Goal: Task Accomplishment & Management: Use online tool/utility

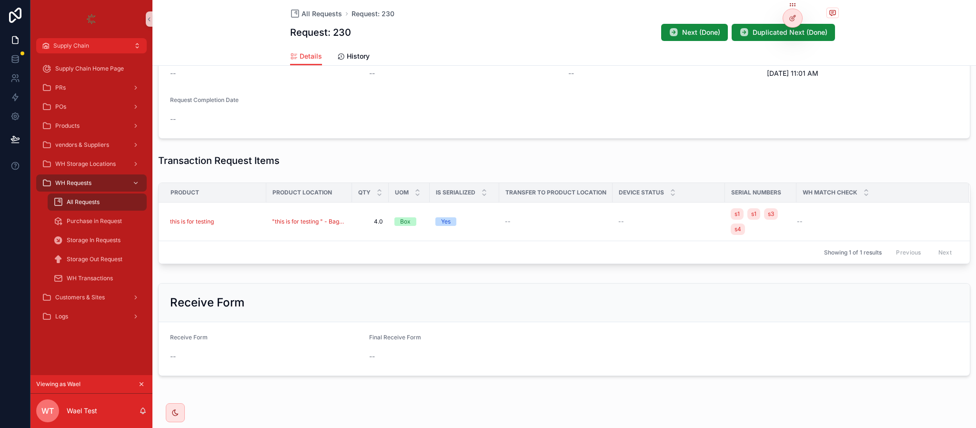
scroll to position [232, 0]
click at [241, 220] on div "this is for testing" at bounding box center [215, 220] width 90 height 8
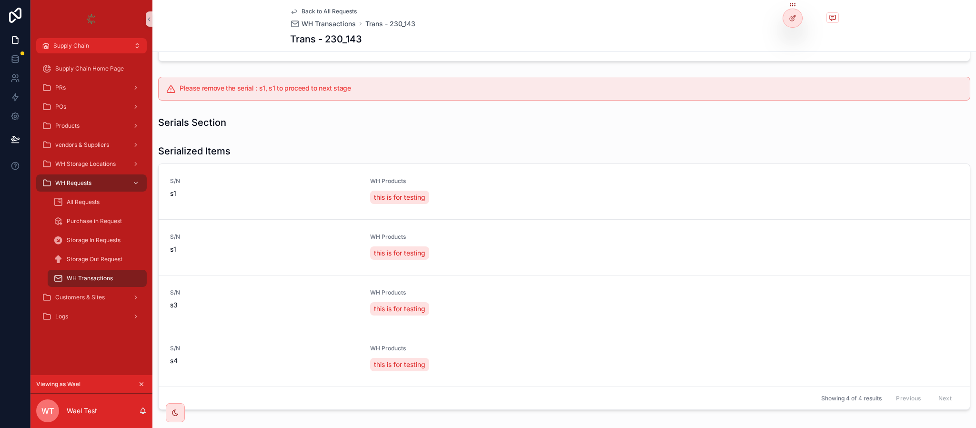
scroll to position [190, 0]
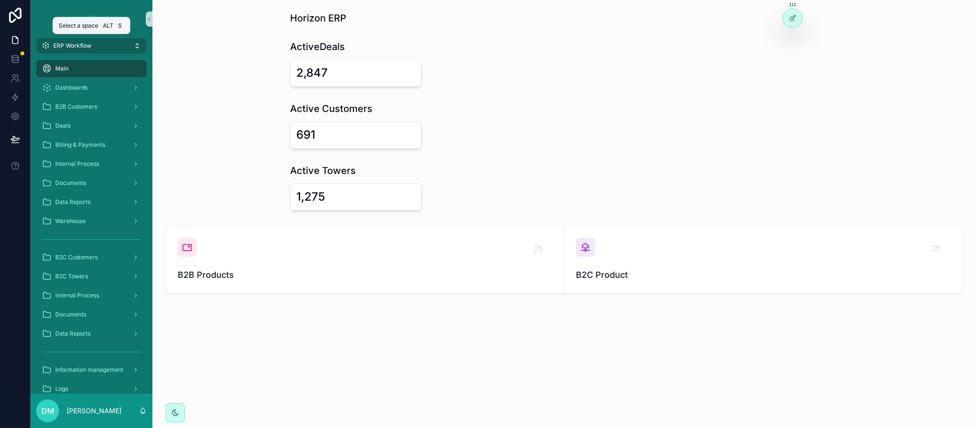
click at [90, 52] on button "ERP Workflow" at bounding box center [91, 45] width 110 height 15
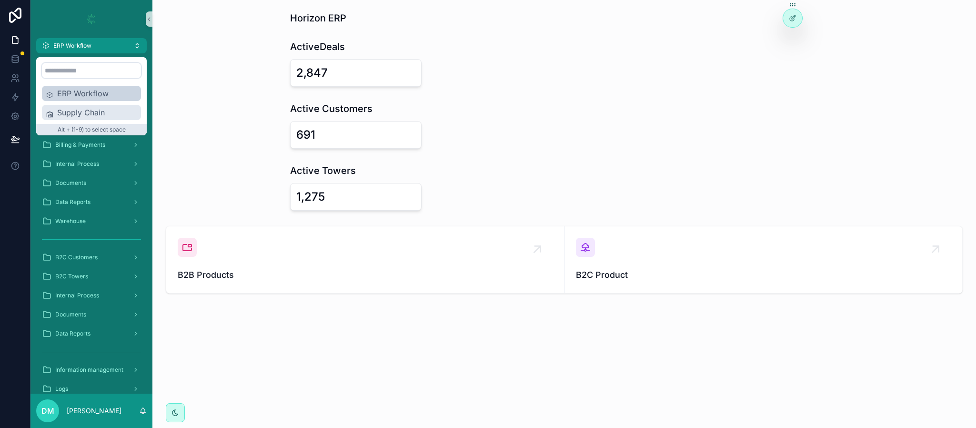
click at [90, 113] on span "Supply Chain" at bounding box center [97, 112] width 80 height 11
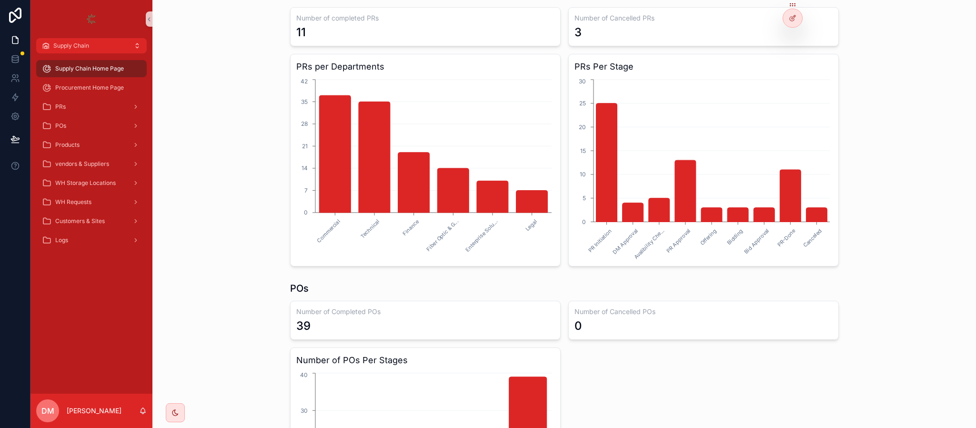
scroll to position [195, 0]
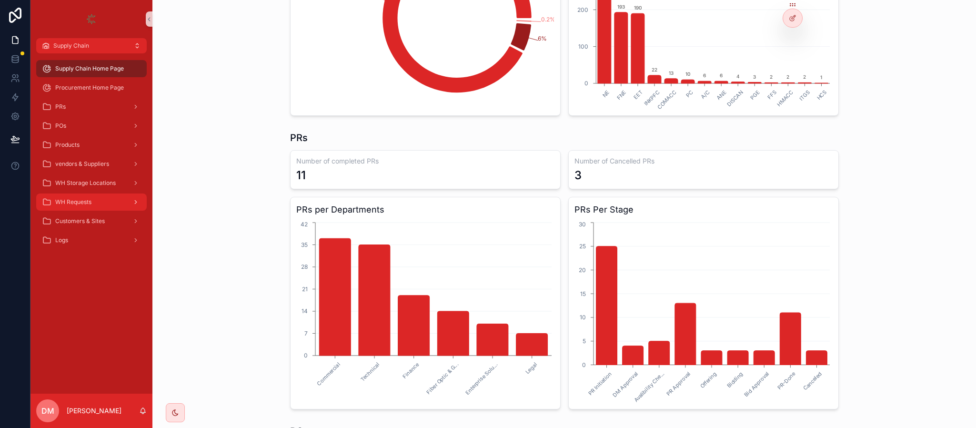
click at [93, 200] on div "WH Requests" at bounding box center [91, 201] width 99 height 15
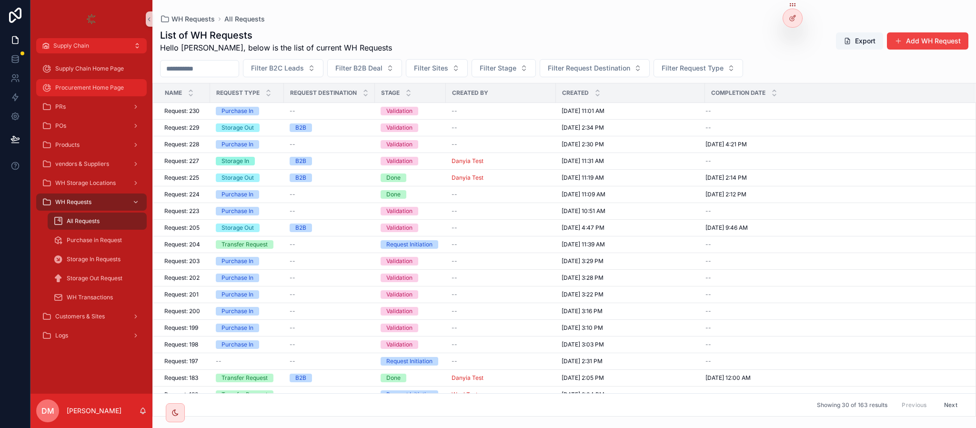
click at [96, 81] on div "Procurement Home Page" at bounding box center [91, 87] width 99 height 15
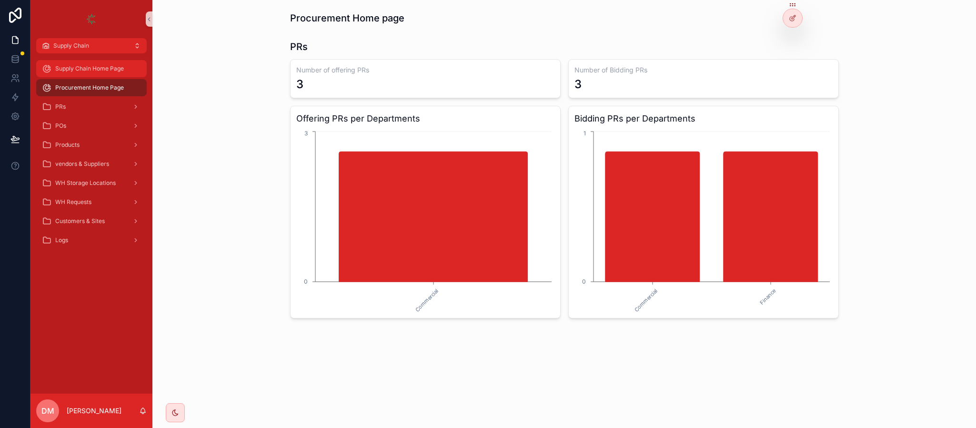
click at [97, 65] on span "Supply Chain Home Page" at bounding box center [89, 69] width 69 height 8
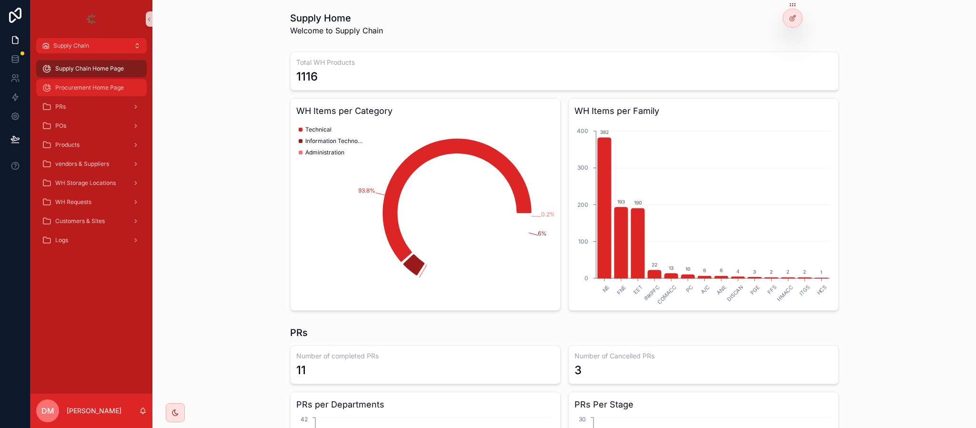
click at [92, 90] on span "Procurement Home Page" at bounding box center [89, 88] width 69 height 8
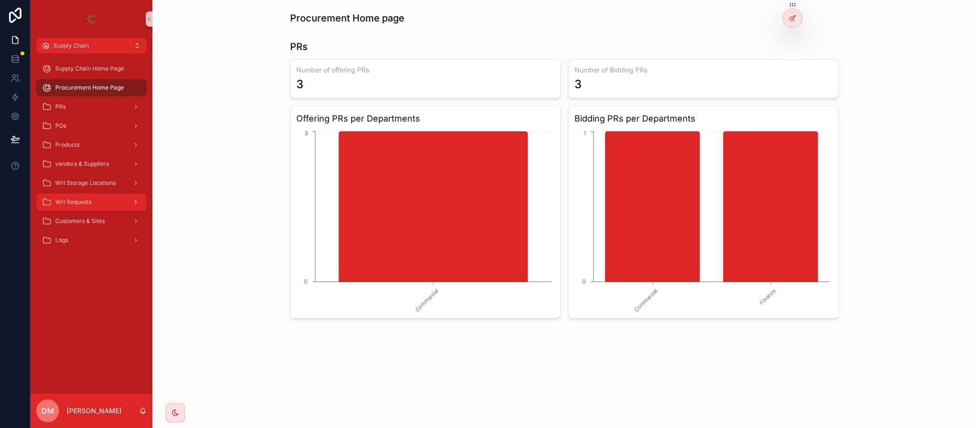
click at [66, 209] on div "WH Requests" at bounding box center [91, 201] width 99 height 15
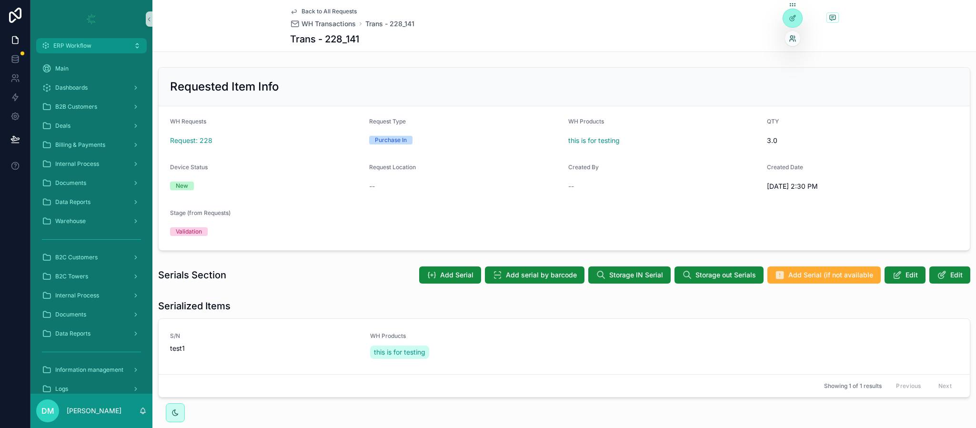
click at [793, 36] on icon at bounding box center [793, 39] width 8 height 8
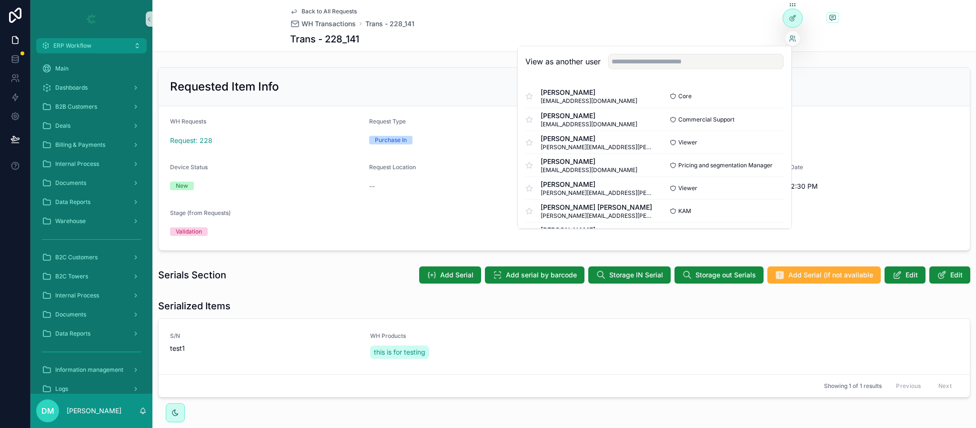
click at [710, 53] on div "View as another user" at bounding box center [654, 61] width 273 height 31
click at [703, 63] on input "text" at bounding box center [695, 61] width 175 height 15
type input "***"
click at [760, 143] on button "Select" at bounding box center [771, 142] width 25 height 14
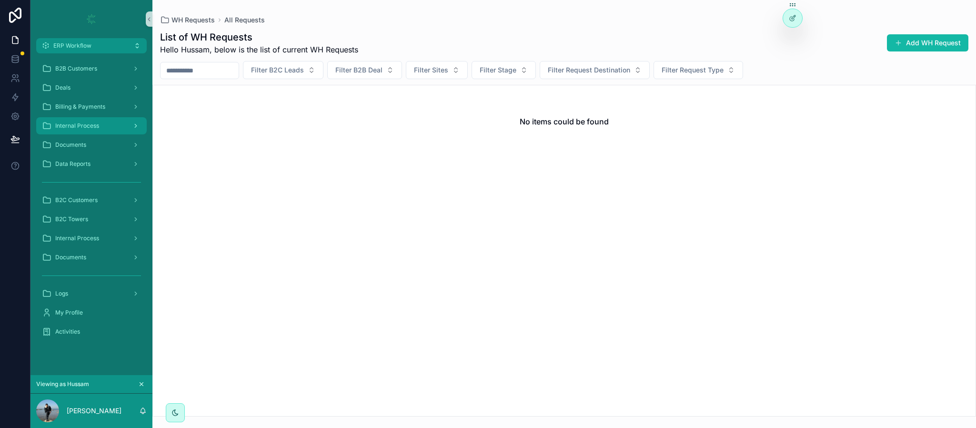
click at [99, 126] on span "Internal Process" at bounding box center [77, 126] width 44 height 8
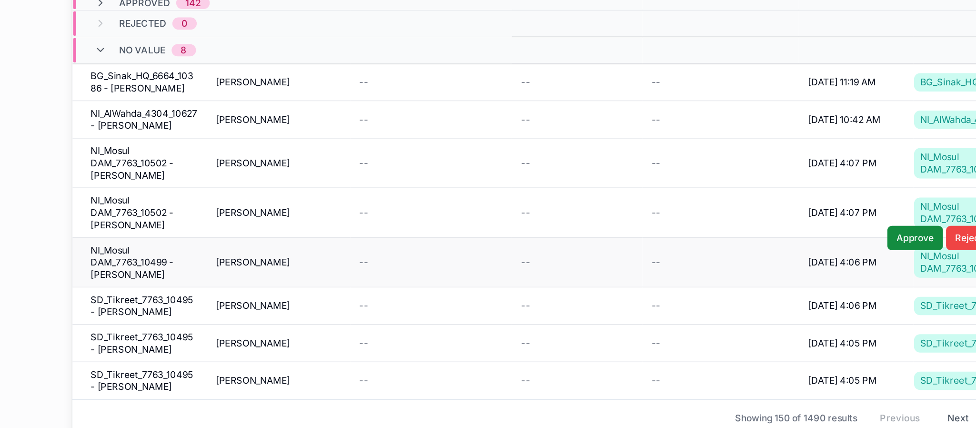
scroll to position [15, 0]
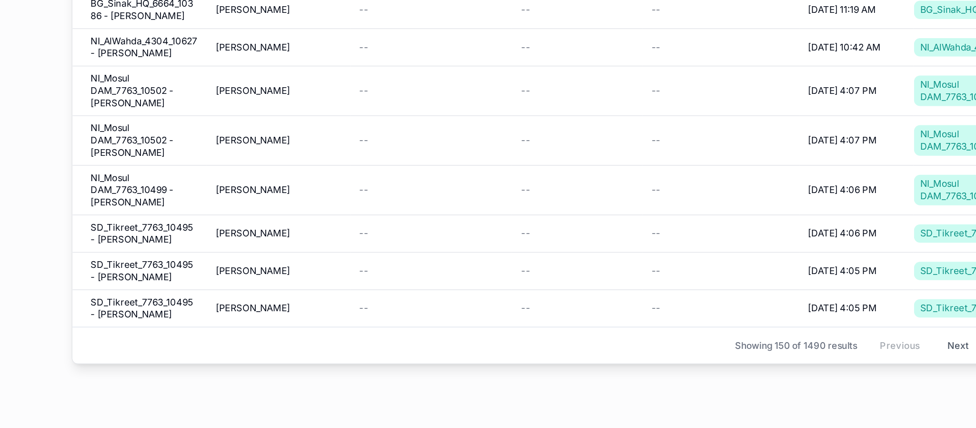
drag, startPoint x: 337, startPoint y: 316, endPoint x: 255, endPoint y: 296, distance: 84.3
click at [255, 296] on div "Internal Process Deals Approval Approval Process Filter Stage (from Deals) Appr…" at bounding box center [563, 214] width 823 height 428
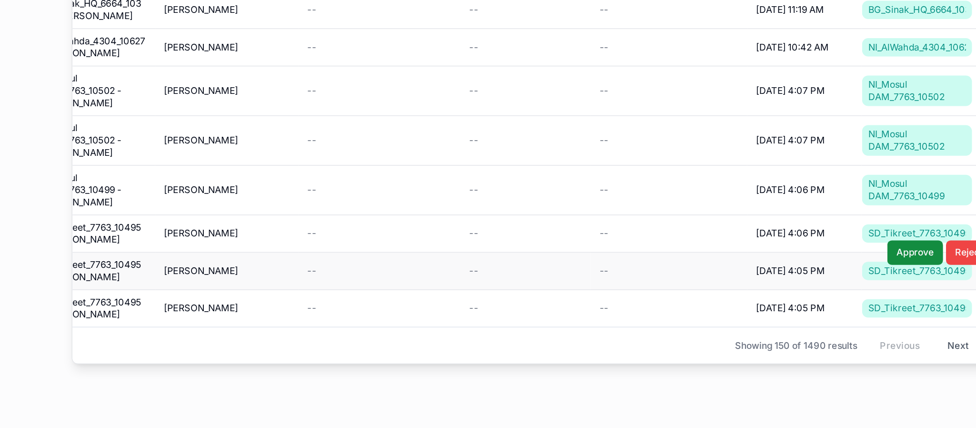
scroll to position [0, 0]
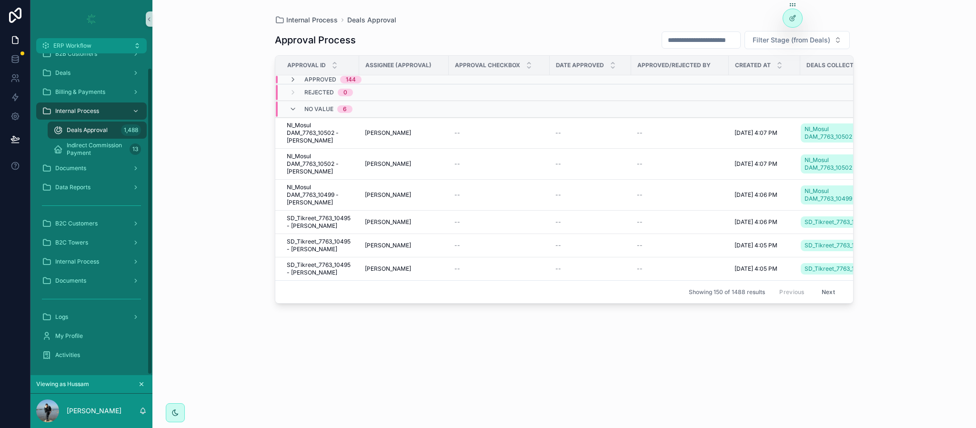
click at [140, 382] on icon "scrollable content" at bounding box center [141, 383] width 7 height 7
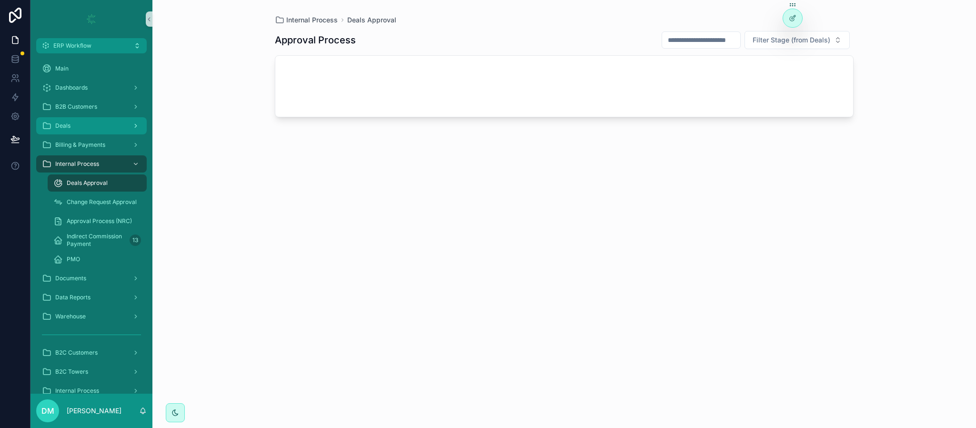
click at [93, 120] on div "Deals" at bounding box center [91, 125] width 99 height 15
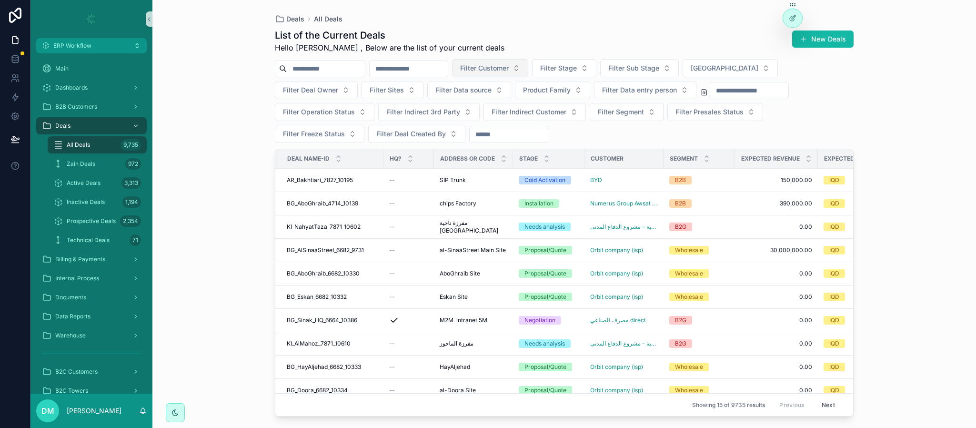
click at [509, 63] on span "Filter Customer" at bounding box center [484, 68] width 49 height 10
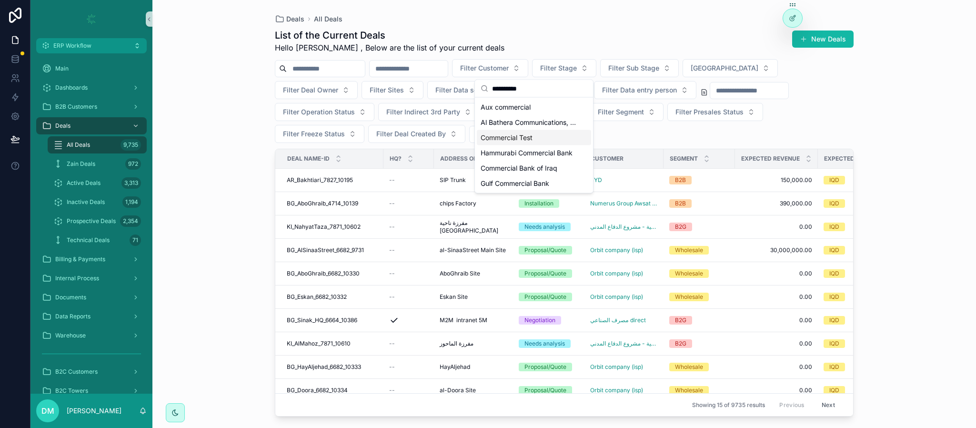
type input "**********"
click at [519, 138] on span "Commercial Test" at bounding box center [506, 138] width 52 height 10
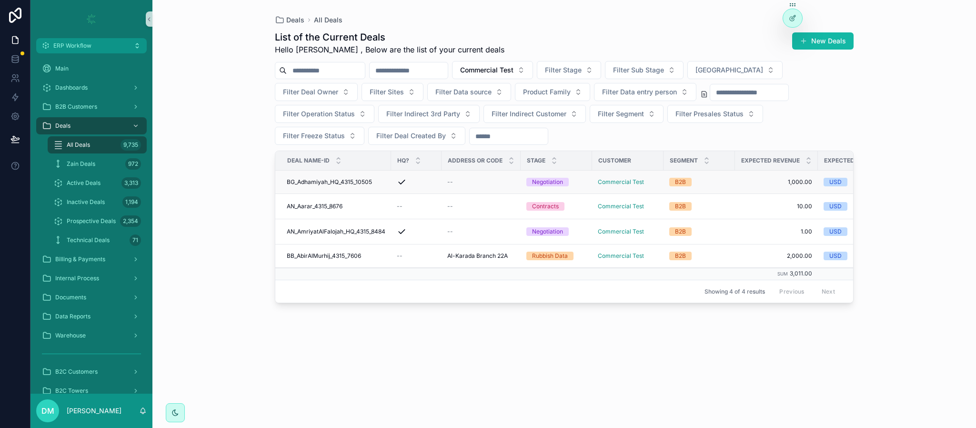
click at [362, 180] on span "BG_Adhamiyah_HQ_4315_10505" at bounding box center [329, 182] width 85 height 8
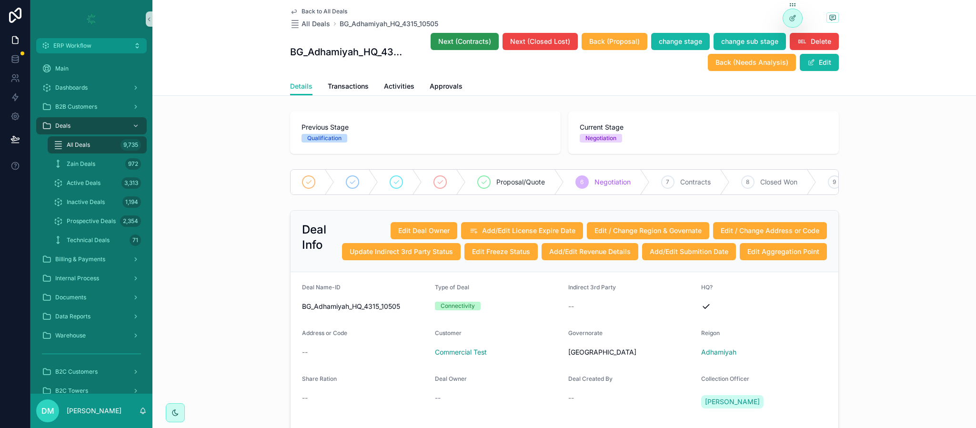
click at [466, 35] on button "Next (Contracts)" at bounding box center [464, 41] width 68 height 17
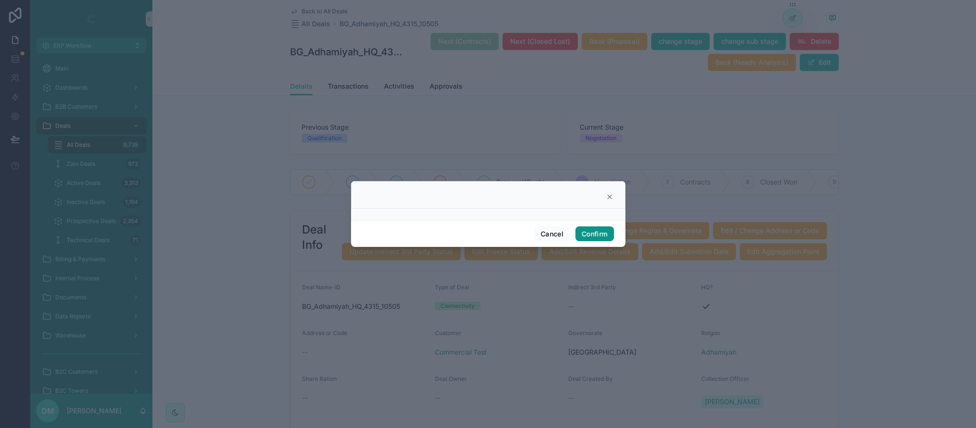
click at [606, 230] on button "Confirm" at bounding box center [594, 233] width 38 height 15
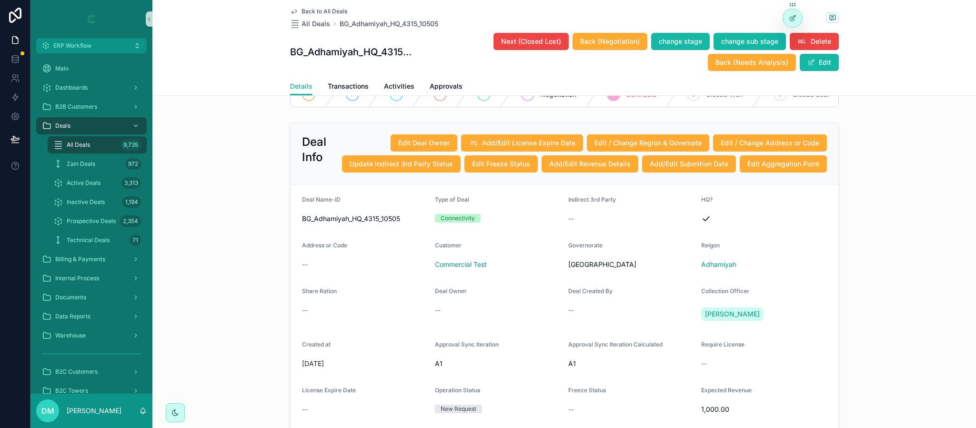
scroll to position [143, 0]
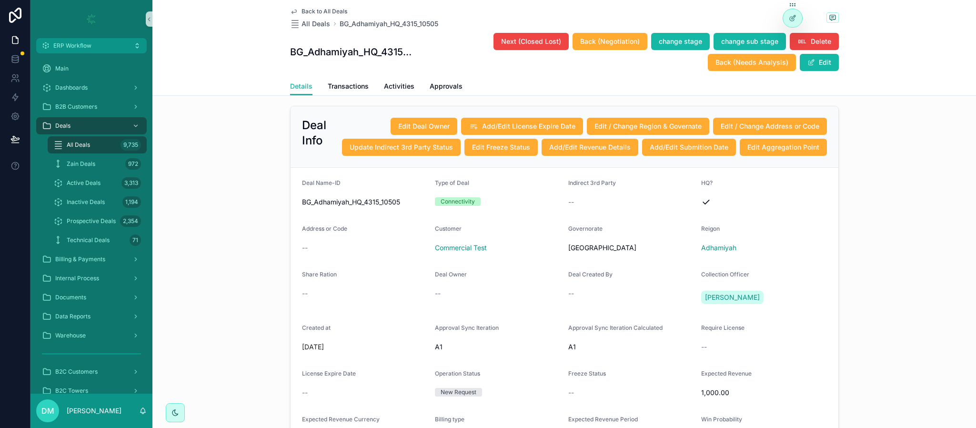
click at [601, 50] on div "Next (Closed Lost) Back (Negotiation) change stage change sub stage Delete Back…" at bounding box center [626, 51] width 424 height 39
click at [601, 46] on span "Back (Negotiation)" at bounding box center [610, 42] width 60 height 10
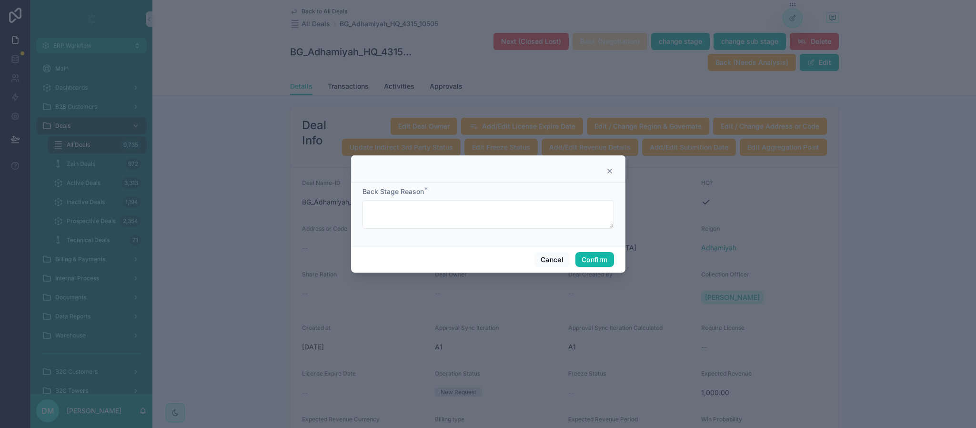
click at [613, 251] on div "Cancel Confirm" at bounding box center [488, 259] width 274 height 27
click at [599, 263] on button "Confirm" at bounding box center [594, 259] width 38 height 15
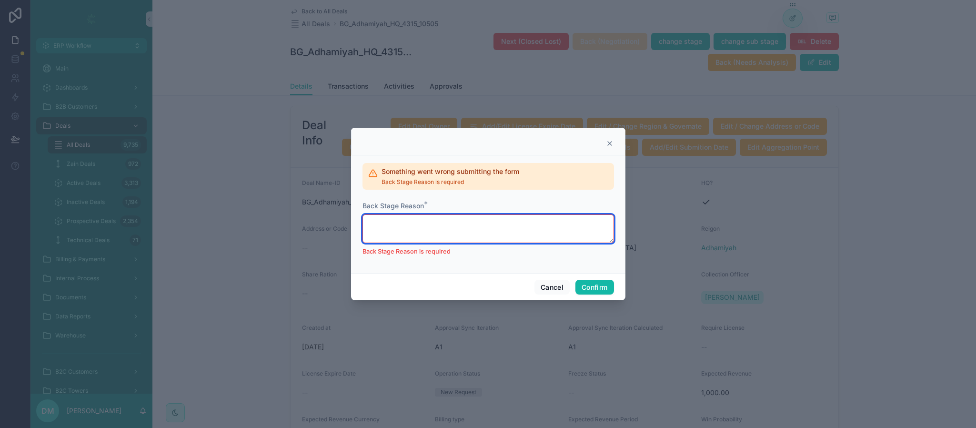
click at [499, 226] on textarea at bounding box center [487, 228] width 251 height 29
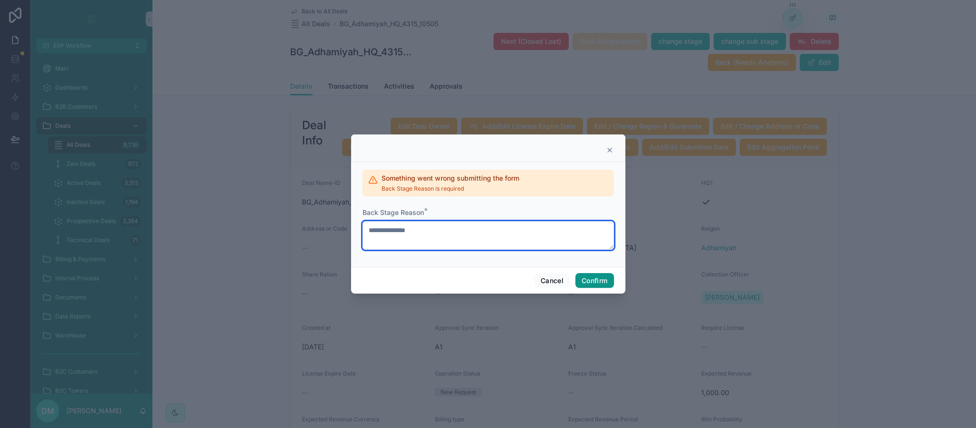
type textarea "**********"
click at [605, 283] on button "Confirm" at bounding box center [594, 280] width 38 height 15
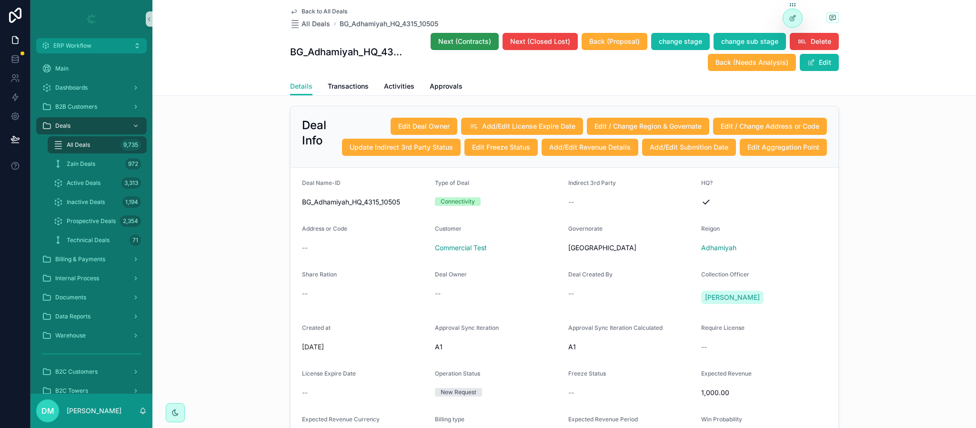
click at [450, 36] on button "Next (Contracts)" at bounding box center [464, 41] width 68 height 17
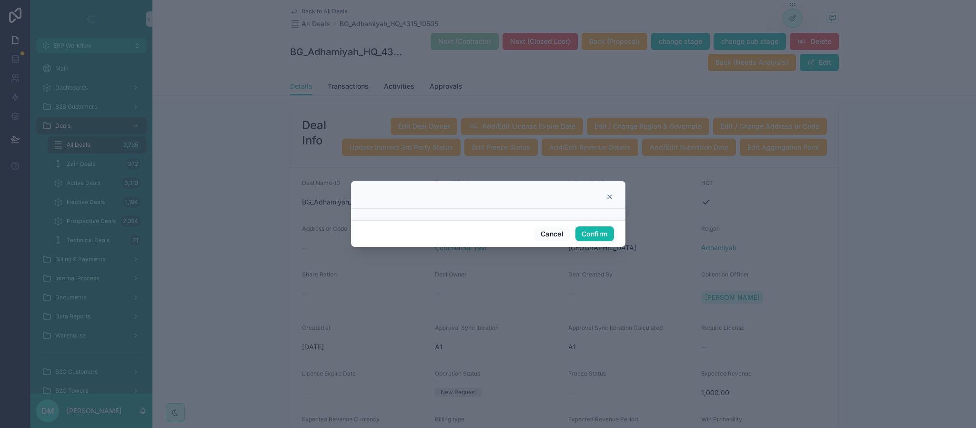
click at [607, 197] on icon at bounding box center [610, 197] width 8 height 8
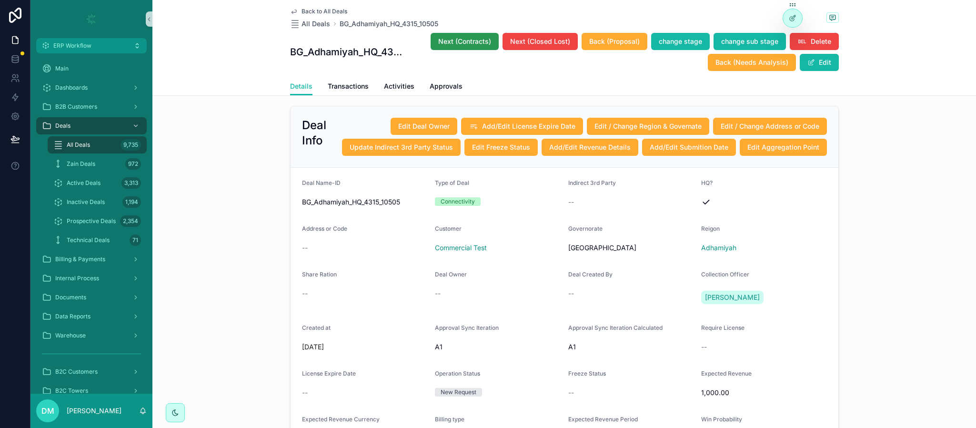
click at [476, 47] on button "Next (Contracts)" at bounding box center [464, 41] width 68 height 17
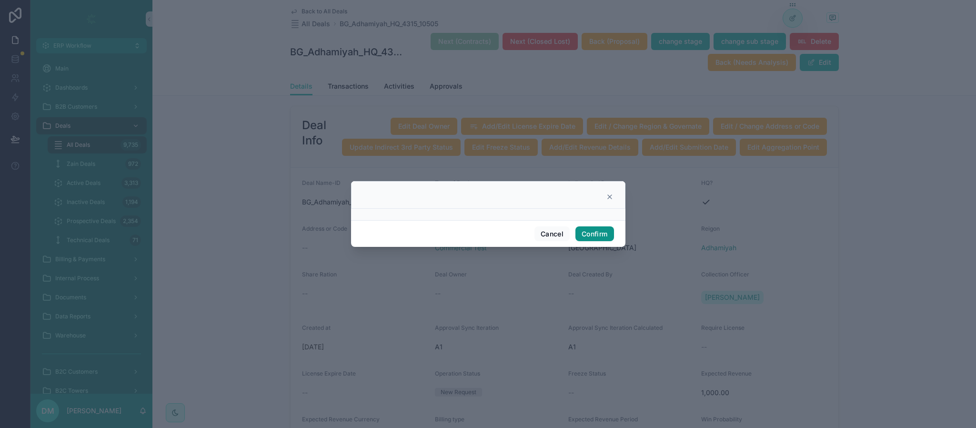
click at [590, 229] on button "Confirm" at bounding box center [594, 233] width 38 height 15
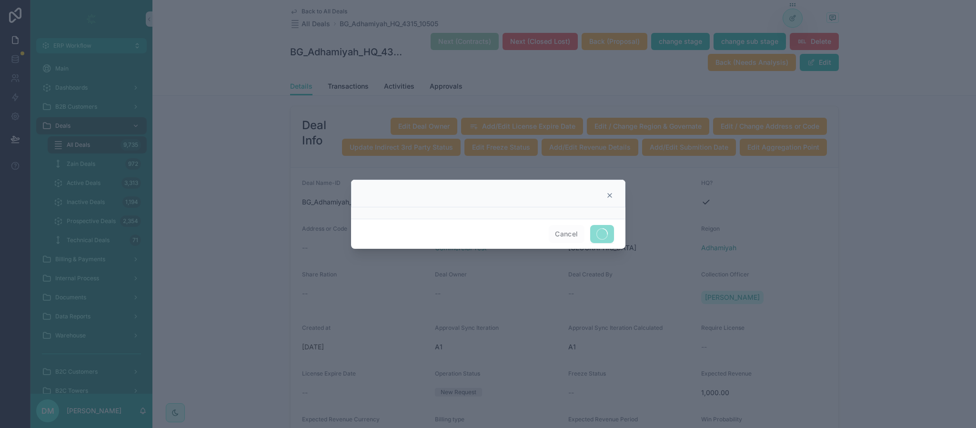
click at [612, 185] on div at bounding box center [488, 194] width 274 height 28
click at [611, 193] on icon at bounding box center [610, 195] width 8 height 8
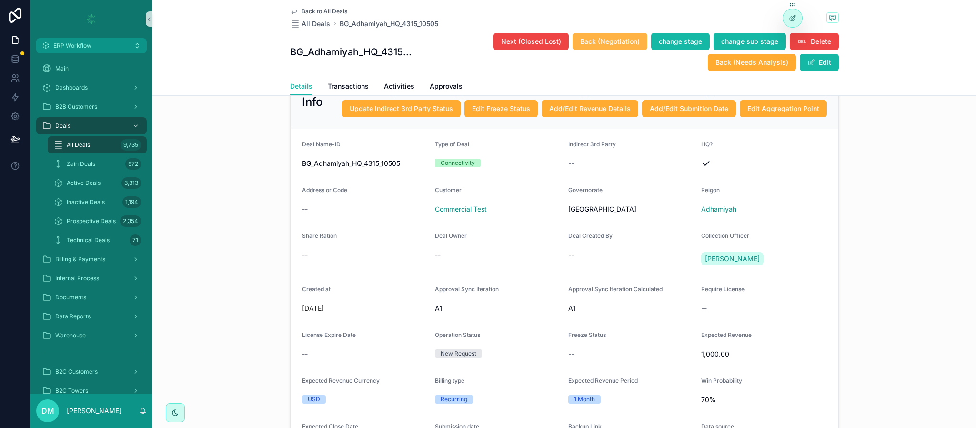
click at [590, 39] on span "Back (Negotiation)" at bounding box center [610, 42] width 60 height 10
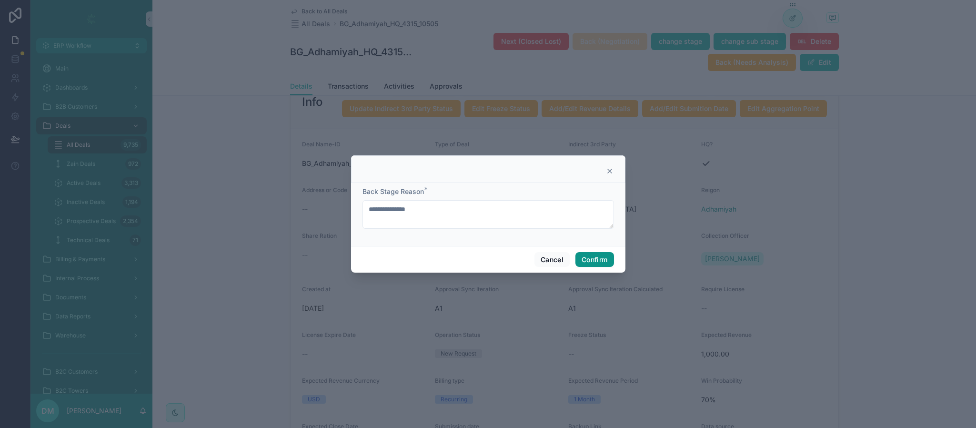
click at [598, 253] on button "Confirm" at bounding box center [594, 259] width 38 height 15
click at [593, 259] on button "Confirm" at bounding box center [594, 259] width 38 height 15
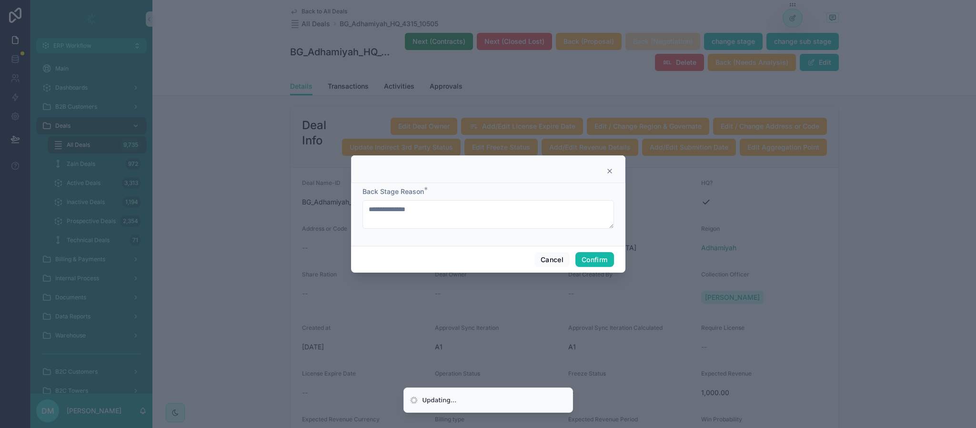
click at [609, 170] on icon at bounding box center [610, 171] width 4 height 4
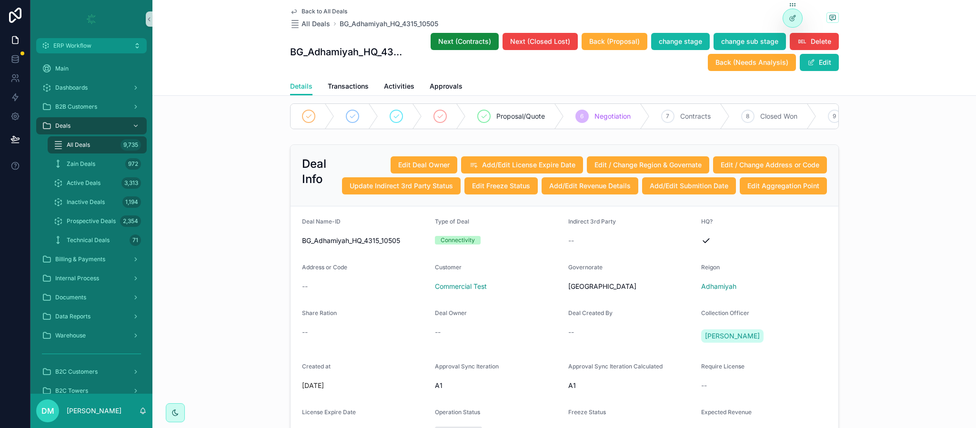
scroll to position [143, 0]
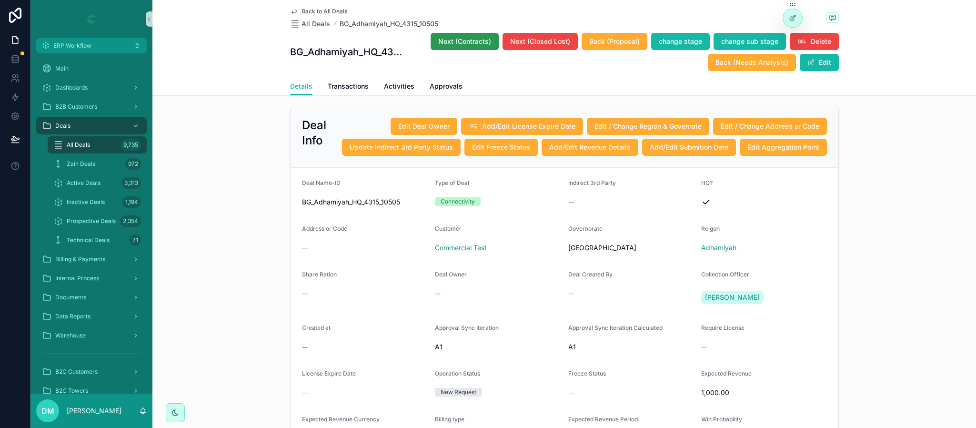
click at [453, 42] on span "Next (Contracts)" at bounding box center [464, 42] width 53 height 10
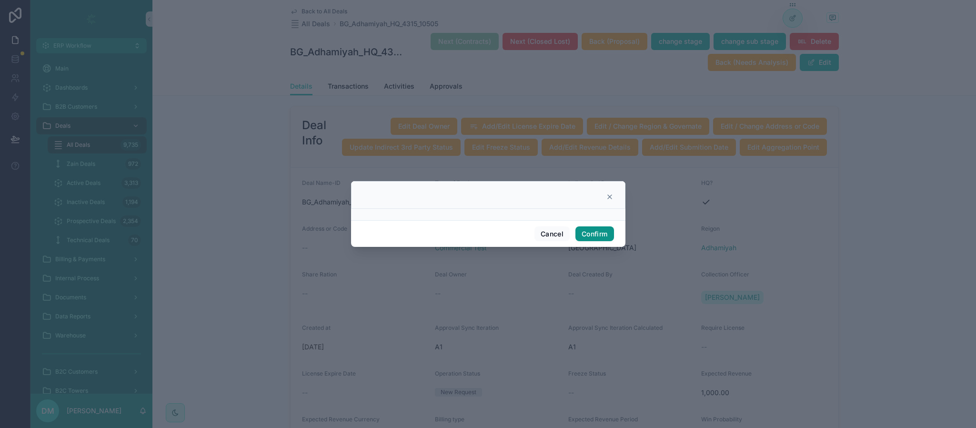
click at [598, 230] on button "Confirm" at bounding box center [594, 233] width 38 height 15
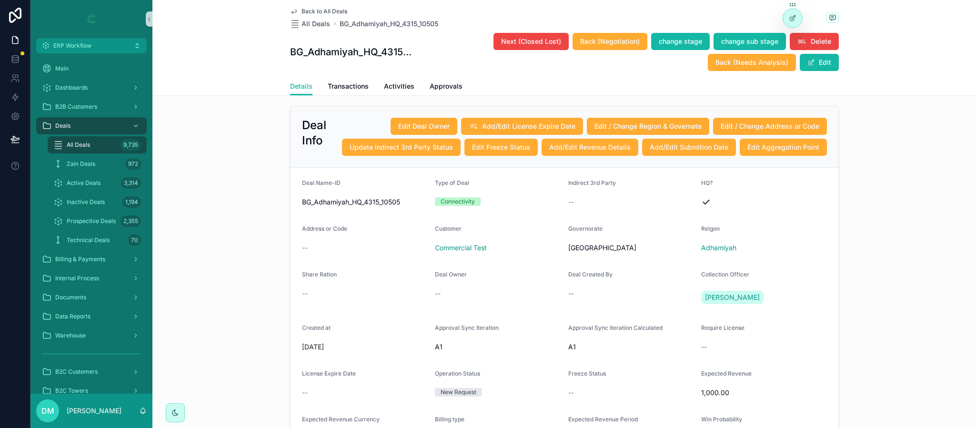
scroll to position [0, 0]
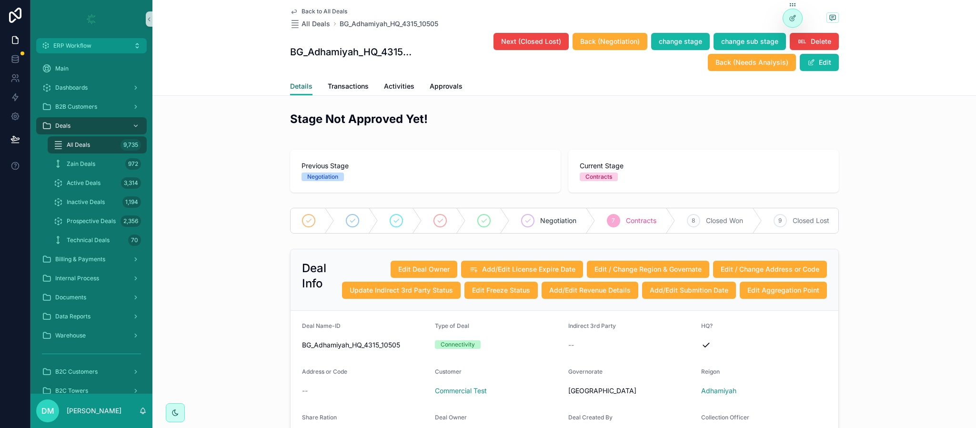
click at [290, 89] on span "Details" at bounding box center [301, 86] width 22 height 10
click at [108, 148] on div "All Deals 9,735" at bounding box center [97, 144] width 88 height 15
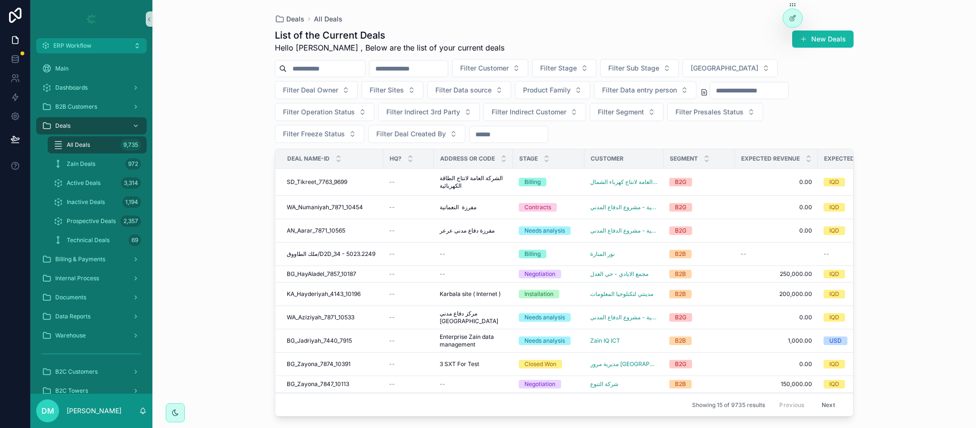
click at [351, 70] on input "scrollable content" at bounding box center [326, 68] width 78 height 13
click at [409, 66] on input "scrollable content" at bounding box center [408, 68] width 78 height 13
click at [349, 73] on input "scrollable content" at bounding box center [326, 68] width 78 height 13
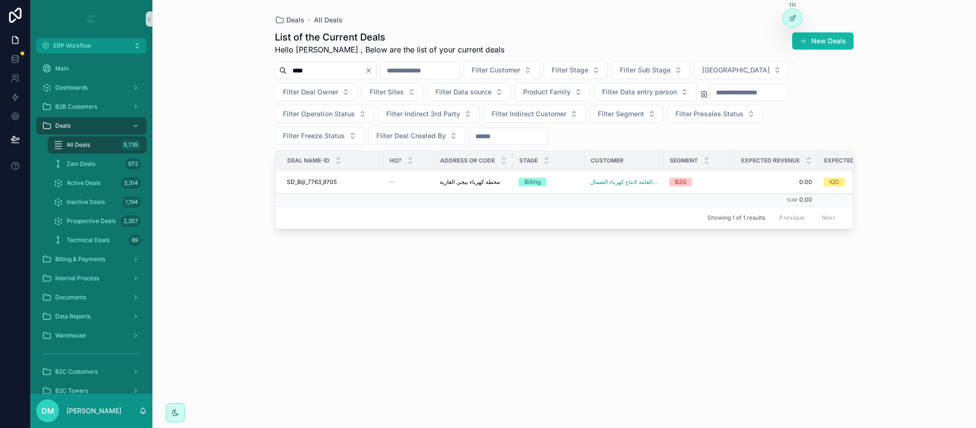
type input "****"
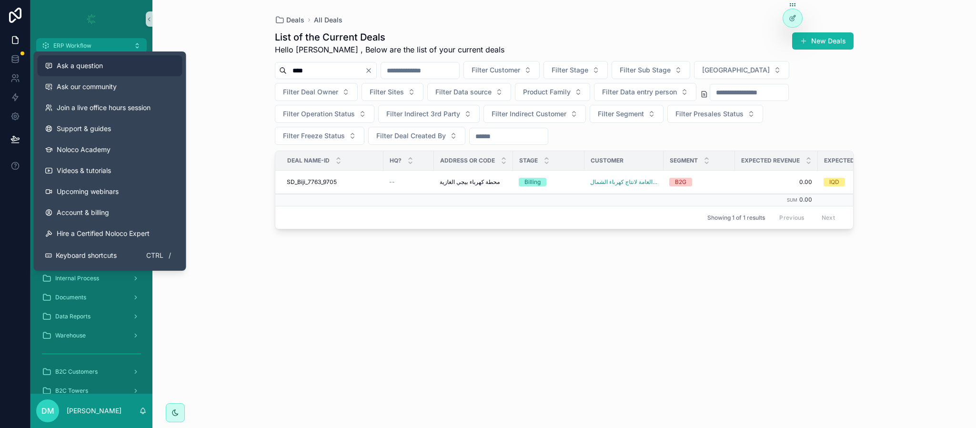
click at [87, 56] on button "Ask a question" at bounding box center [110, 65] width 145 height 21
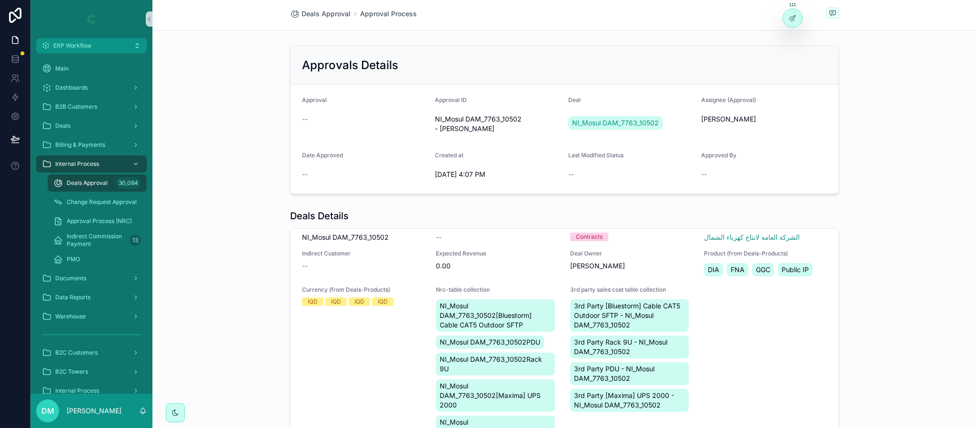
scroll to position [30, 0]
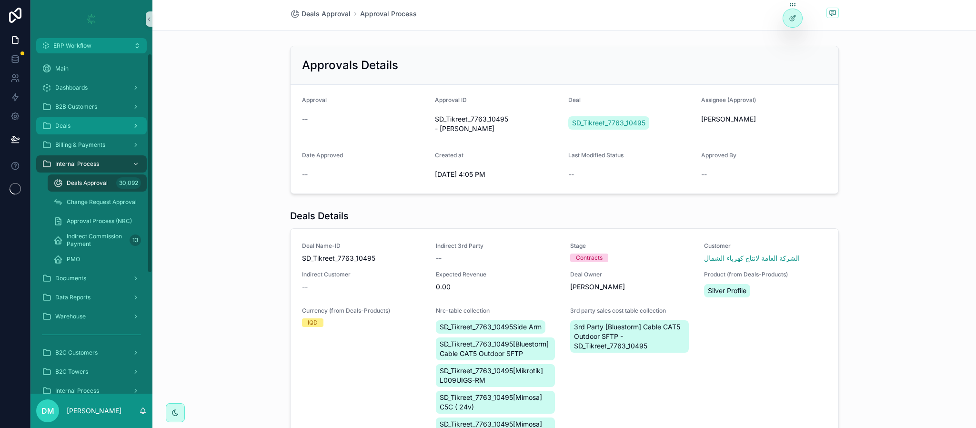
click at [110, 125] on div "Deals" at bounding box center [91, 125] width 99 height 15
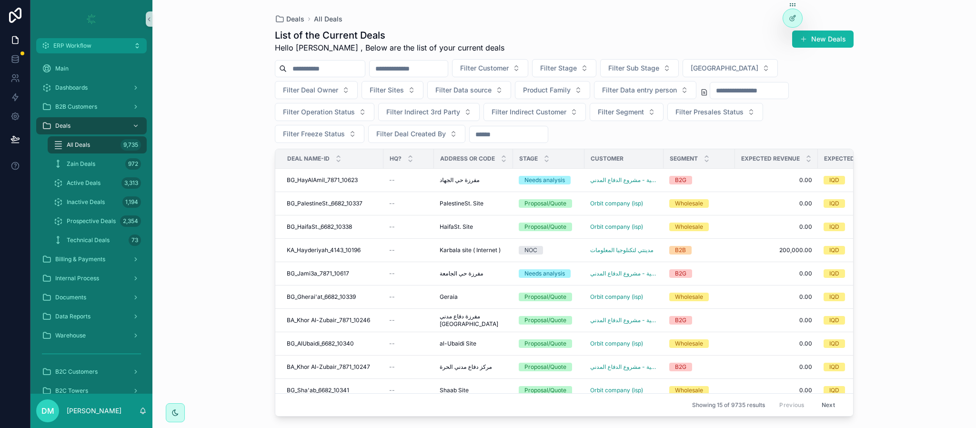
click at [333, 65] on input "scrollable content" at bounding box center [326, 68] width 78 height 13
paste input "**********"
type input "**********"
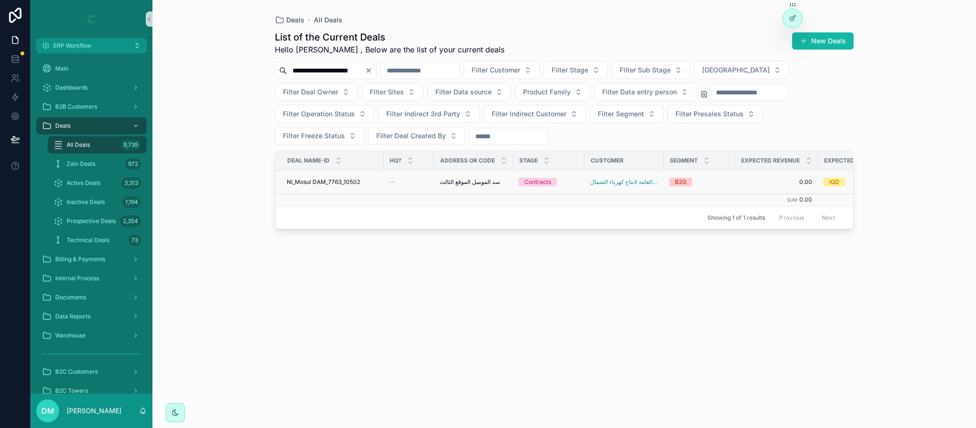
drag, startPoint x: 354, startPoint y: 170, endPoint x: 323, endPoint y: 186, distance: 35.1
click at [323, 186] on span "NI_Mosul DAM_7763_10502" at bounding box center [323, 182] width 73 height 8
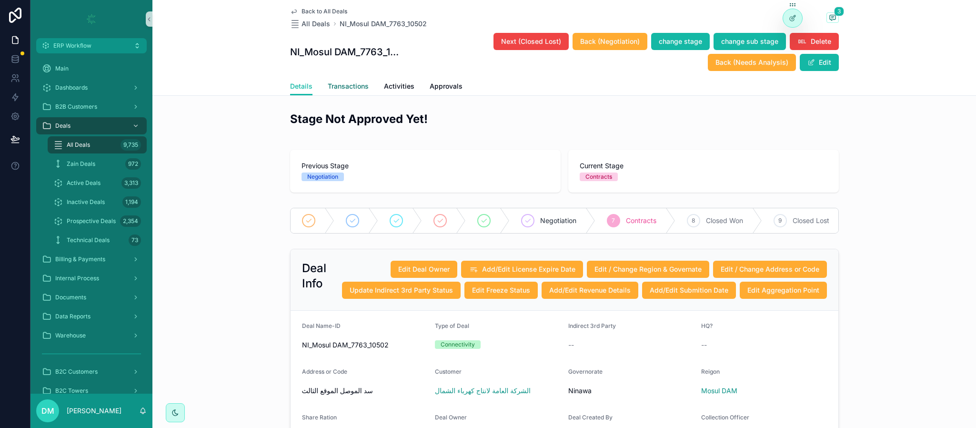
click at [353, 89] on span "Transactions" at bounding box center [348, 86] width 41 height 10
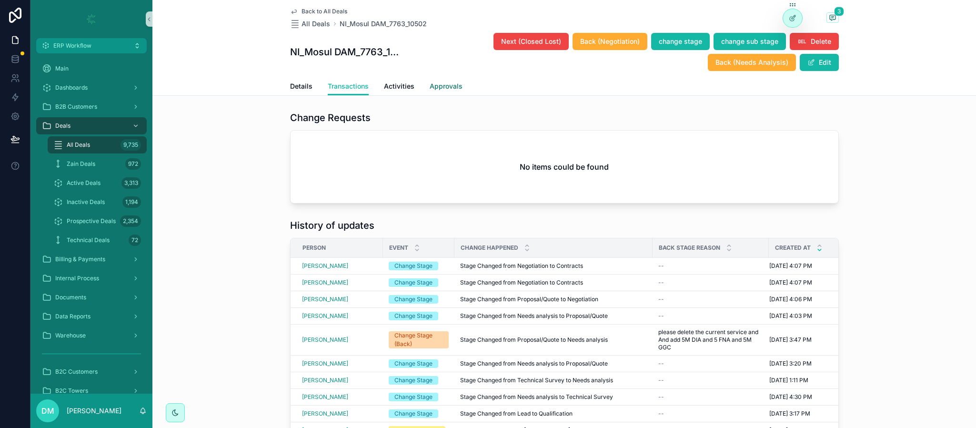
click at [439, 93] on link "Approvals" at bounding box center [445, 87] width 33 height 19
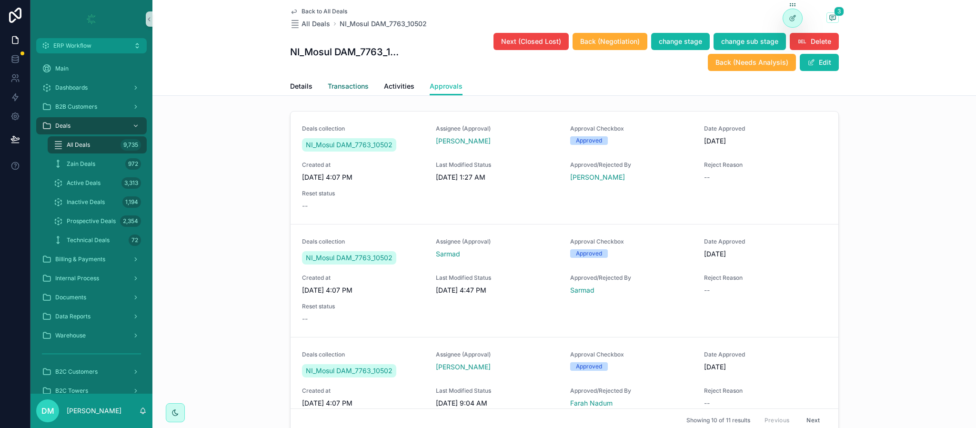
click at [358, 89] on span "Transactions" at bounding box center [348, 86] width 41 height 10
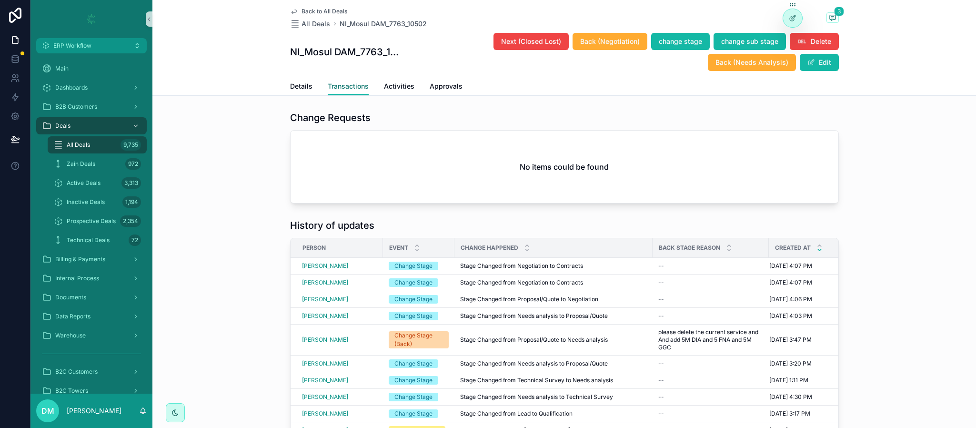
scroll to position [111, 0]
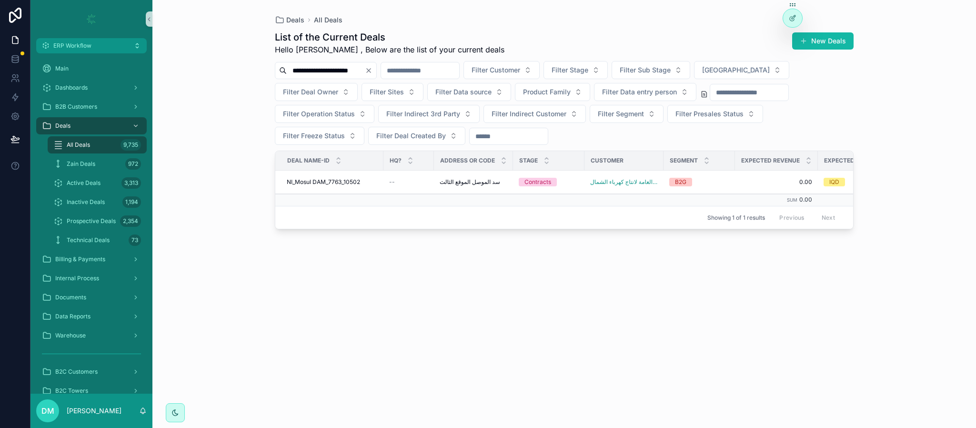
click at [365, 70] on input "**********" at bounding box center [326, 70] width 78 height 13
click at [372, 70] on icon "Clear" at bounding box center [369, 71] width 8 height 8
click at [359, 70] on input "scrollable content" at bounding box center [326, 70] width 78 height 13
type input "**********"
click at [335, 185] on span "SD_Tikreet_7763_10495" at bounding box center [319, 182] width 64 height 8
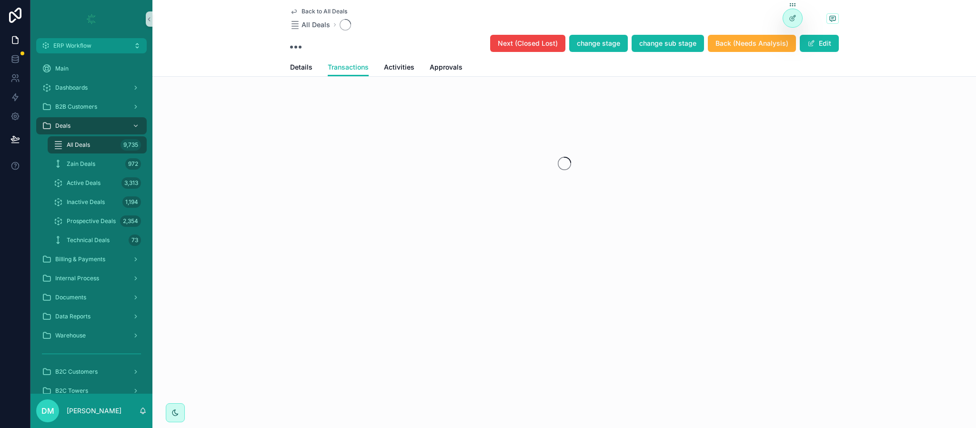
click at [350, 86] on div "Back to All Deals All Deals Next (Closed Lost) change stage change sub stage Ba…" at bounding box center [563, 150] width 823 height 300
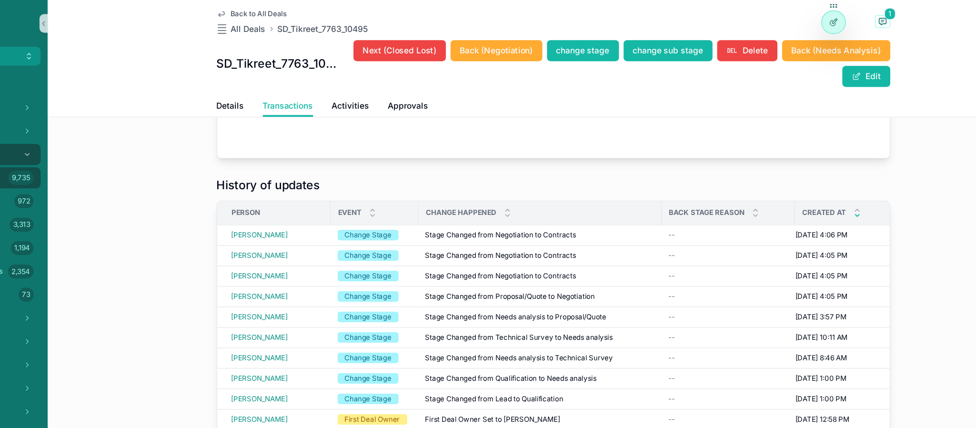
scroll to position [97, 0]
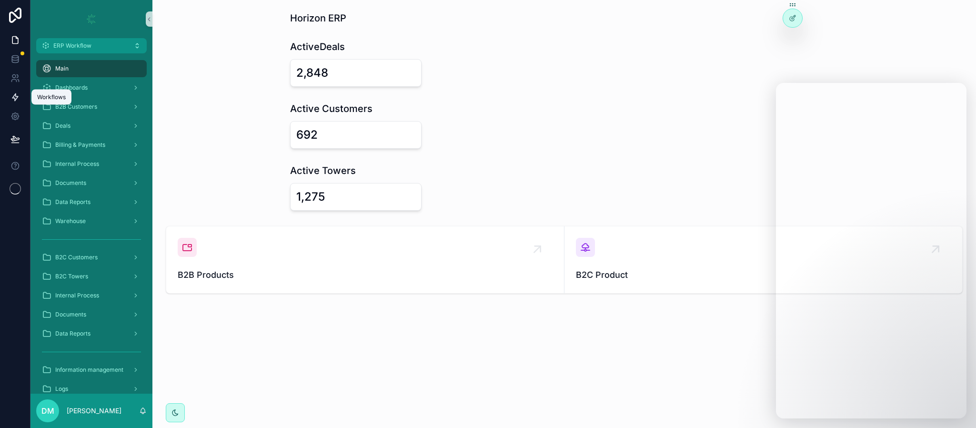
click at [16, 96] on icon at bounding box center [15, 97] width 10 height 10
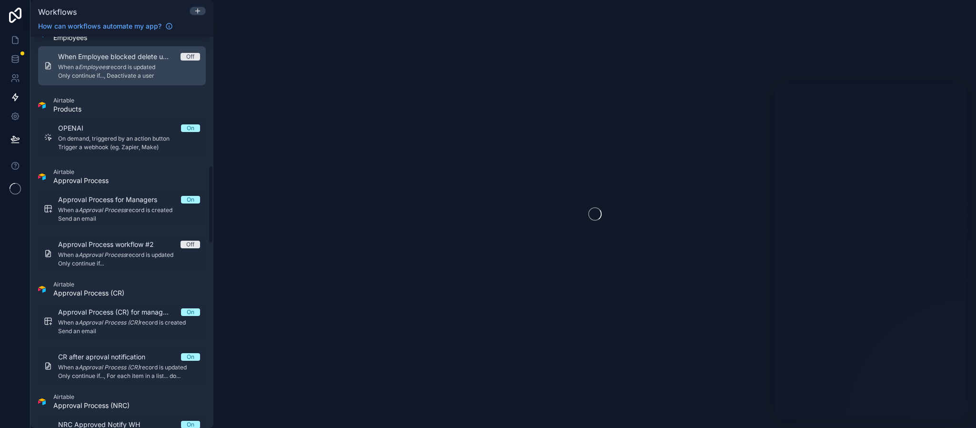
scroll to position [643, 0]
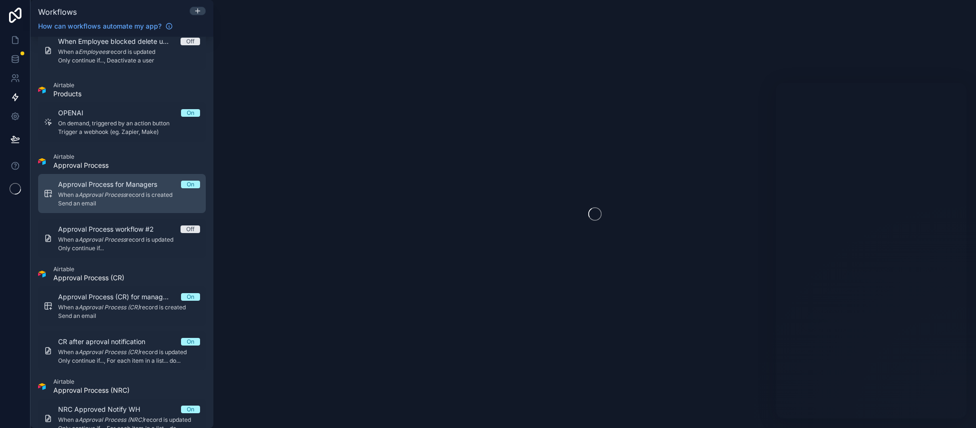
click at [116, 191] on em "Approval Process" at bounding box center [103, 194] width 48 height 7
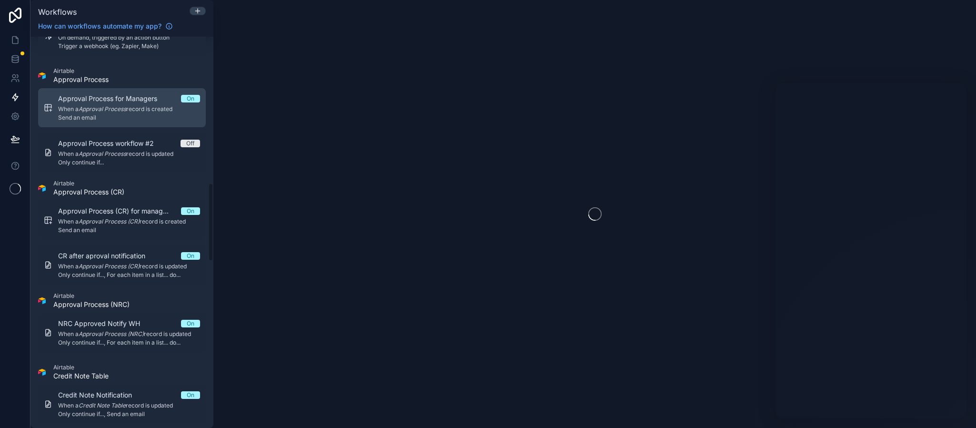
scroll to position [703, 0]
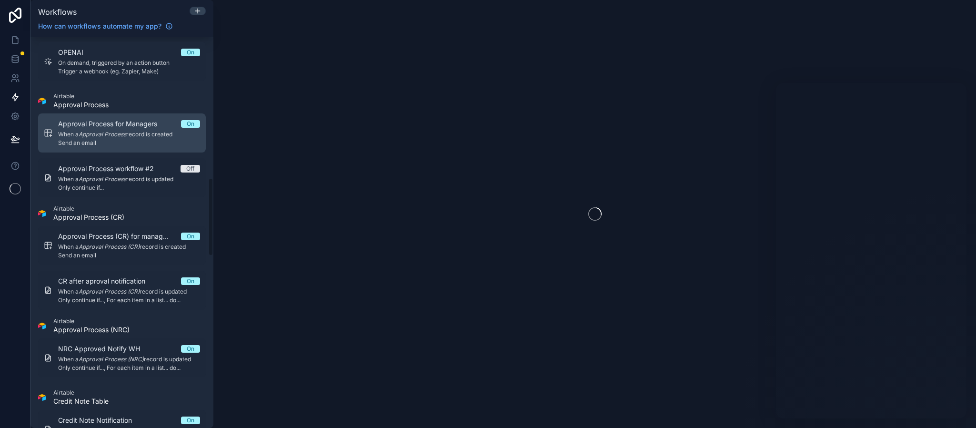
click at [119, 135] on em "Approval Process" at bounding box center [103, 133] width 48 height 7
click at [132, 123] on span "Approval Process for Managers" at bounding box center [113, 124] width 110 height 10
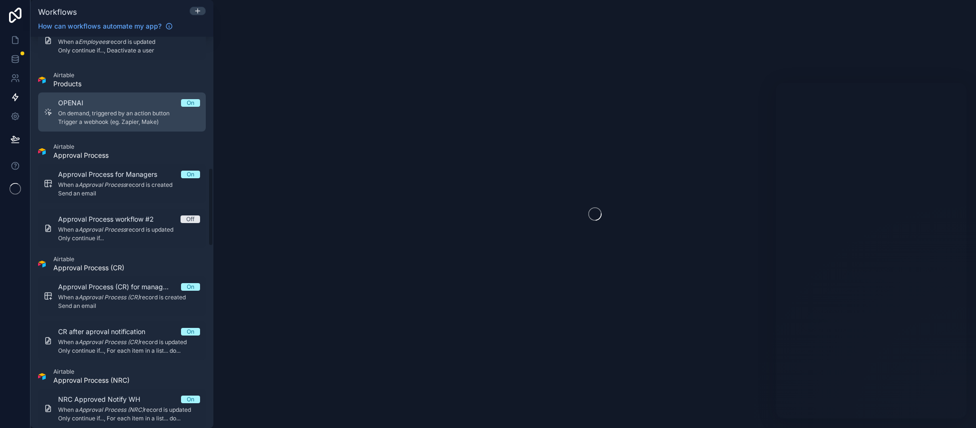
scroll to position [632, 0]
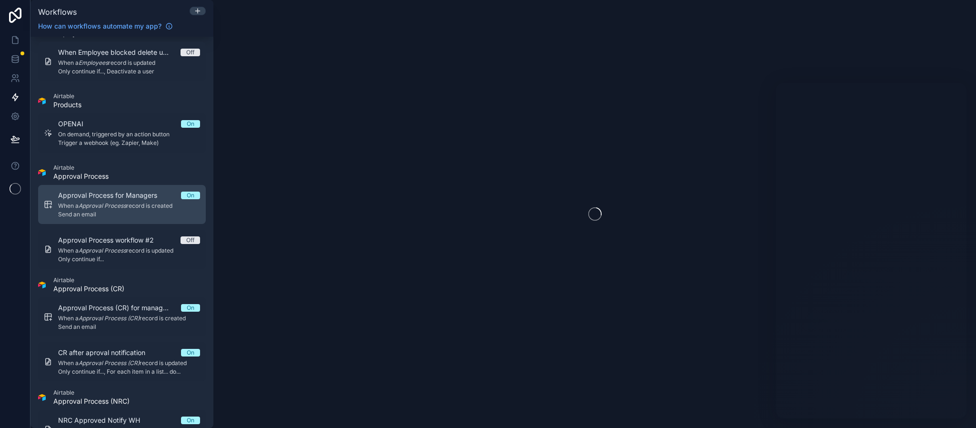
click at [130, 208] on span "When a Approval Process record is created" at bounding box center [129, 206] width 142 height 8
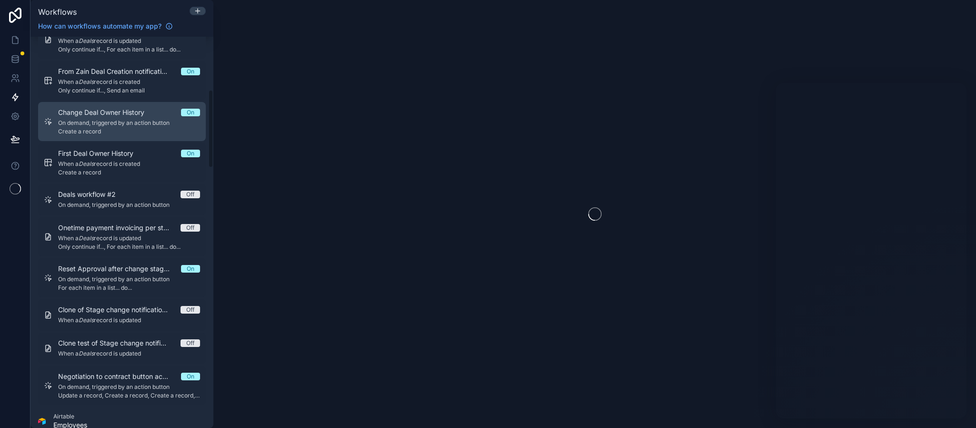
scroll to position [272, 0]
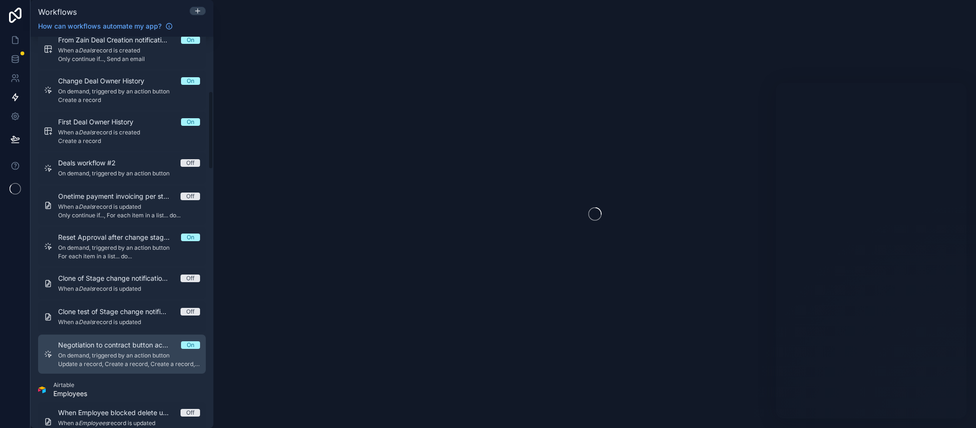
click at [123, 363] on span "Update a record, Create a record, Create a record, Create a record, Create a re…" at bounding box center [129, 364] width 142 height 8
click at [146, 360] on span "Update a record, Create a record, Create a record, Create a record, Create a re…" at bounding box center [129, 364] width 142 height 8
click at [104, 360] on span "Update a record, Create a record, Create a record, Create a record, Create a re…" at bounding box center [129, 364] width 142 height 8
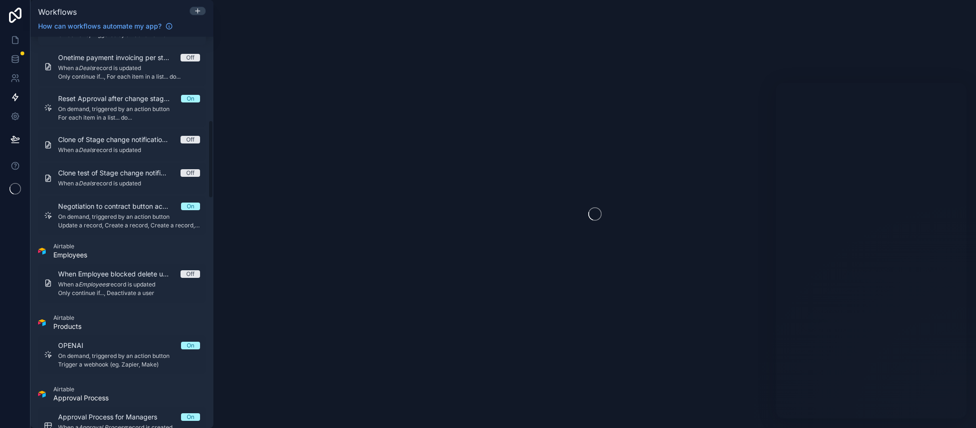
scroll to position [416, 0]
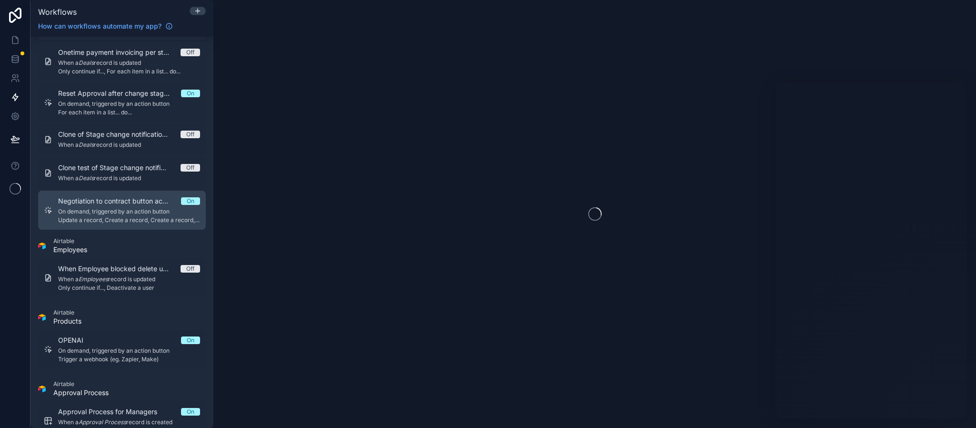
click at [134, 192] on link "Negotiation to contract button actions On On demand, triggered by an action but…" at bounding box center [122, 209] width 168 height 39
click at [116, 199] on span "Negotiation to contract button actions" at bounding box center [119, 201] width 123 height 10
click at [109, 219] on span "Update a record, Create a record, Create a record, Create a record, Create a re…" at bounding box center [129, 220] width 142 height 8
click at [159, 219] on span "Update a record, Create a record, Create a record, Create a record, Create a re…" at bounding box center [129, 220] width 142 height 8
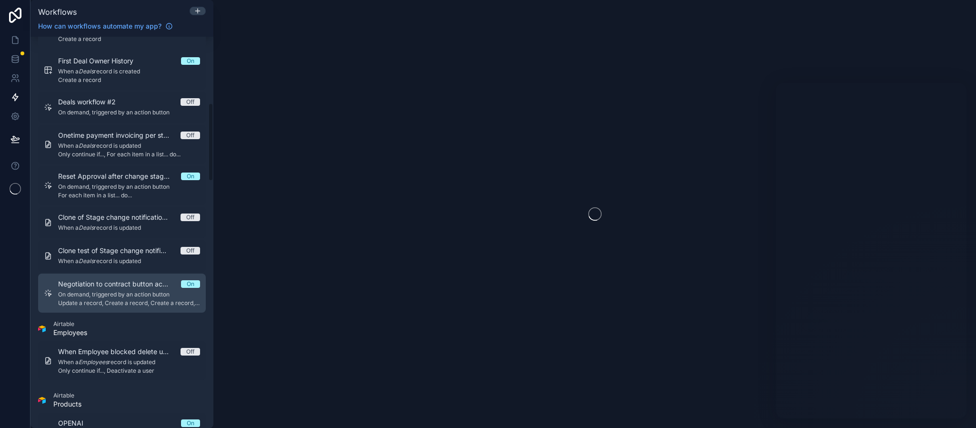
scroll to position [333, 0]
click at [124, 283] on span "Negotiation to contract button actions" at bounding box center [119, 284] width 123 height 10
click at [119, 300] on span "Update a record, Create a record, Create a record, Create a record, Create a re…" at bounding box center [129, 303] width 142 height 8
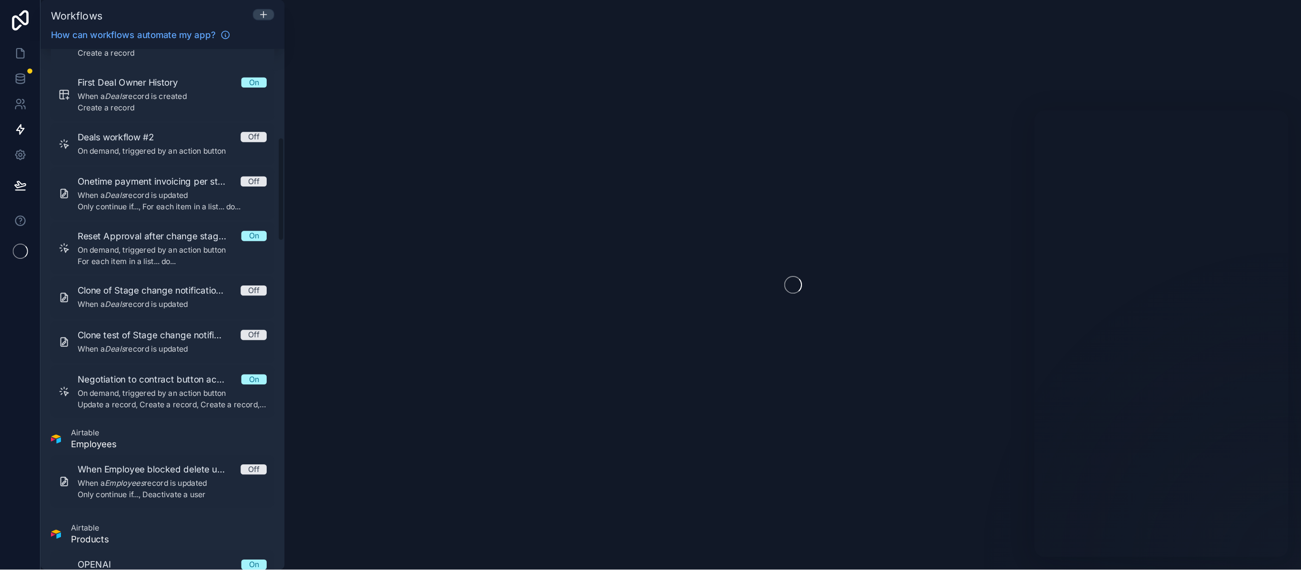
scroll to position [333, 0]
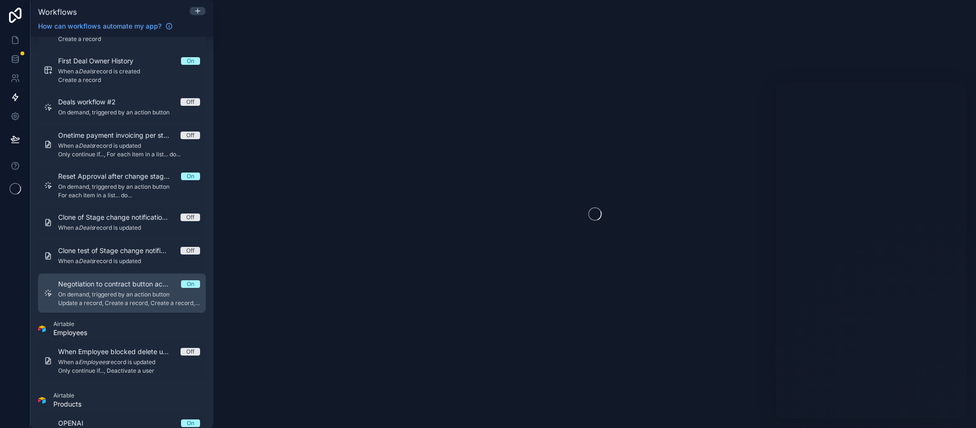
click at [140, 296] on span "On demand, triggered by an action button" at bounding box center [129, 294] width 142 height 8
click at [168, 283] on span "Negotiation to contract button actions" at bounding box center [119, 284] width 123 height 10
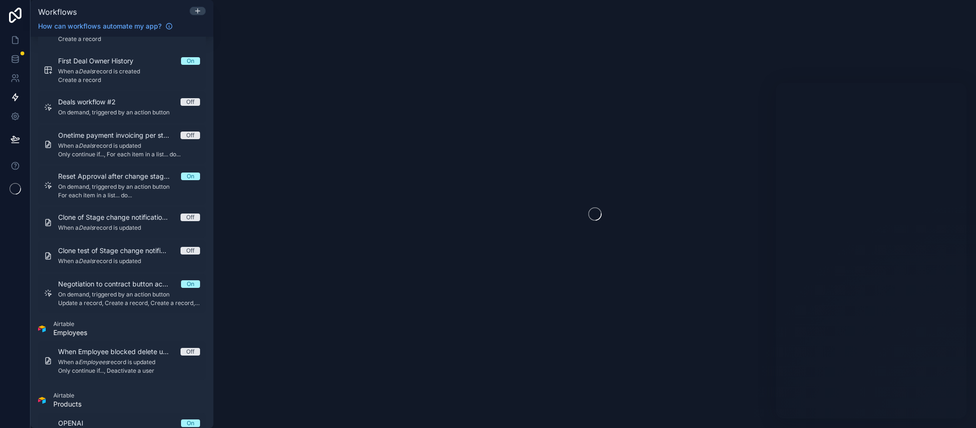
click at [617, 173] on div at bounding box center [594, 214] width 762 height 428
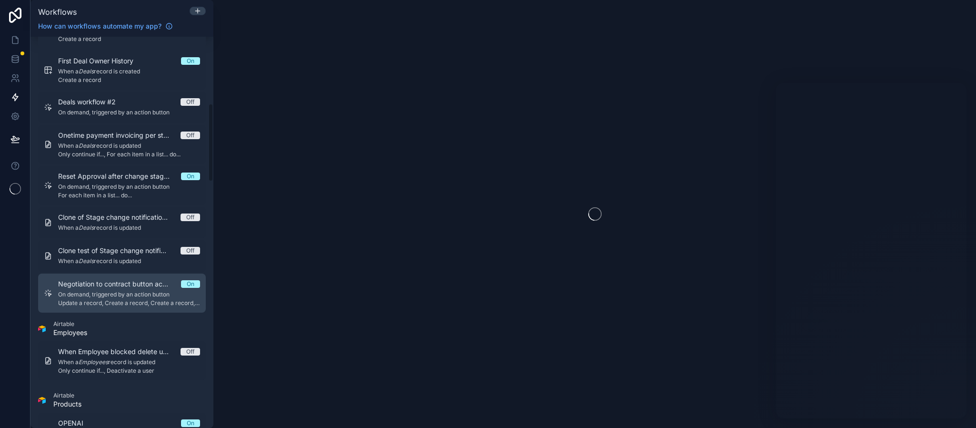
click at [144, 298] on span "On demand, triggered by an action button" at bounding box center [129, 294] width 142 height 8
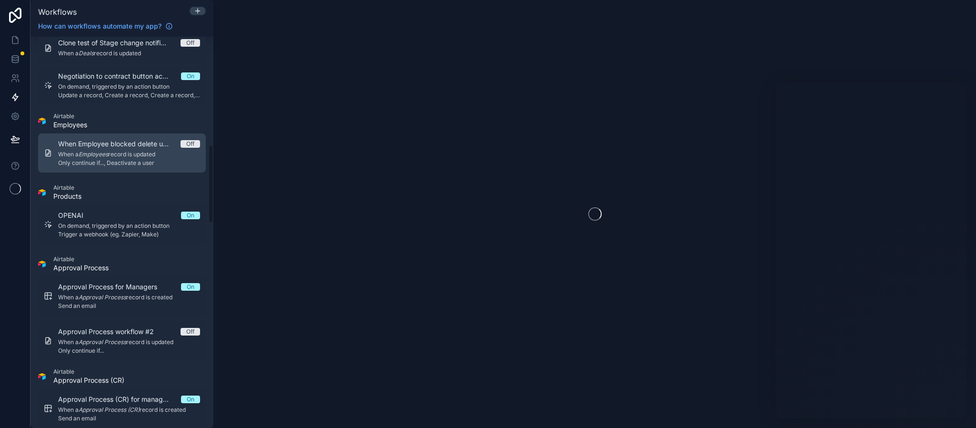
scroll to position [480, 0]
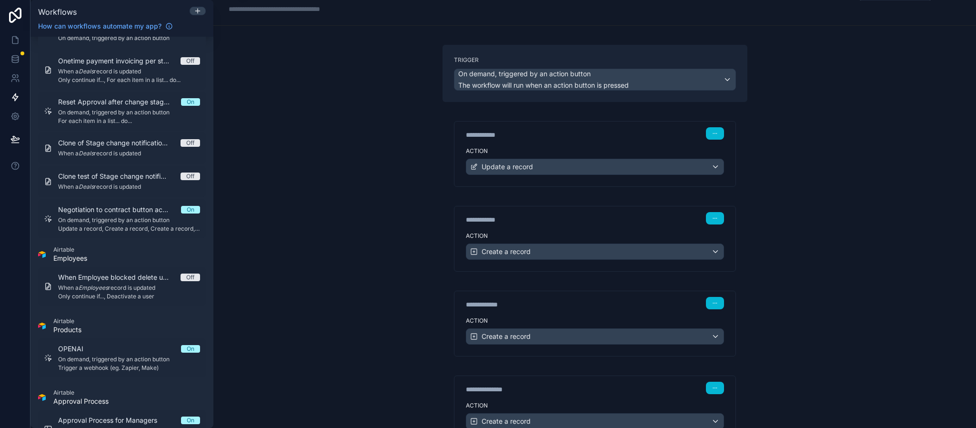
scroll to position [29, 0]
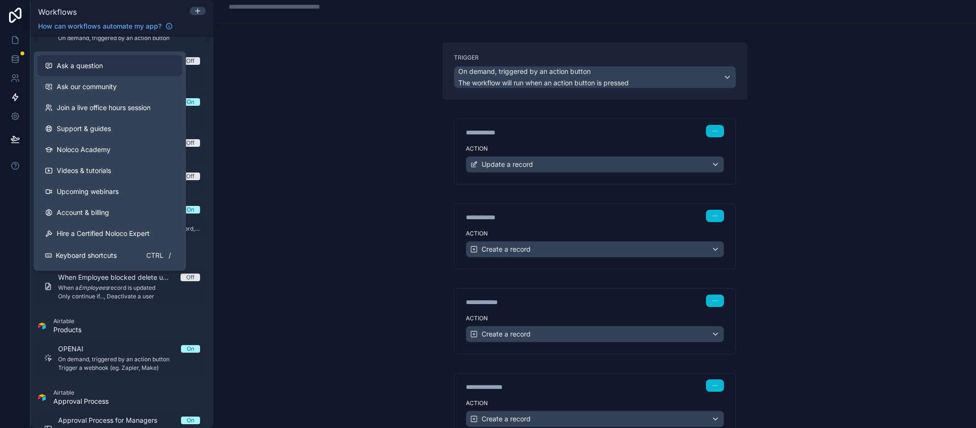
click at [77, 56] on button "Ask a question" at bounding box center [110, 65] width 145 height 21
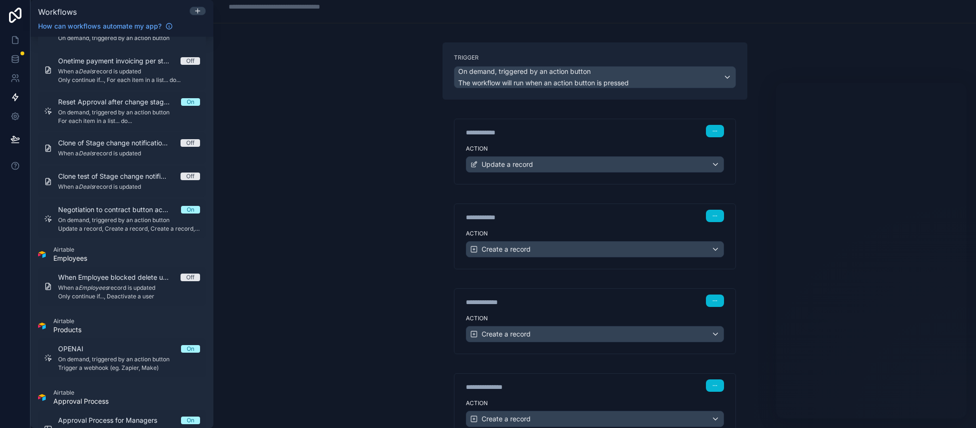
click at [539, 236] on label "Action" at bounding box center [595, 234] width 258 height 8
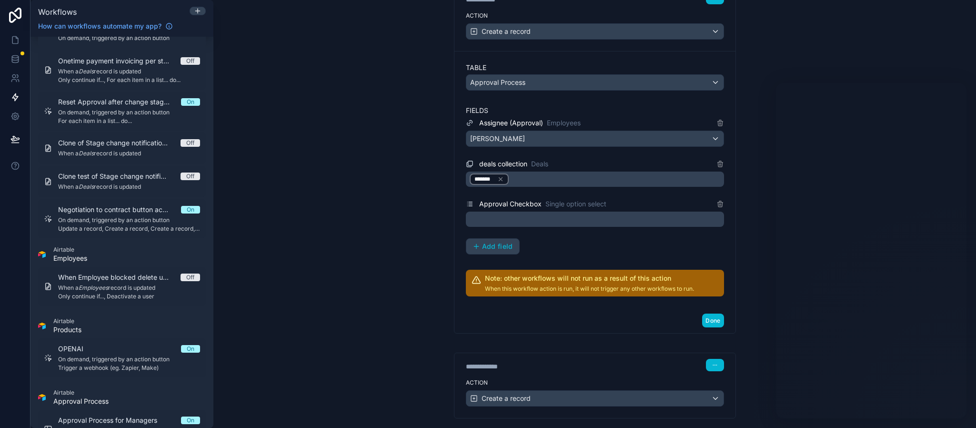
scroll to position [247, 0]
drag, startPoint x: 761, startPoint y: 280, endPoint x: 660, endPoint y: 166, distance: 152.8
click at [664, 163] on div "deals collection Deals" at bounding box center [595, 162] width 258 height 11
drag, startPoint x: 773, startPoint y: 262, endPoint x: 573, endPoint y: 185, distance: 214.8
click at [576, 177] on div "*******" at bounding box center [595, 177] width 258 height 15
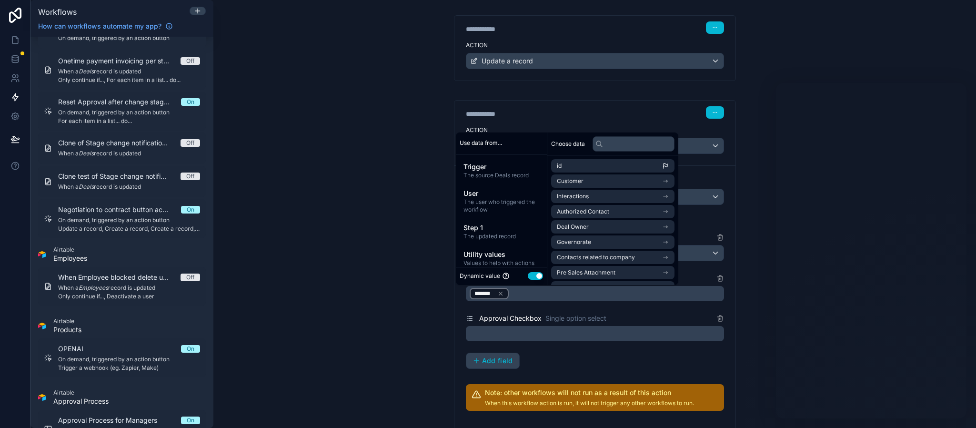
scroll to position [0, 0]
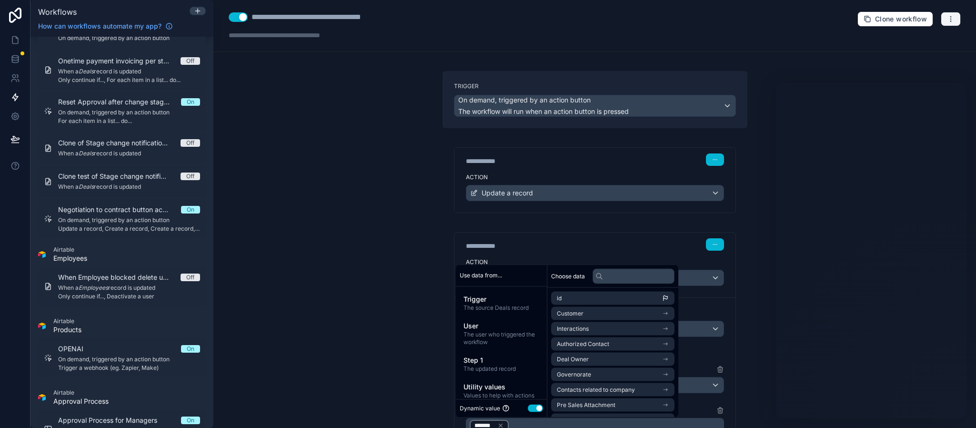
click at [941, 13] on button "button" at bounding box center [950, 19] width 20 height 14
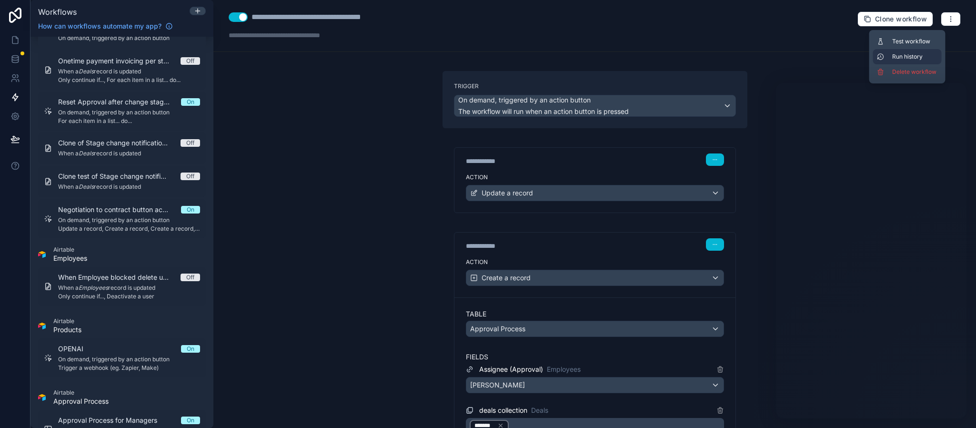
click at [915, 56] on span "Run history" at bounding box center [915, 57] width 46 height 8
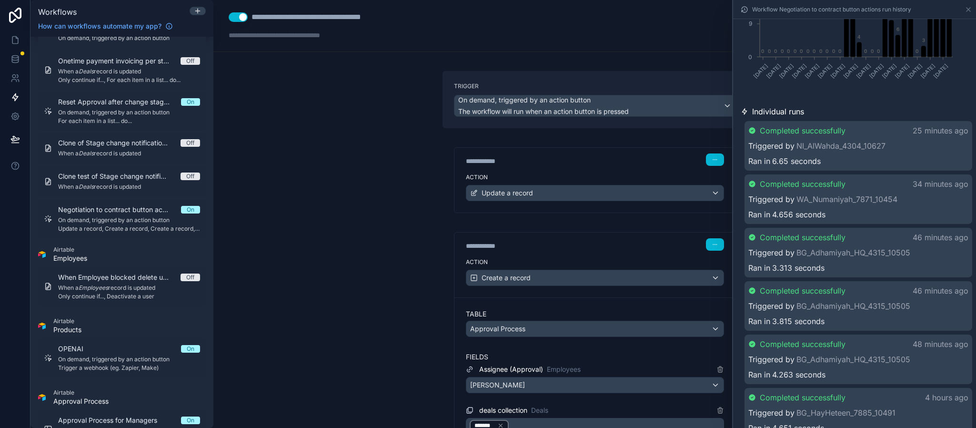
scroll to position [71, 0]
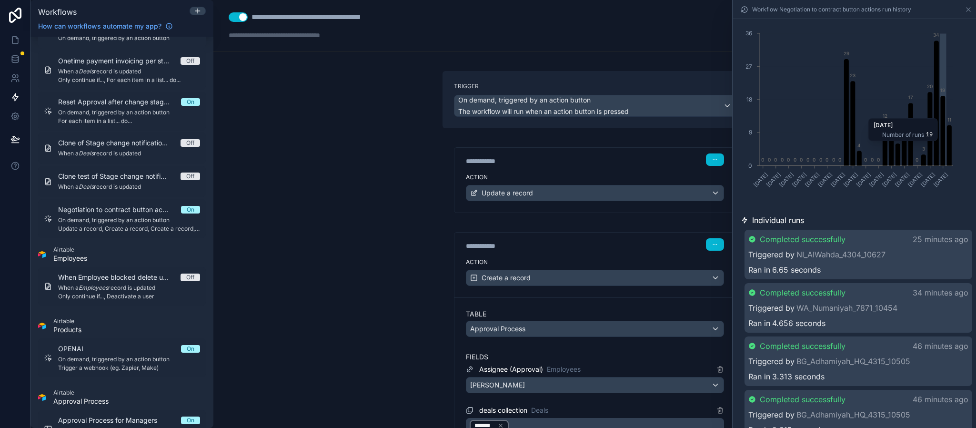
click at [940, 146] on icon "chart" at bounding box center [942, 131] width 5 height 70
click at [940, 121] on icon "chart" at bounding box center [942, 131] width 5 height 70
click at [785, 223] on span "Individual runs" at bounding box center [778, 219] width 52 height 11
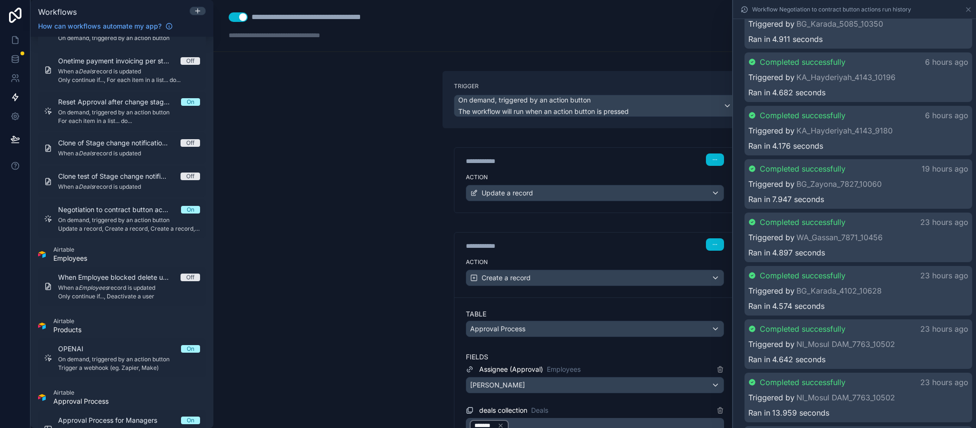
scroll to position [800, 0]
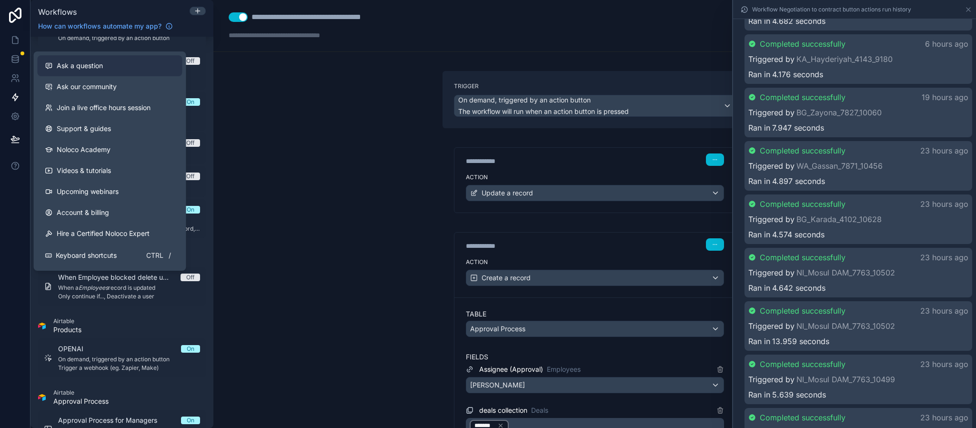
click at [96, 64] on span "Ask a question" at bounding box center [80, 66] width 46 height 10
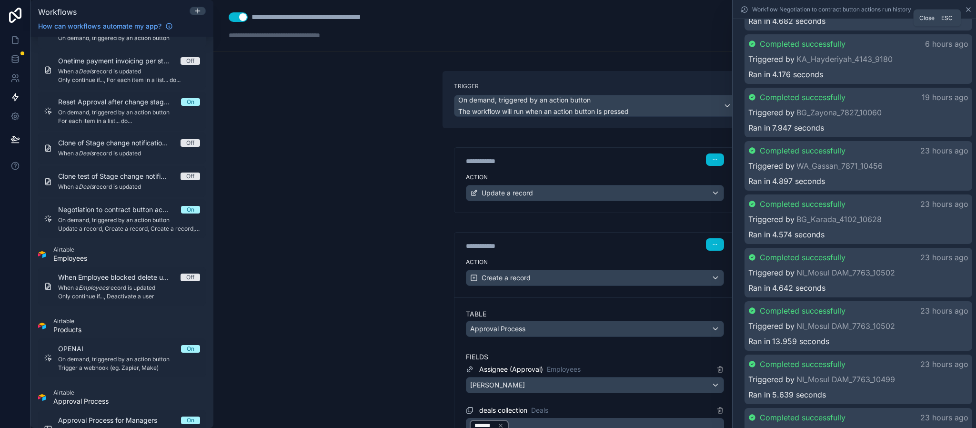
click at [967, 13] on icon at bounding box center [968, 10] width 8 height 8
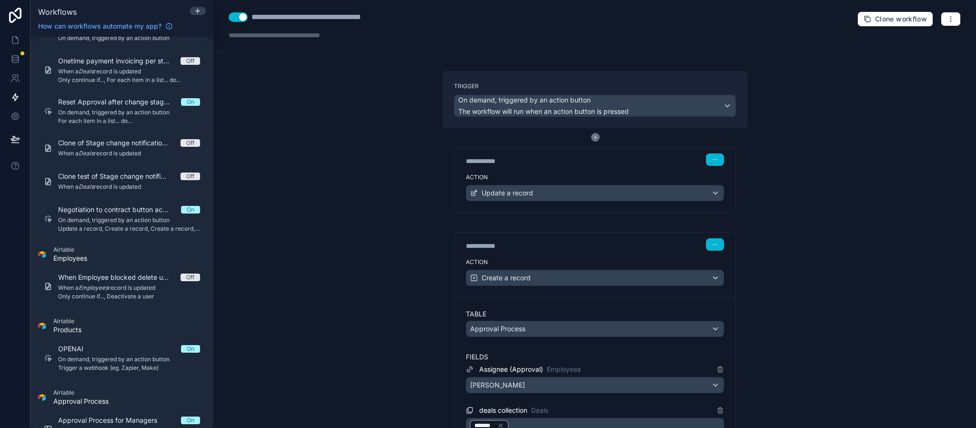
click at [591, 138] on icon at bounding box center [595, 137] width 9 height 9
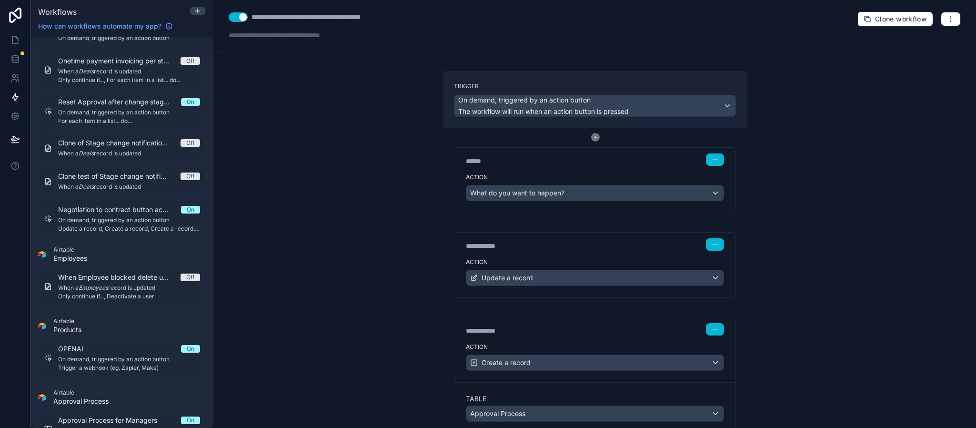
click at [591, 140] on icon at bounding box center [595, 137] width 9 height 9
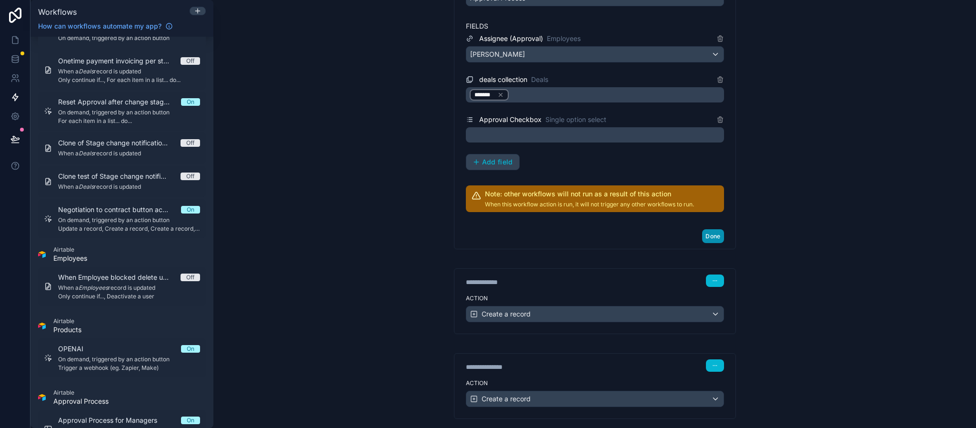
click at [707, 243] on button "Done" at bounding box center [712, 236] width 21 height 14
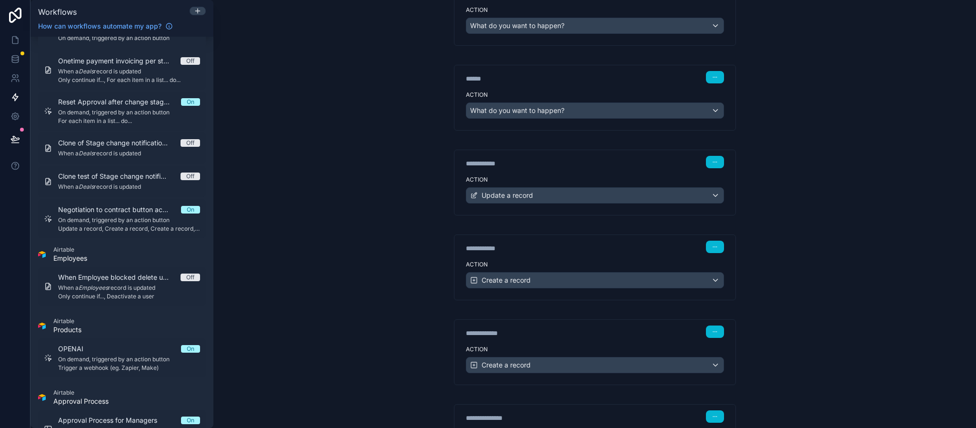
scroll to position [24, 0]
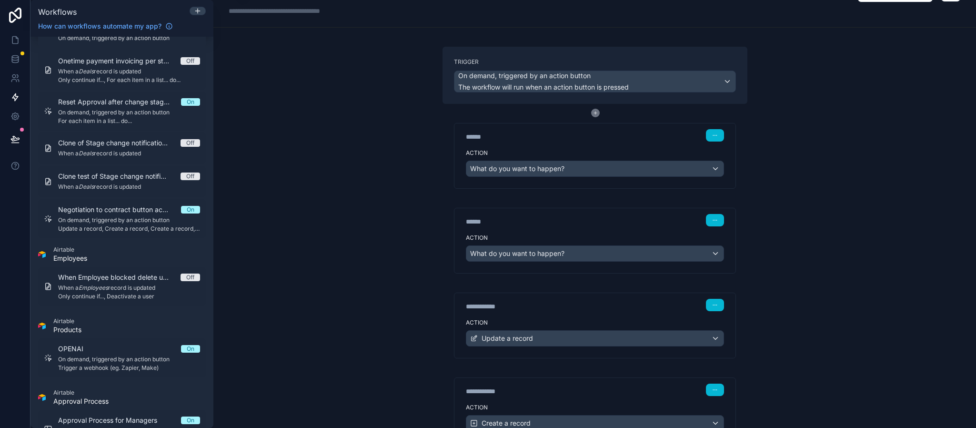
click at [591, 113] on icon at bounding box center [595, 113] width 9 height 9
click at [591, 109] on icon at bounding box center [595, 113] width 9 height 9
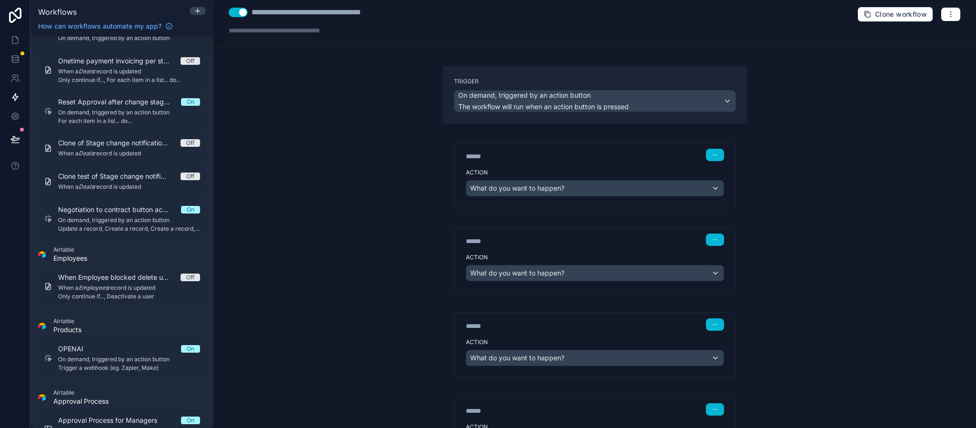
scroll to position [0, 0]
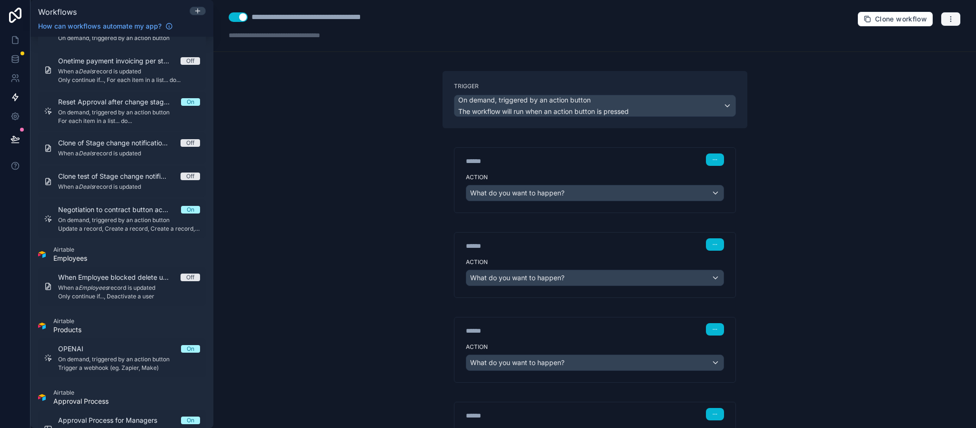
click at [947, 20] on icon "button" at bounding box center [951, 19] width 8 height 8
click at [655, 35] on div "**********" at bounding box center [594, 26] width 762 height 52
click at [591, 136] on icon at bounding box center [595, 137] width 9 height 9
click at [590, 80] on div "Trigger On demand, triggered by an action button The workflow will run when an …" at bounding box center [594, 99] width 305 height 57
click at [526, 82] on label "Trigger" at bounding box center [595, 86] width 282 height 8
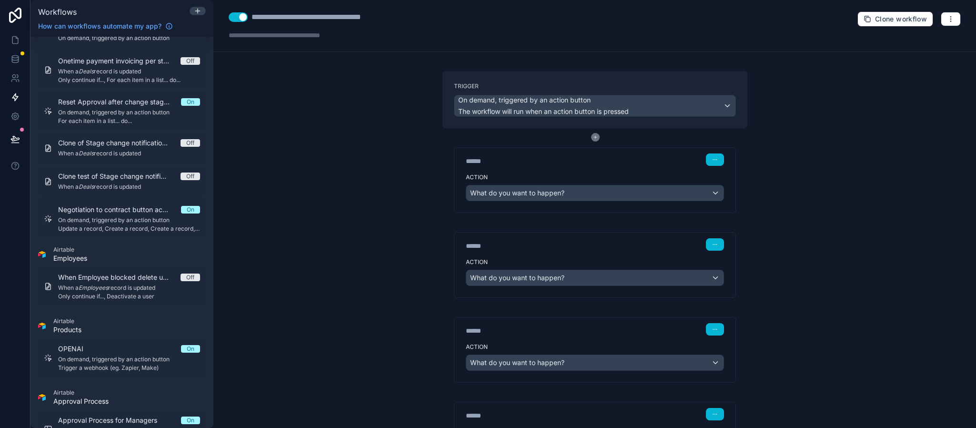
click at [591, 140] on icon at bounding box center [595, 137] width 9 height 9
click at [591, 137] on icon at bounding box center [595, 137] width 9 height 9
click at [591, 134] on icon at bounding box center [595, 137] width 9 height 9
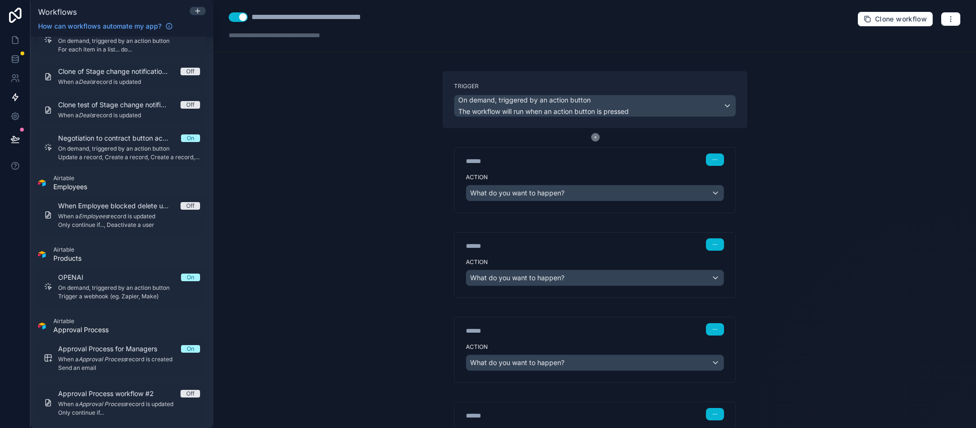
click at [591, 137] on icon at bounding box center [595, 137] width 9 height 9
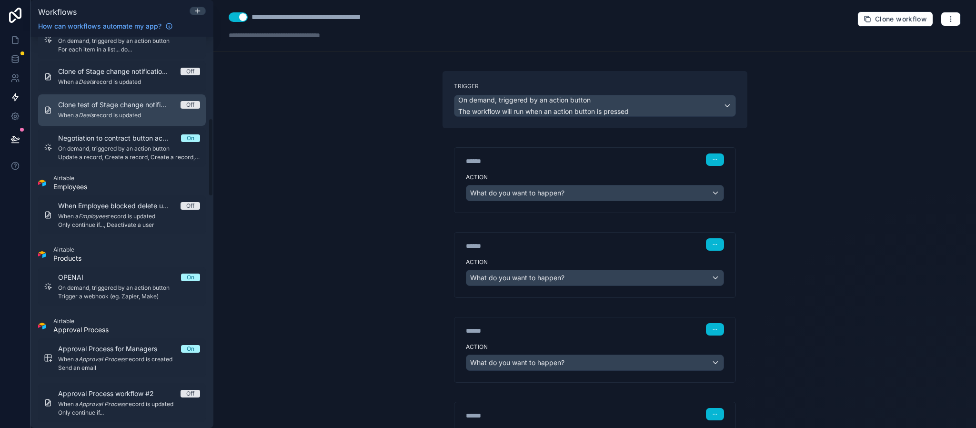
scroll to position [407, 0]
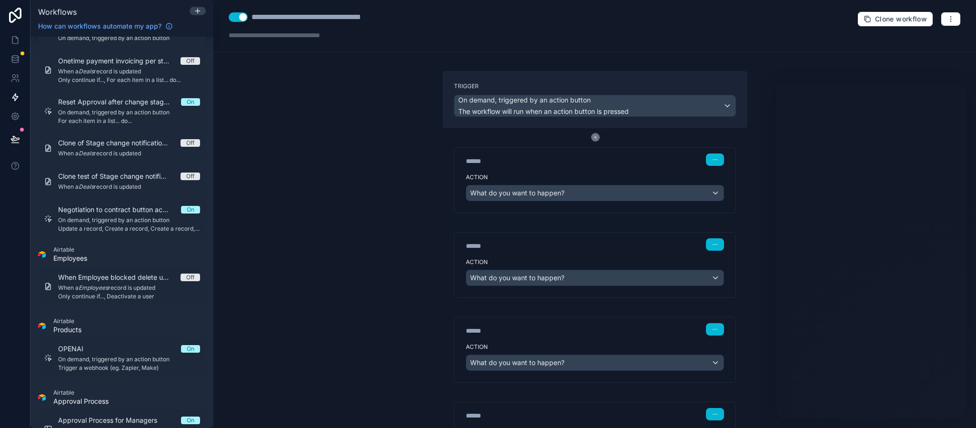
click at [591, 135] on icon at bounding box center [595, 137] width 9 height 9
click at [593, 130] on div at bounding box center [594, 137] width 11 height 19
click at [591, 138] on icon at bounding box center [595, 137] width 9 height 9
click at [591, 139] on icon at bounding box center [595, 137] width 9 height 9
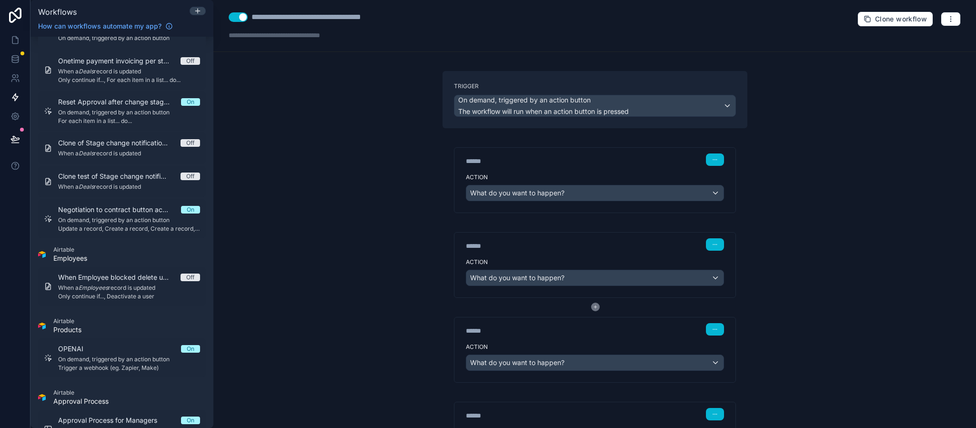
click at [591, 137] on icon at bounding box center [595, 137] width 9 height 9
click at [947, 18] on icon "button" at bounding box center [951, 19] width 8 height 8
click at [697, 52] on div "**********" at bounding box center [594, 214] width 762 height 428
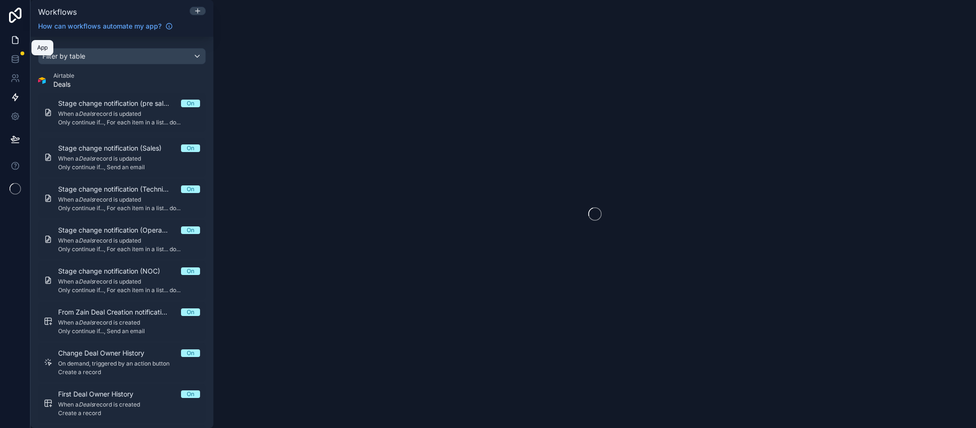
click at [9, 38] on link at bounding box center [15, 39] width 30 height 19
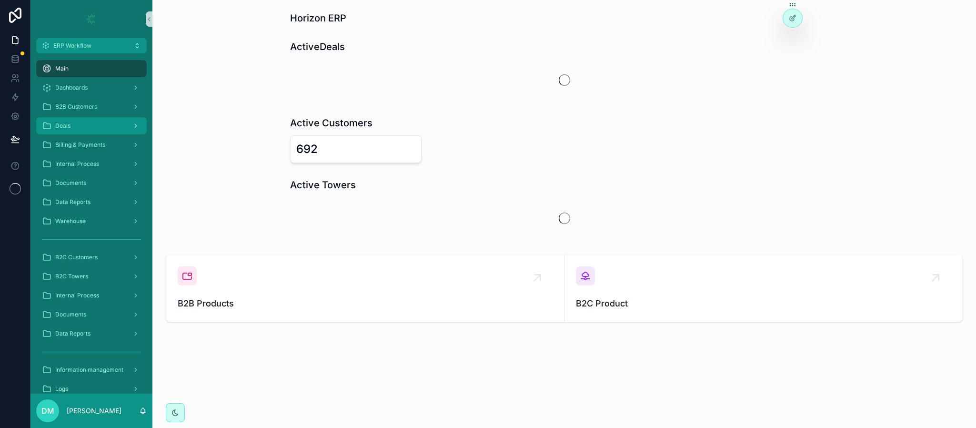
click at [87, 126] on div "Deals" at bounding box center [91, 125] width 99 height 15
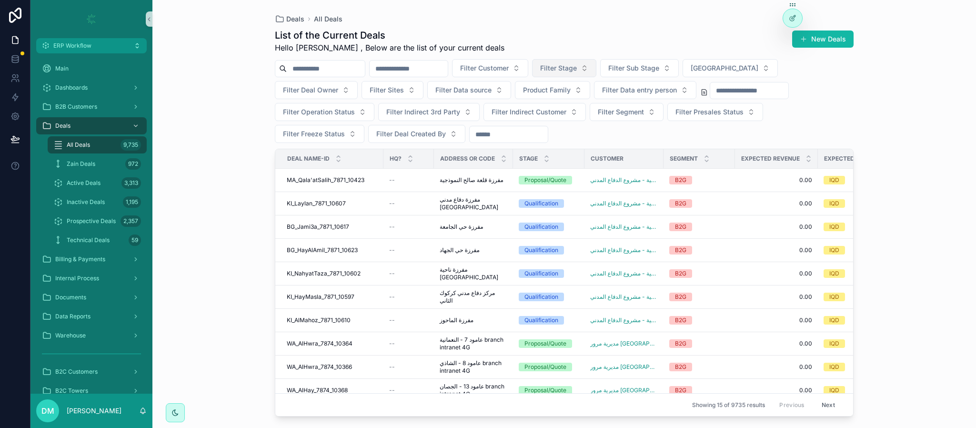
click at [577, 66] on span "Filter Stage" at bounding box center [558, 68] width 37 height 10
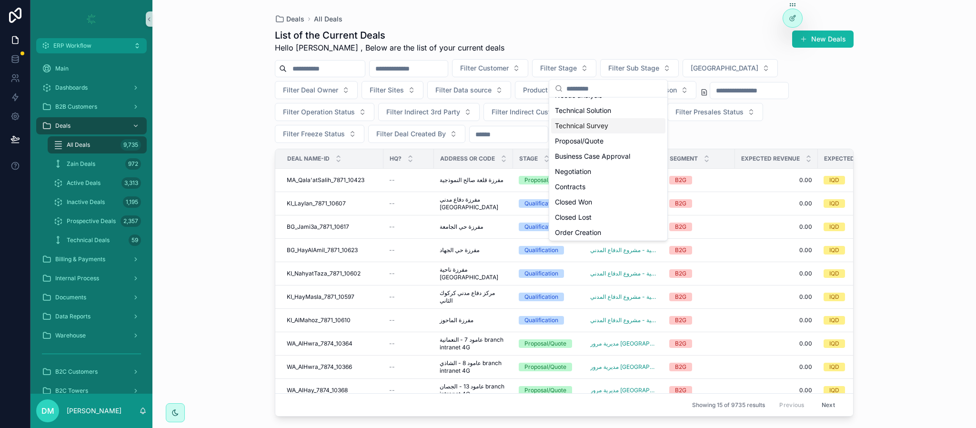
scroll to position [61, 0]
click at [586, 187] on div "Contracts" at bounding box center [608, 182] width 114 height 15
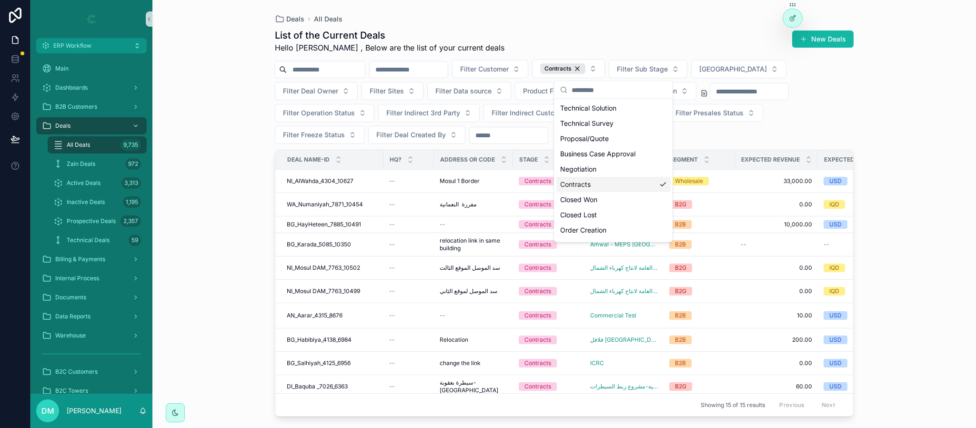
click at [236, 190] on div "Deals All Deals List of the Current Deals Hello Danya , Below are the list of y…" at bounding box center [563, 214] width 823 height 428
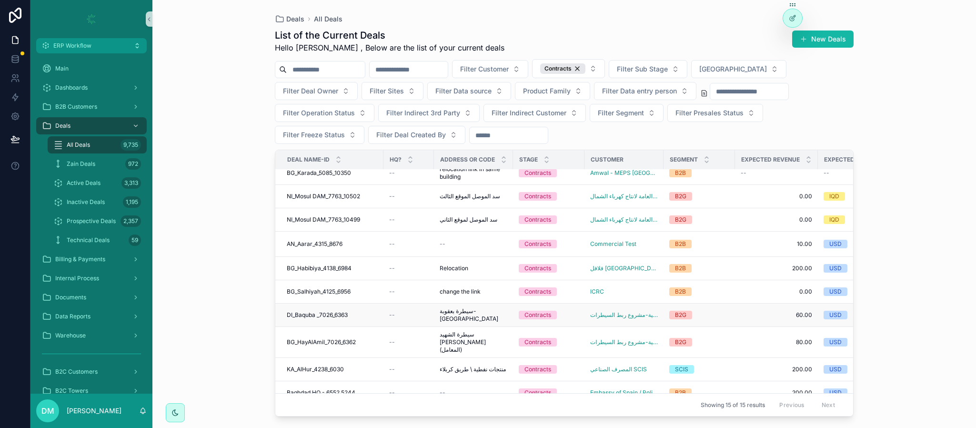
scroll to position [143, 0]
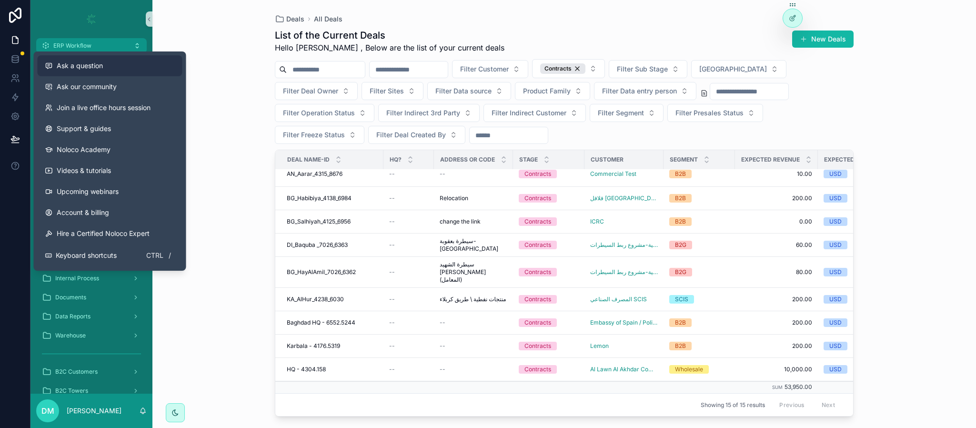
click at [91, 69] on span "Ask a question" at bounding box center [80, 66] width 46 height 10
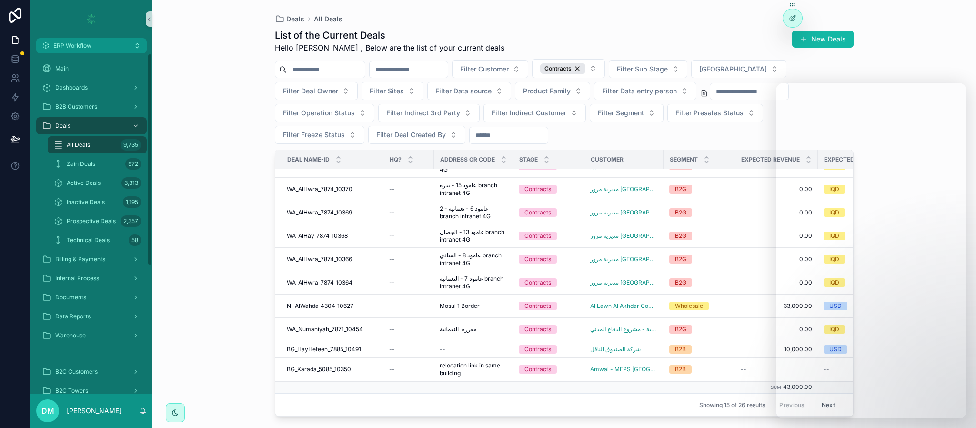
scroll to position [146, 0]
click at [906, 36] on div "Deals All Deals List of the Current Deals Hello Danya , Below are the list of y…" at bounding box center [563, 214] width 823 height 428
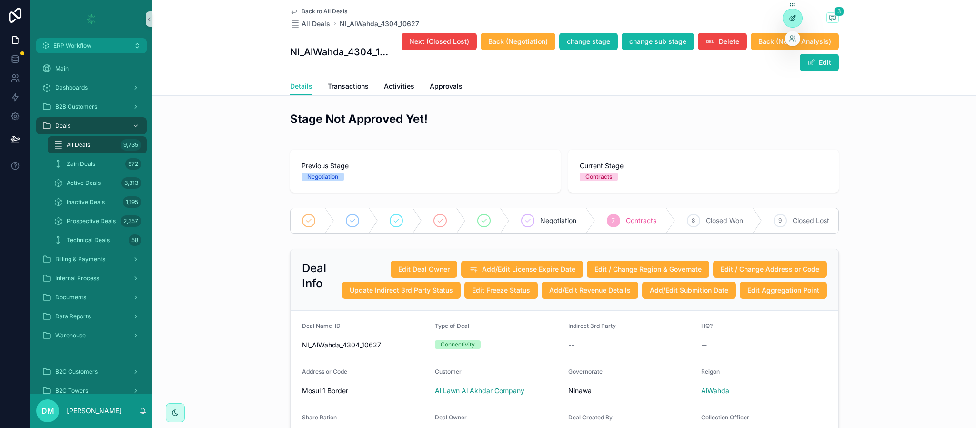
click at [791, 19] on icon at bounding box center [793, 18] width 8 height 8
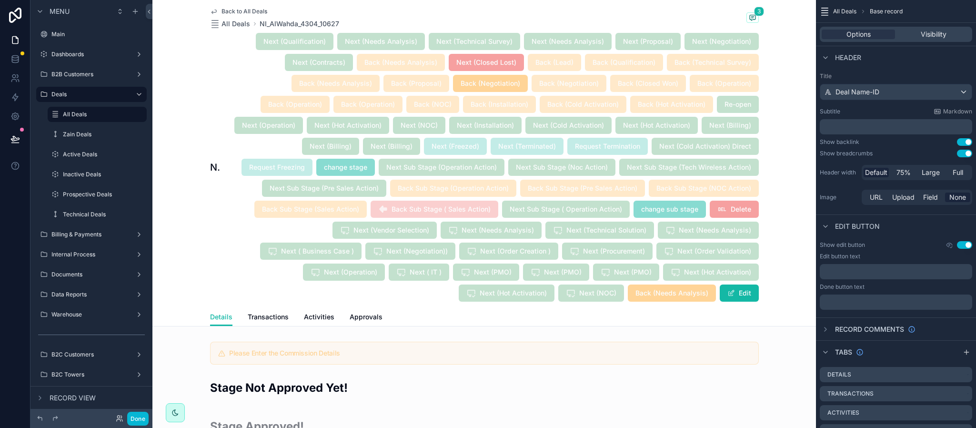
scroll to position [429, 0]
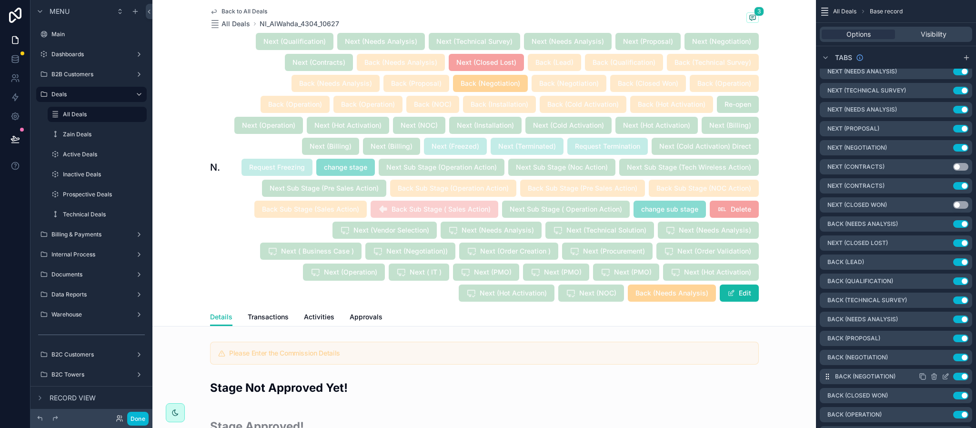
click at [944, 374] on icon "scrollable content" at bounding box center [945, 376] width 8 height 8
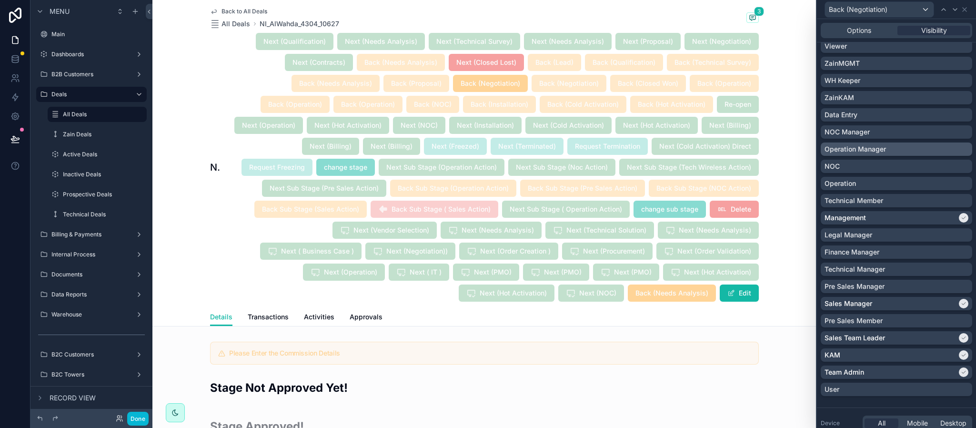
scroll to position [677, 0]
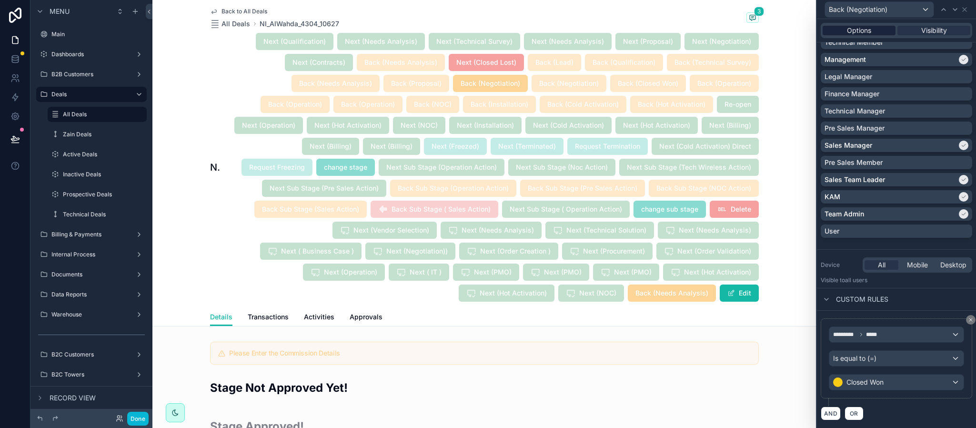
click at [860, 31] on span "Options" at bounding box center [859, 31] width 24 height 10
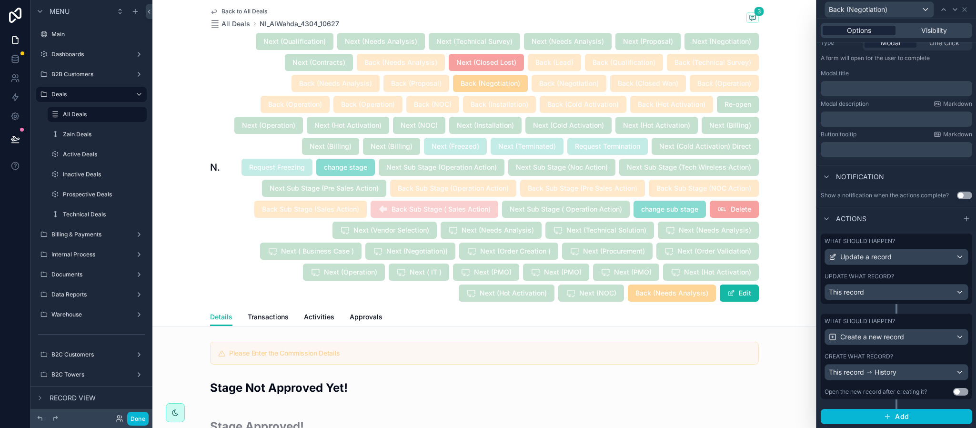
scroll to position [136, 0]
click at [902, 268] on div "What should happen? Update a record Update what record? This record" at bounding box center [895, 268] width 151 height 70
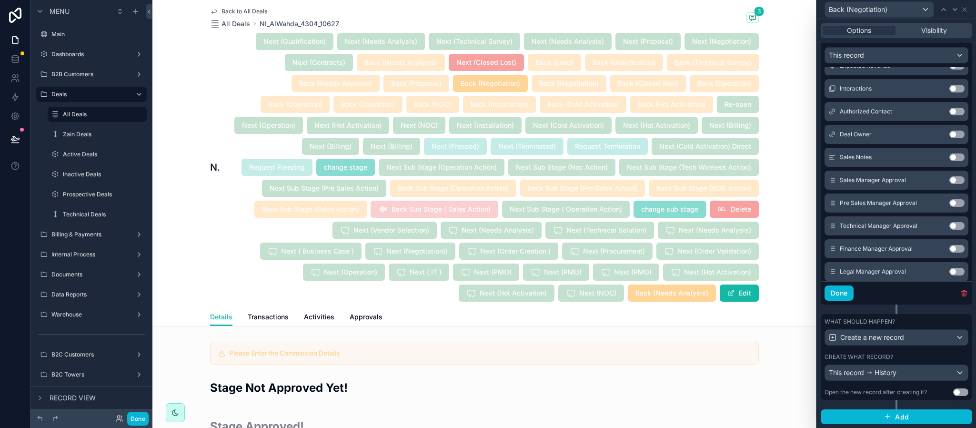
scroll to position [214, 0]
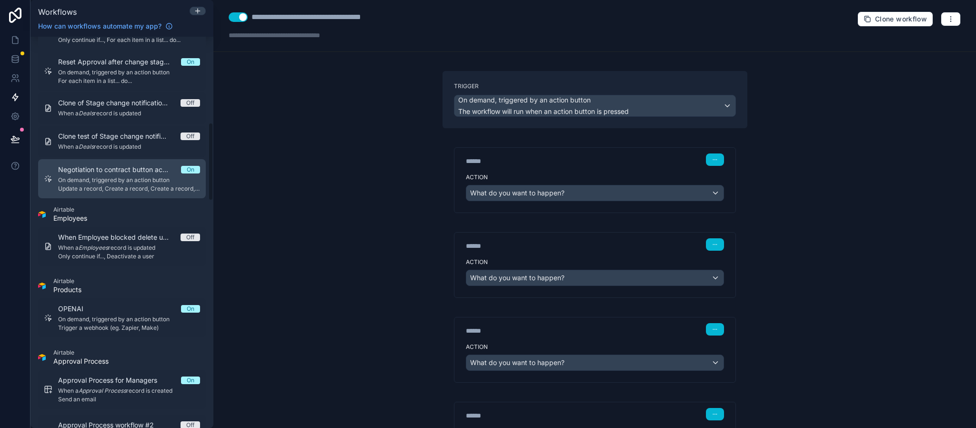
scroll to position [429, 0]
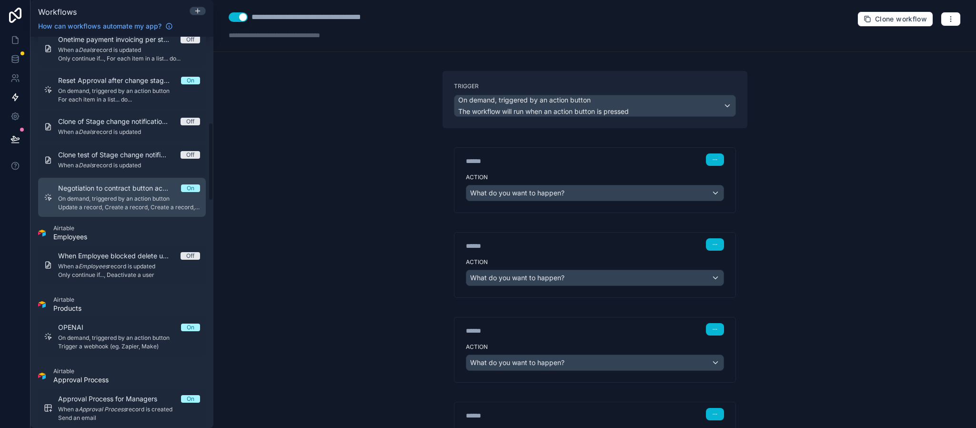
click at [102, 195] on span "On demand, triggered by an action button" at bounding box center [129, 199] width 142 height 8
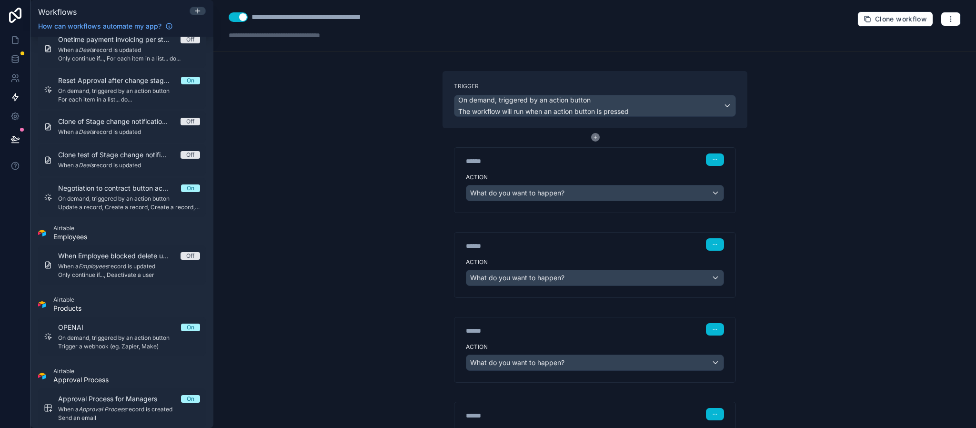
click at [591, 139] on icon at bounding box center [595, 137] width 9 height 9
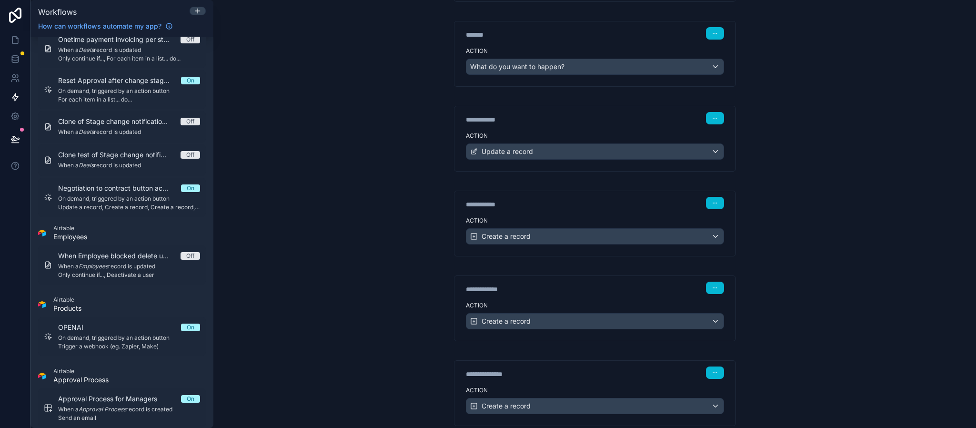
scroll to position [1805, 0]
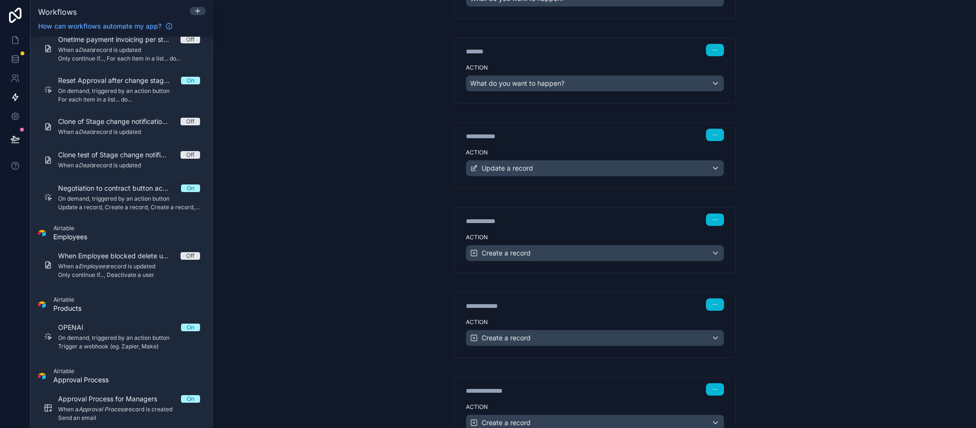
click at [573, 176] on div "Action Update a record" at bounding box center [594, 166] width 281 height 43
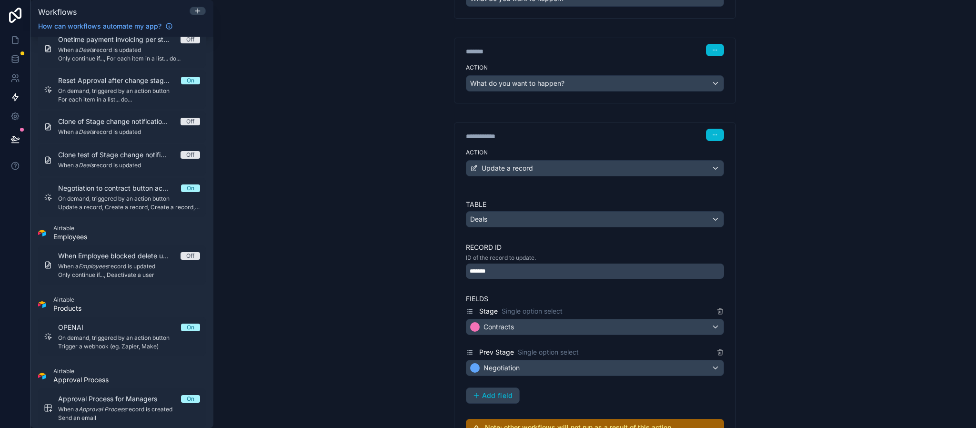
scroll to position [1733, 0]
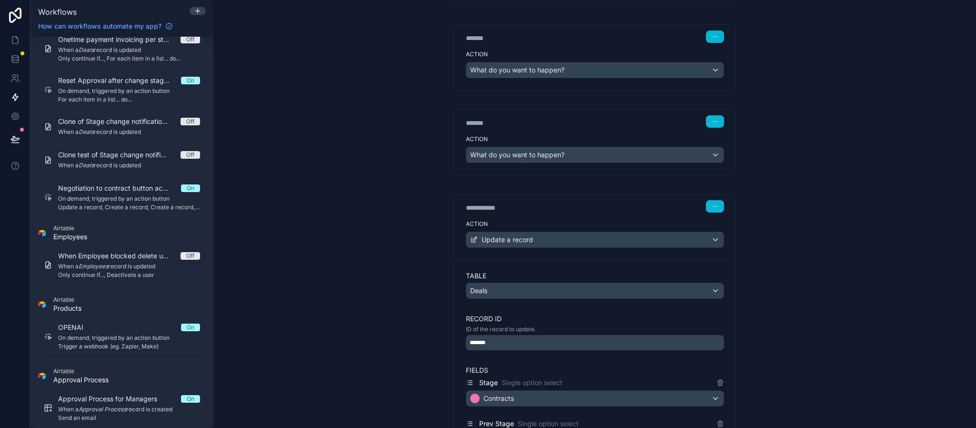
click at [538, 143] on label "Action" at bounding box center [595, 139] width 258 height 8
click at [555, 143] on label "Action" at bounding box center [595, 139] width 258 height 8
click at [706, 128] on button "button" at bounding box center [715, 121] width 18 height 12
click at [634, 173] on div "Action What do you want to happen?" at bounding box center [594, 152] width 281 height 43
click at [576, 162] on div "What do you want to happen?" at bounding box center [594, 154] width 257 height 15
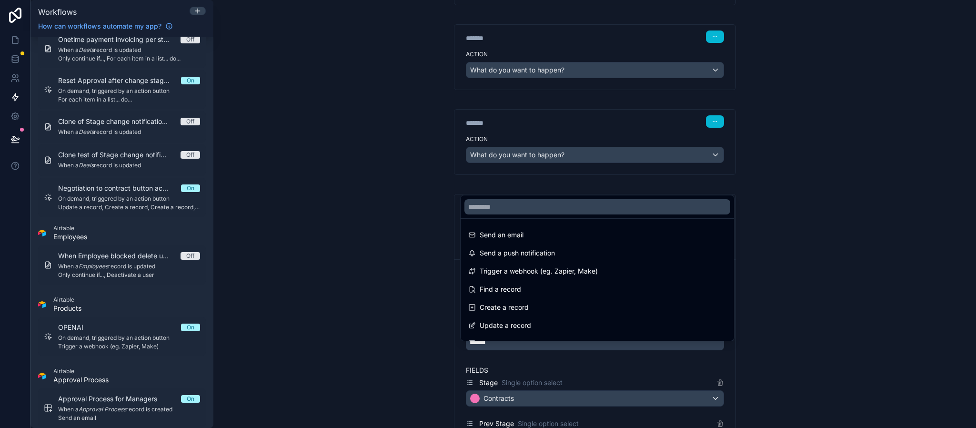
click at [573, 186] on div at bounding box center [488, 214] width 976 height 428
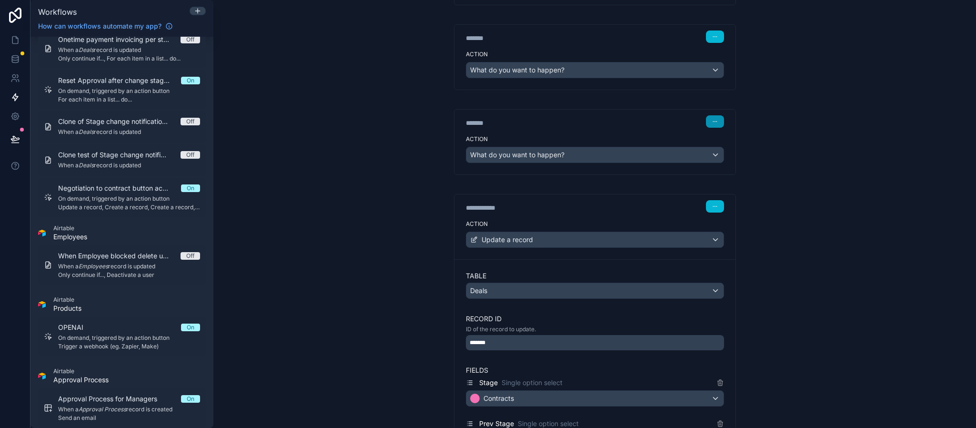
click at [712, 124] on icon "button" at bounding box center [715, 122] width 6 height 6
click at [713, 186] on button "Delete" at bounding box center [731, 186] width 65 height 15
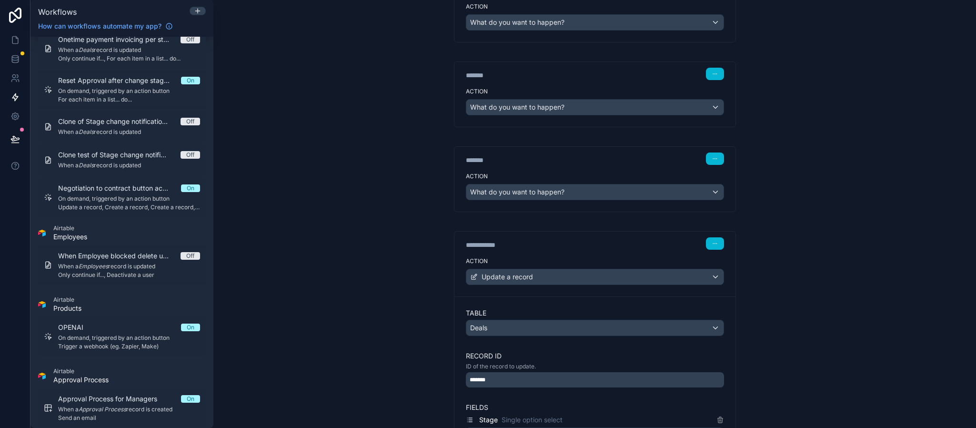
scroll to position [1590, 0]
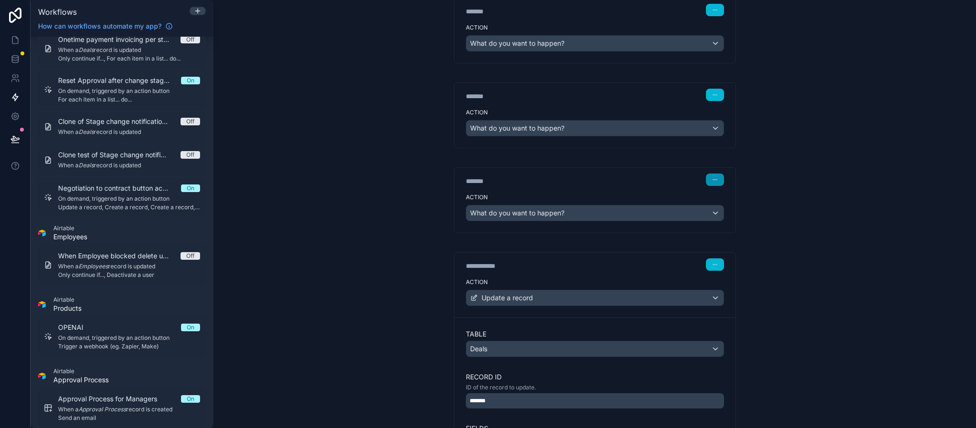
click at [712, 186] on button "button" at bounding box center [715, 179] width 18 height 12
click at [716, 243] on button "Delete" at bounding box center [731, 243] width 65 height 15
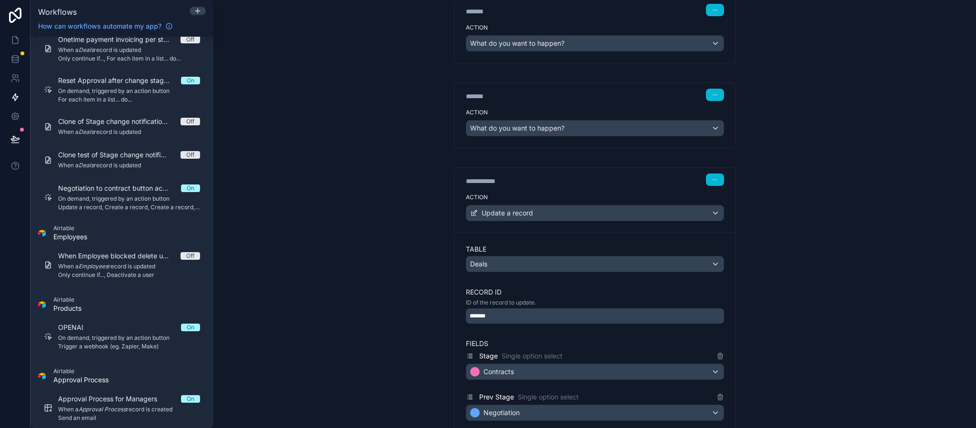
scroll to position [1519, 0]
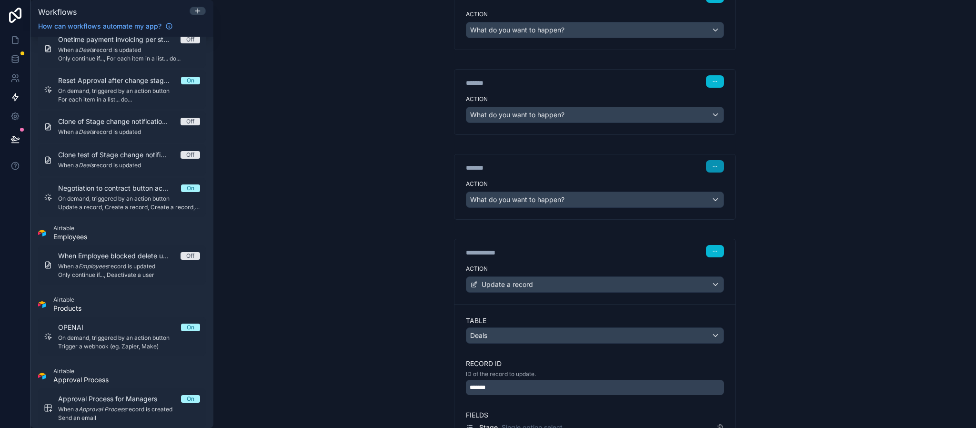
click at [712, 169] on icon "button" at bounding box center [715, 166] width 6 height 6
click at [724, 229] on span "Delete" at bounding box center [727, 228] width 18 height 8
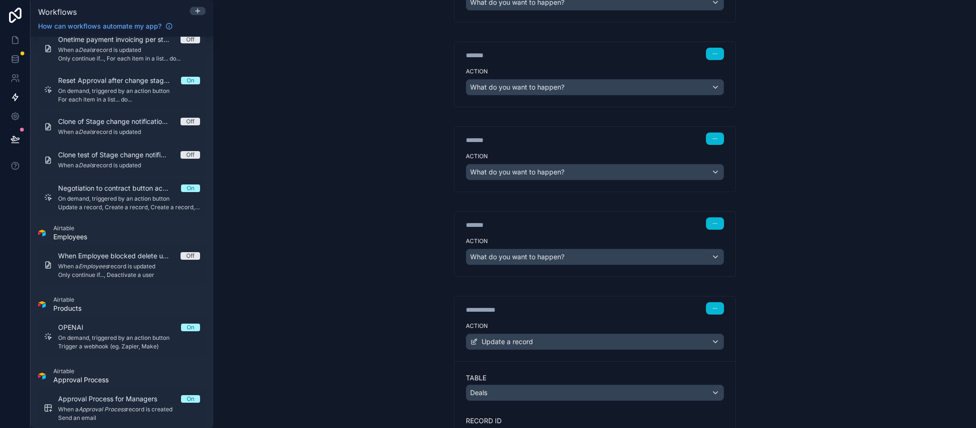
scroll to position [1376, 0]
click at [537, 230] on div "*******" at bounding box center [537, 226] width 143 height 10
click at [706, 230] on button "button" at bounding box center [715, 224] width 18 height 12
click at [712, 279] on button "Delete" at bounding box center [731, 285] width 65 height 15
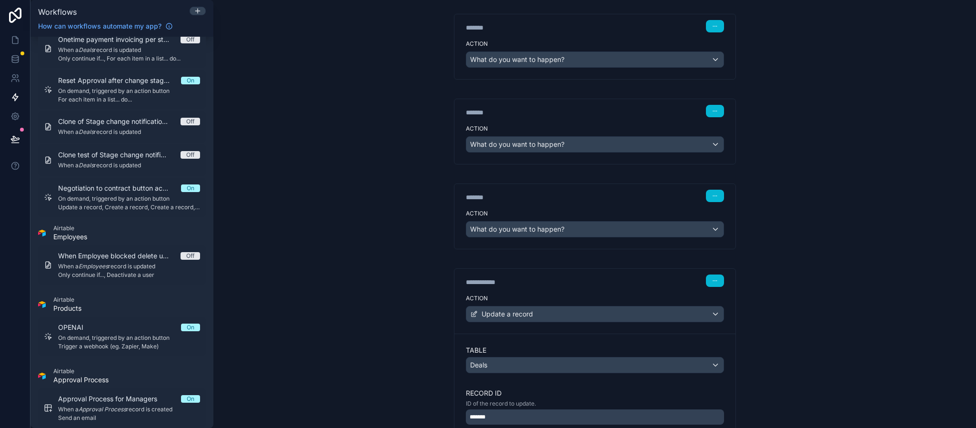
scroll to position [1305, 0]
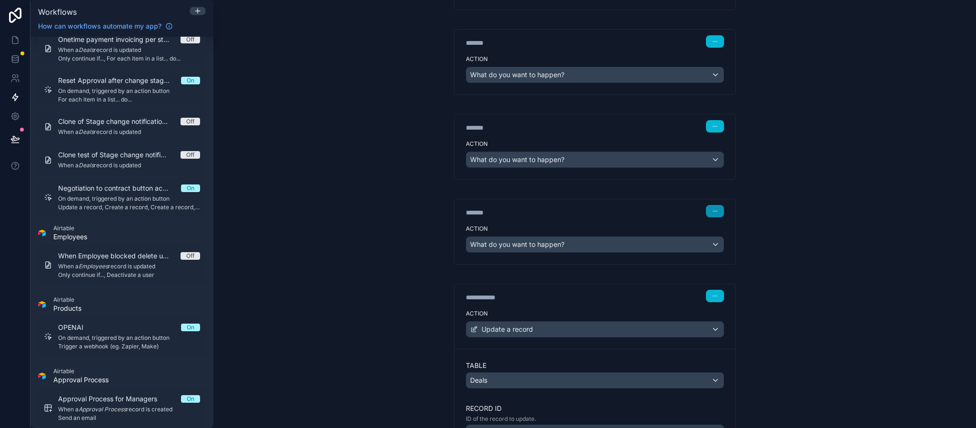
click at [713, 217] on button "button" at bounding box center [715, 211] width 18 height 12
click at [716, 278] on div "Edit Description Delete" at bounding box center [731, 263] width 73 height 38
click at [712, 214] on icon "button" at bounding box center [715, 211] width 6 height 6
drag, startPoint x: 717, startPoint y: 271, endPoint x: 672, endPoint y: 217, distance: 70.7
click at [718, 271] on span "Delete" at bounding box center [727, 271] width 18 height 8
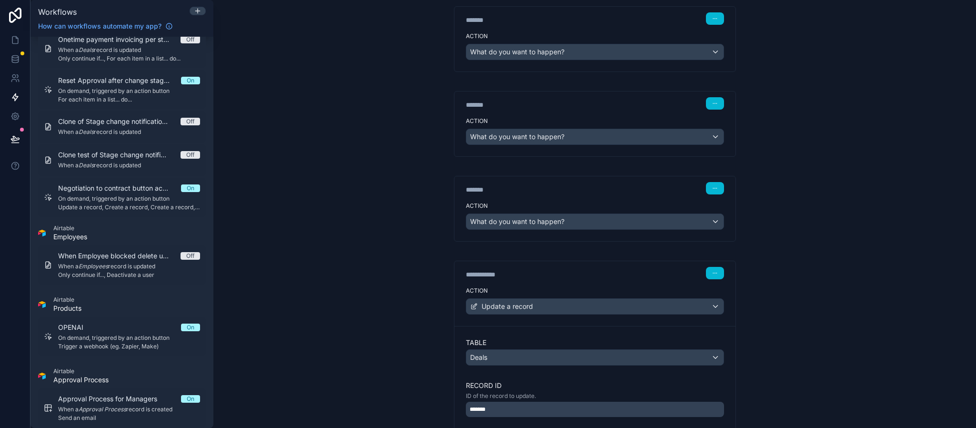
scroll to position [1162, 0]
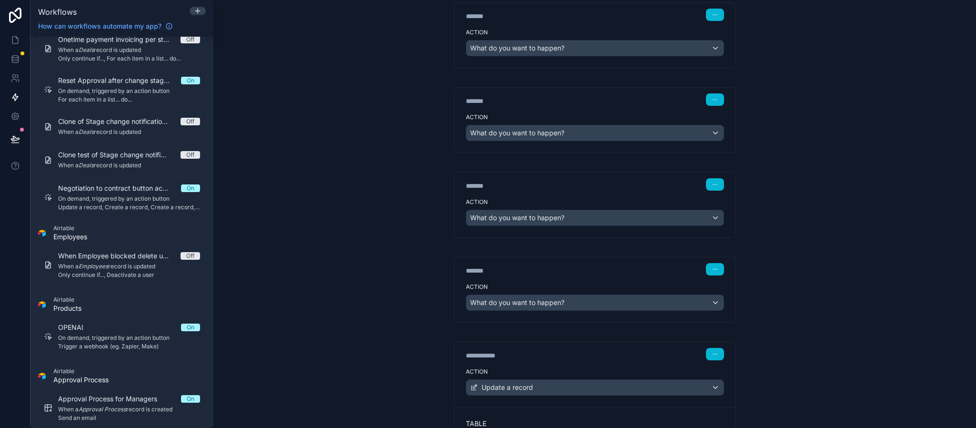
click at [702, 279] on div "******* Step 16" at bounding box center [594, 268] width 281 height 22
click at [706, 275] on button "button" at bounding box center [715, 269] width 18 height 12
click at [710, 332] on button "Delete" at bounding box center [731, 327] width 65 height 15
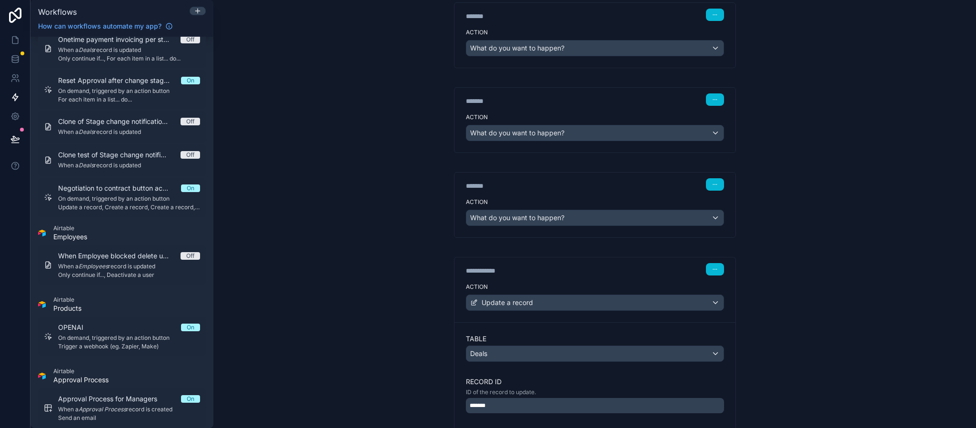
scroll to position [1090, 0]
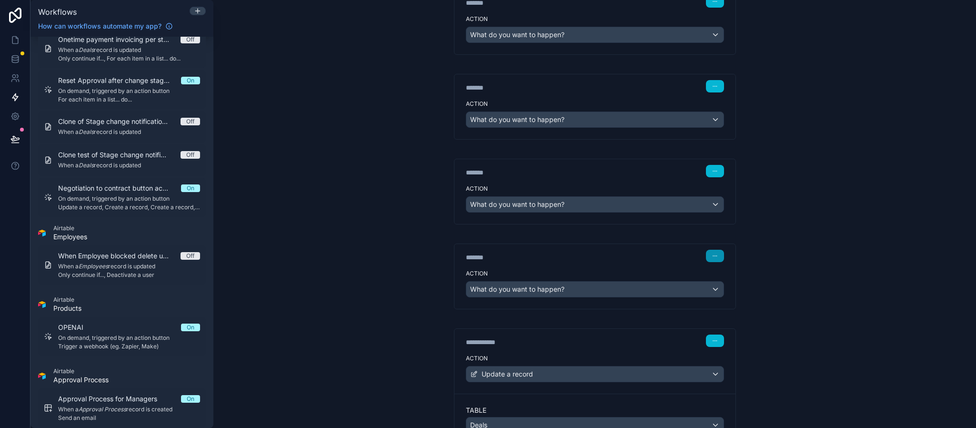
click at [710, 262] on button "button" at bounding box center [715, 256] width 18 height 12
click at [707, 310] on icon at bounding box center [707, 310] width 2 height 1
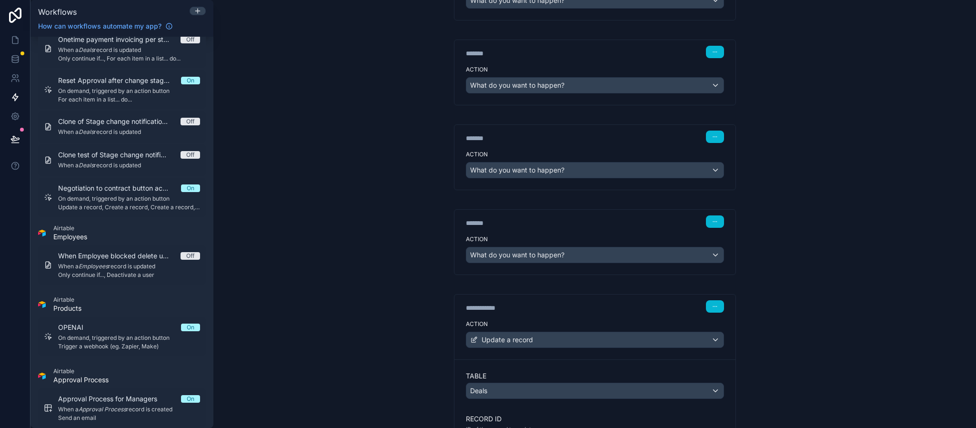
scroll to position [1019, 0]
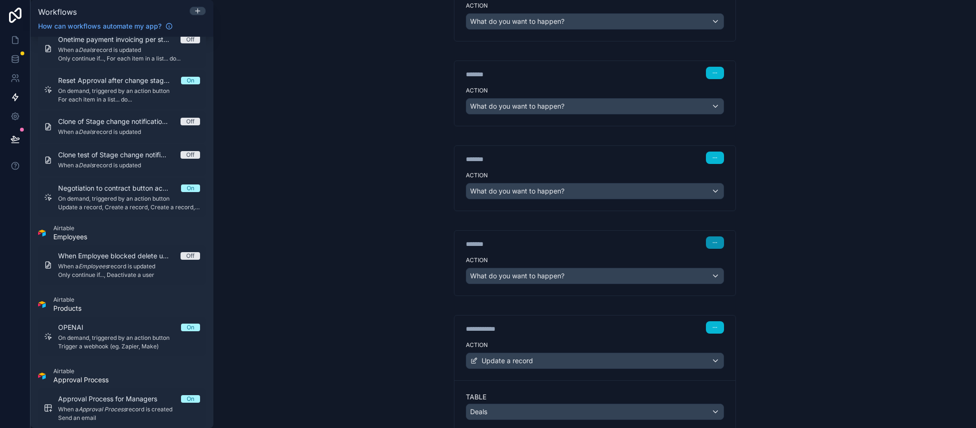
click at [712, 249] on button "button" at bounding box center [715, 242] width 18 height 12
click at [711, 294] on button "Delete" at bounding box center [731, 297] width 65 height 15
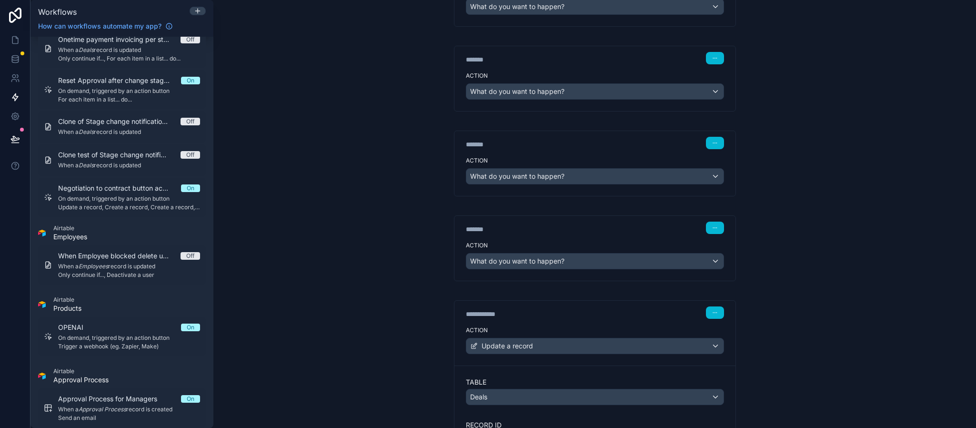
scroll to position [876, 0]
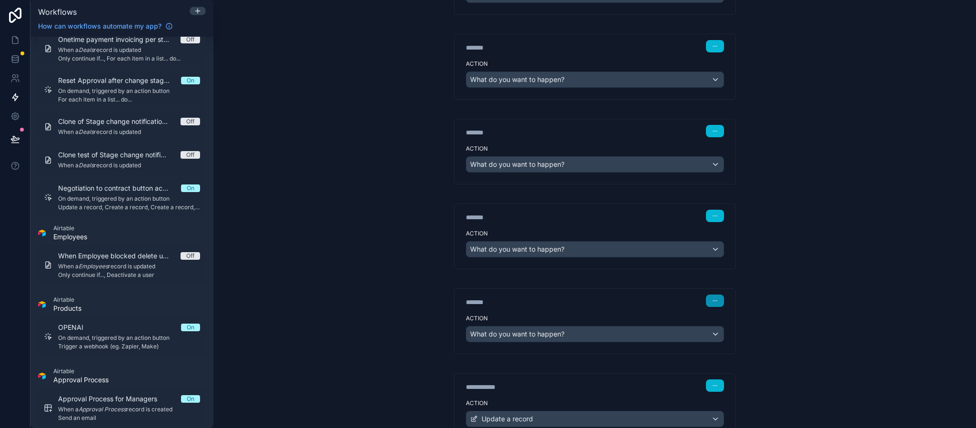
click at [712, 303] on icon "button" at bounding box center [715, 301] width 6 height 6
click at [718, 357] on span "Delete" at bounding box center [727, 355] width 18 height 8
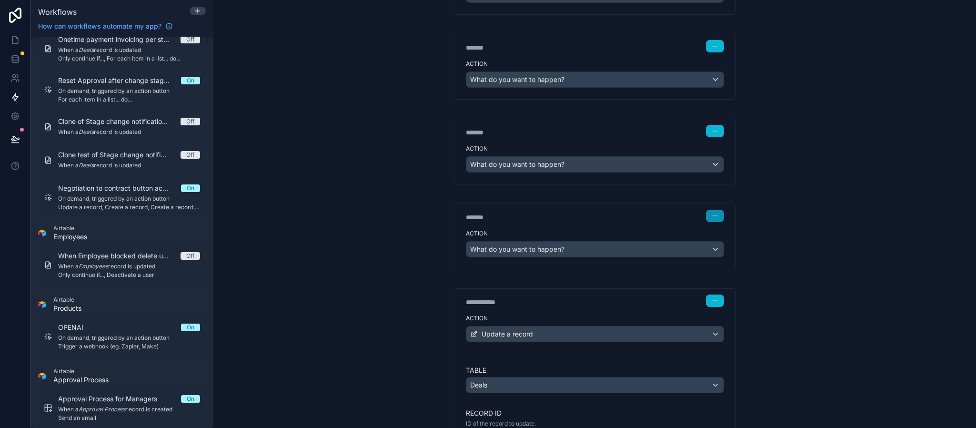
click at [706, 222] on button "button" at bounding box center [715, 216] width 18 height 12
click at [711, 268] on button "Delete" at bounding box center [731, 267] width 65 height 15
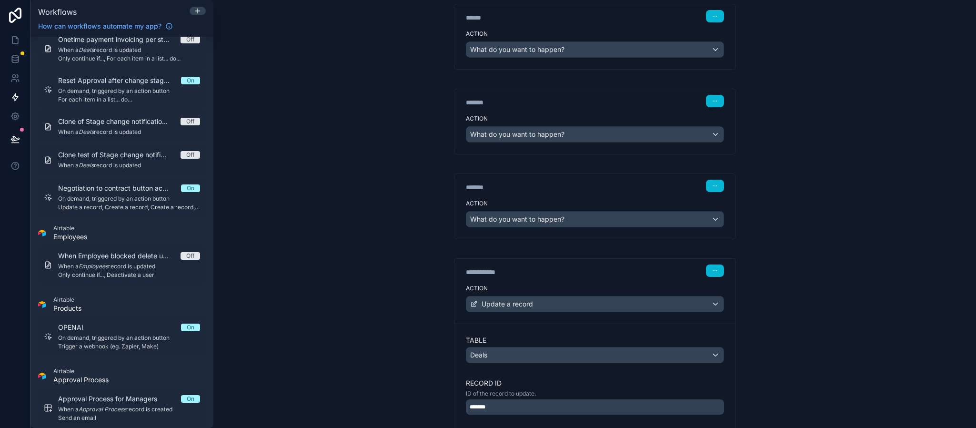
scroll to position [805, 0]
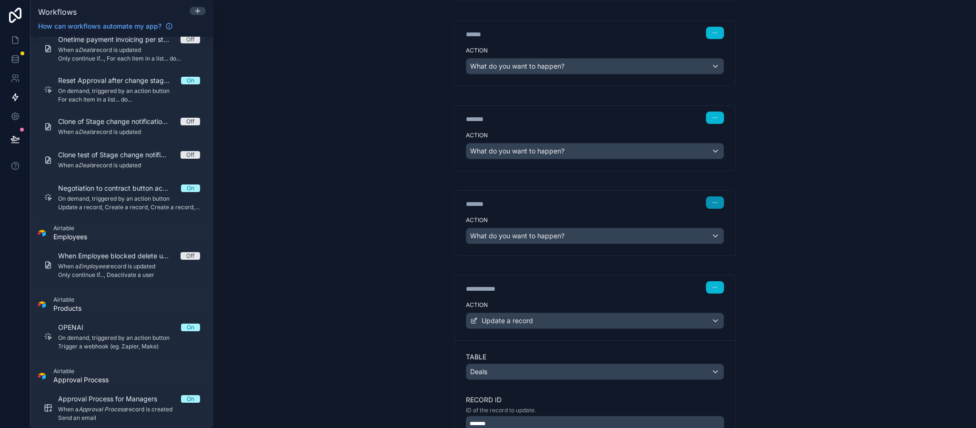
click at [707, 209] on button "button" at bounding box center [715, 202] width 18 height 12
click at [709, 253] on icon at bounding box center [706, 253] width 4 height 4
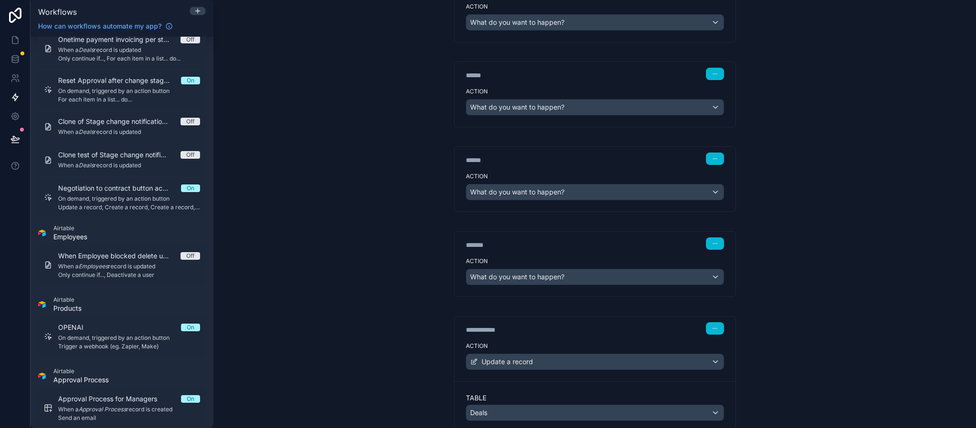
scroll to position [662, 0]
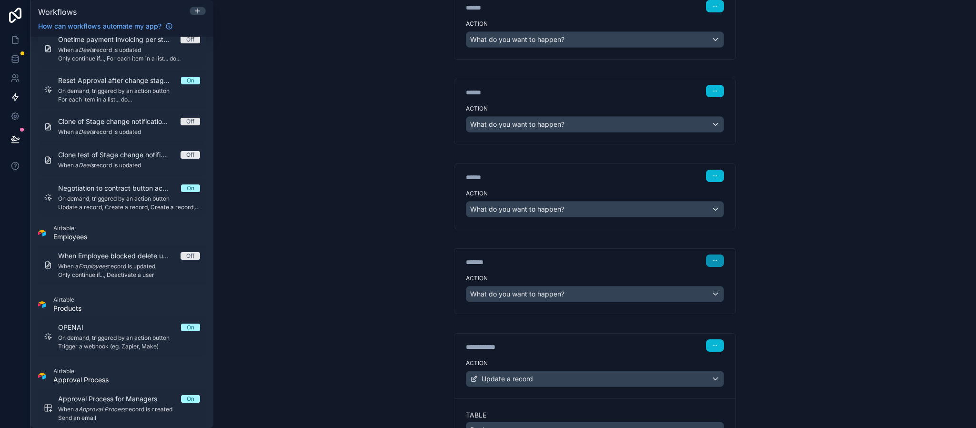
click at [712, 263] on icon "button" at bounding box center [715, 261] width 6 height 6
click at [712, 303] on button "Delete" at bounding box center [731, 310] width 65 height 15
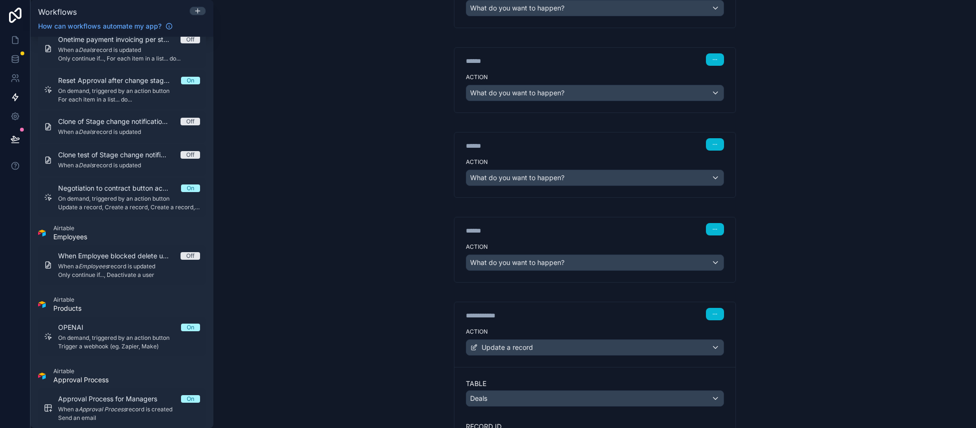
scroll to position [590, 0]
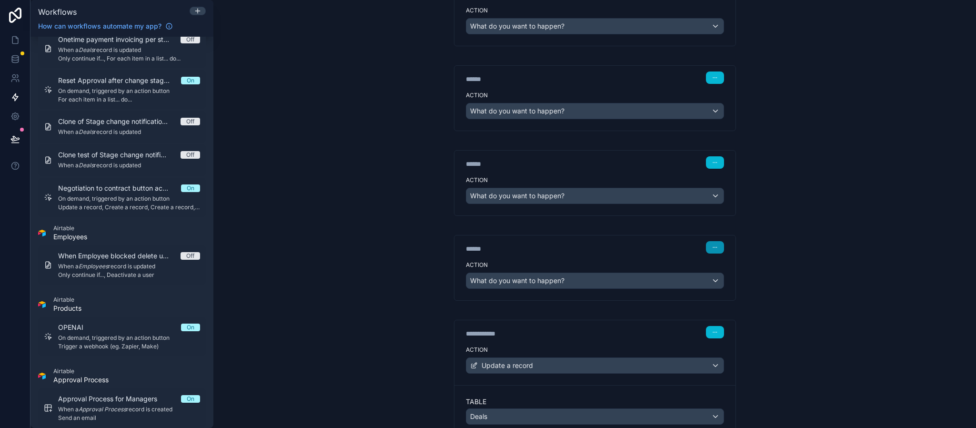
click at [712, 250] on icon "button" at bounding box center [715, 247] width 6 height 6
click at [719, 289] on button "Delete" at bounding box center [731, 295] width 65 height 15
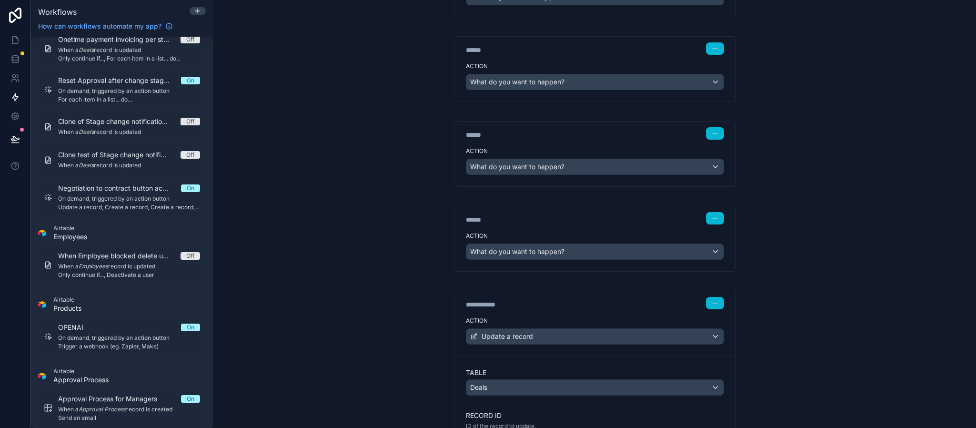
scroll to position [519, 0]
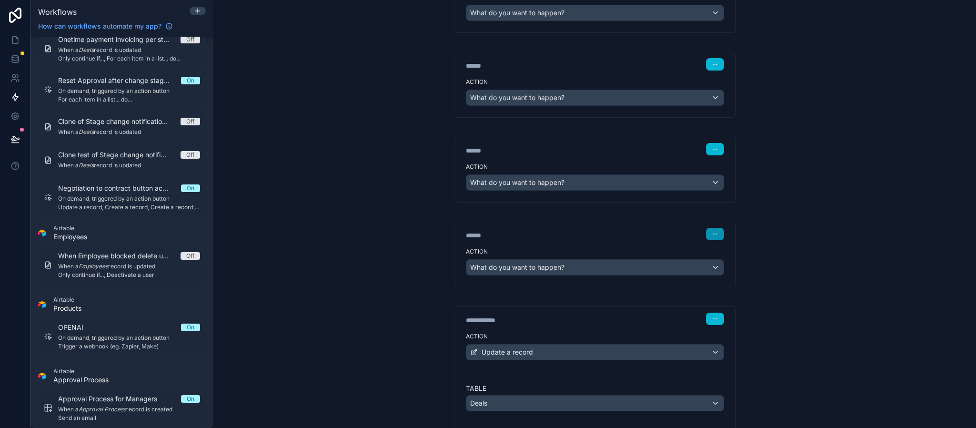
click at [714, 240] on button "button" at bounding box center [715, 234] width 18 height 12
click at [713, 278] on button "Delete" at bounding box center [731, 280] width 65 height 15
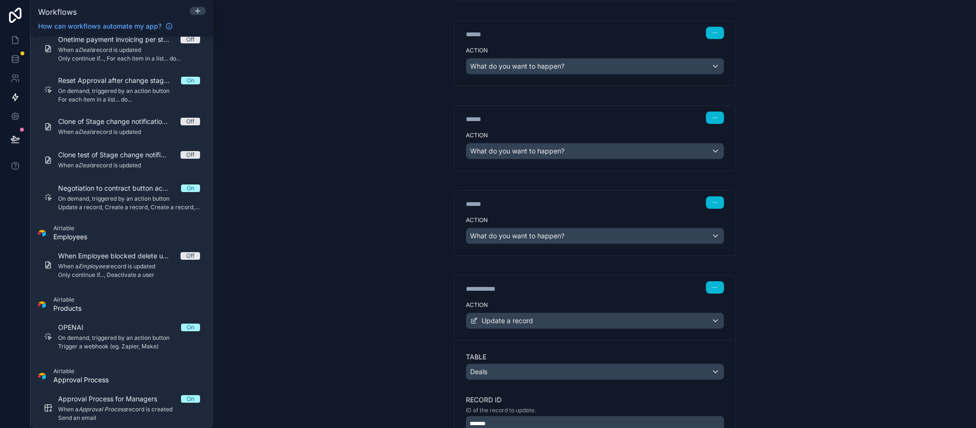
scroll to position [448, 0]
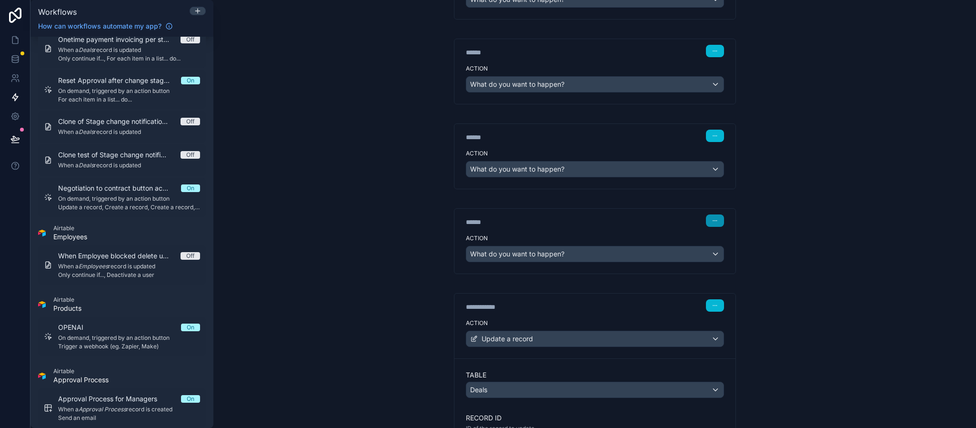
click at [714, 221] on icon "button" at bounding box center [714, 220] width 0 height 0
click at [718, 265] on span "Delete" at bounding box center [727, 266] width 18 height 8
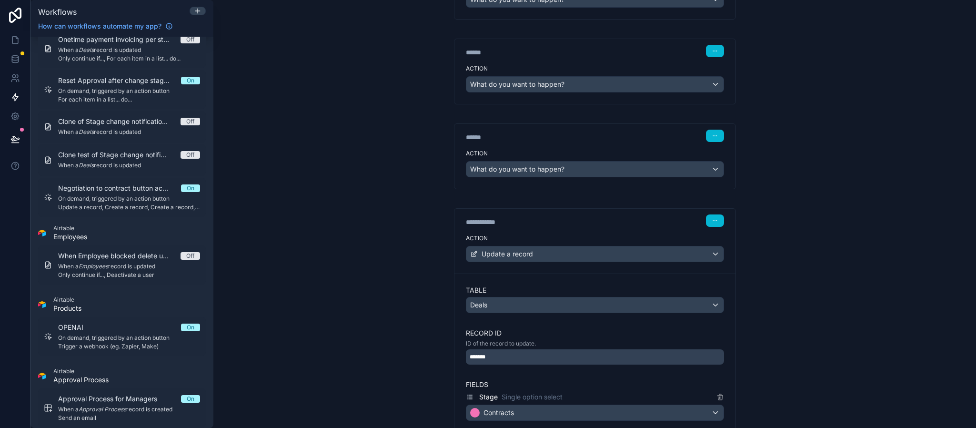
scroll to position [376, 0]
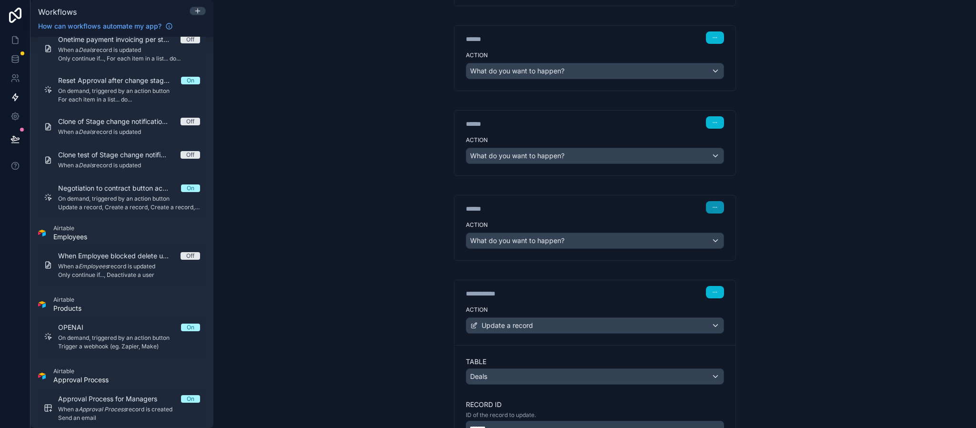
click at [712, 210] on icon "button" at bounding box center [715, 207] width 6 height 6
click at [711, 253] on button "Delete" at bounding box center [731, 250] width 65 height 15
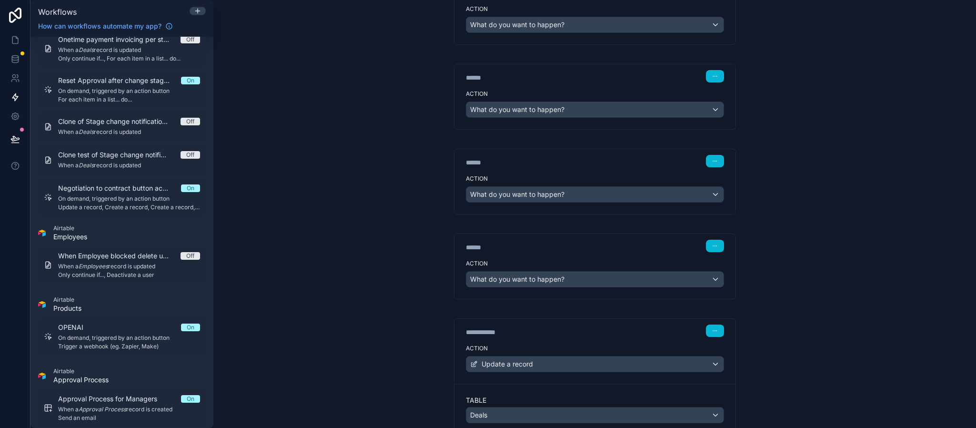
scroll to position [233, 0]
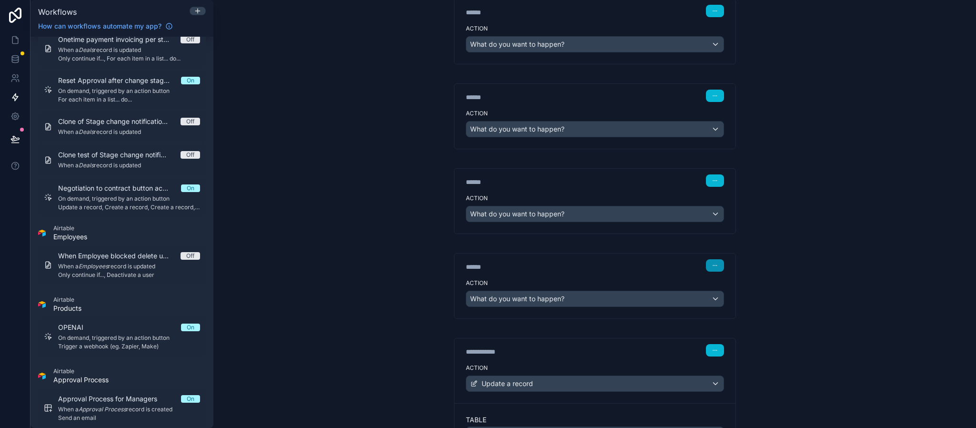
click at [709, 266] on button "button" at bounding box center [715, 265] width 18 height 12
click at [715, 305] on button "Delete" at bounding box center [731, 307] width 65 height 15
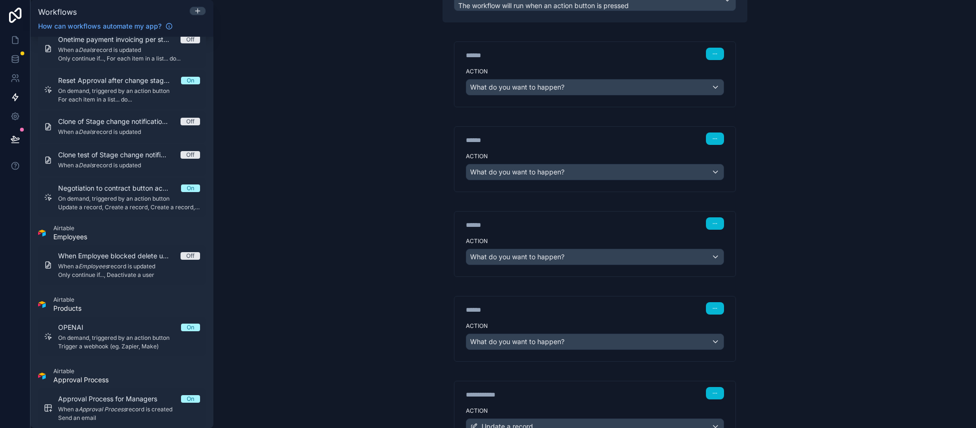
scroll to position [90, 0]
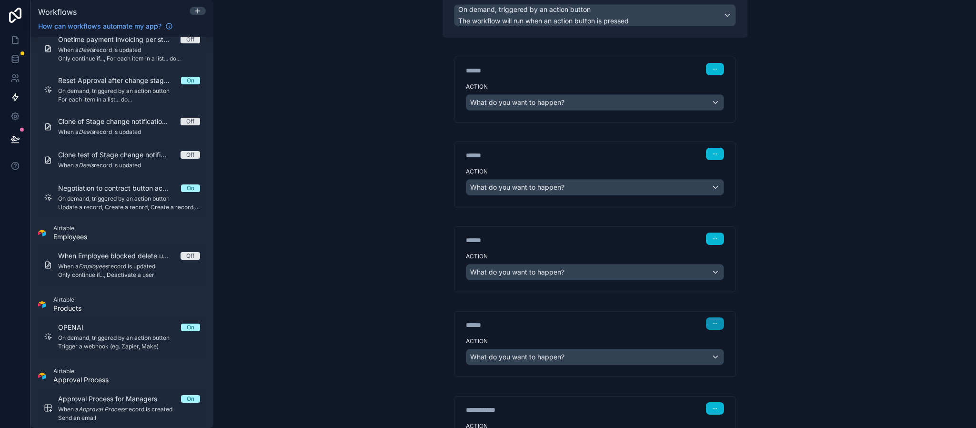
click at [710, 322] on button "button" at bounding box center [715, 323] width 18 height 12
click at [716, 362] on button "Delete" at bounding box center [731, 364] width 65 height 15
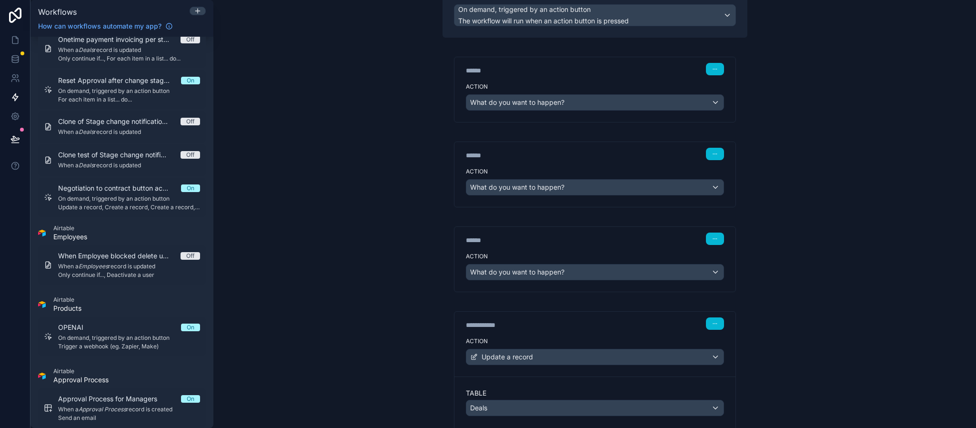
click at [707, 232] on div "****** Step 3" at bounding box center [594, 238] width 281 height 22
click at [712, 240] on icon "button" at bounding box center [715, 239] width 6 height 6
click at [720, 278] on span "Delete" at bounding box center [727, 278] width 18 height 8
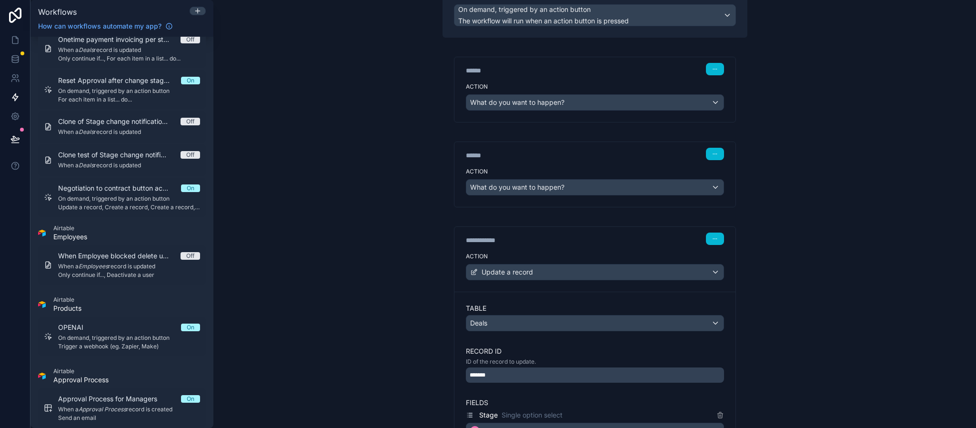
scroll to position [19, 0]
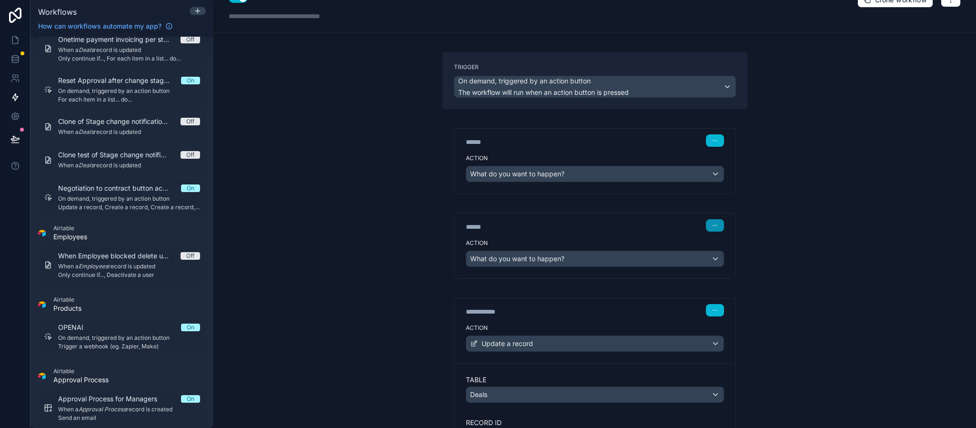
click at [706, 221] on button "button" at bounding box center [715, 225] width 18 height 12
click at [706, 261] on icon at bounding box center [707, 261] width 2 height 1
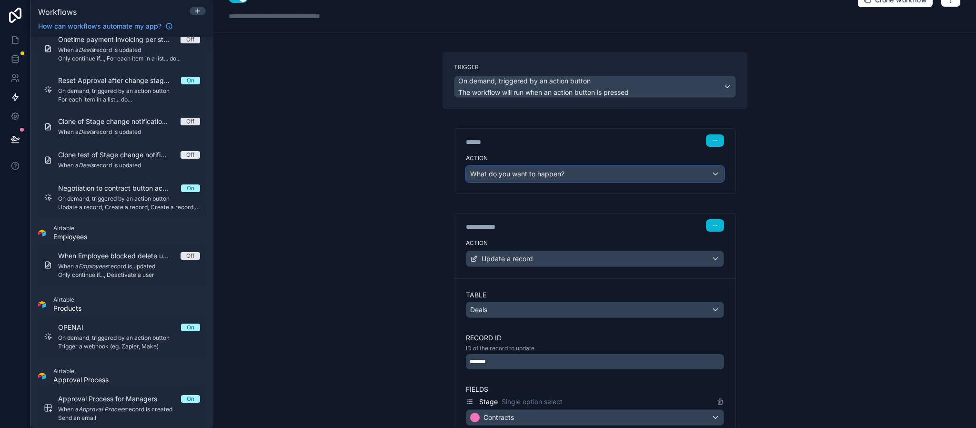
click at [566, 176] on div "What do you want to happen?" at bounding box center [594, 173] width 257 height 15
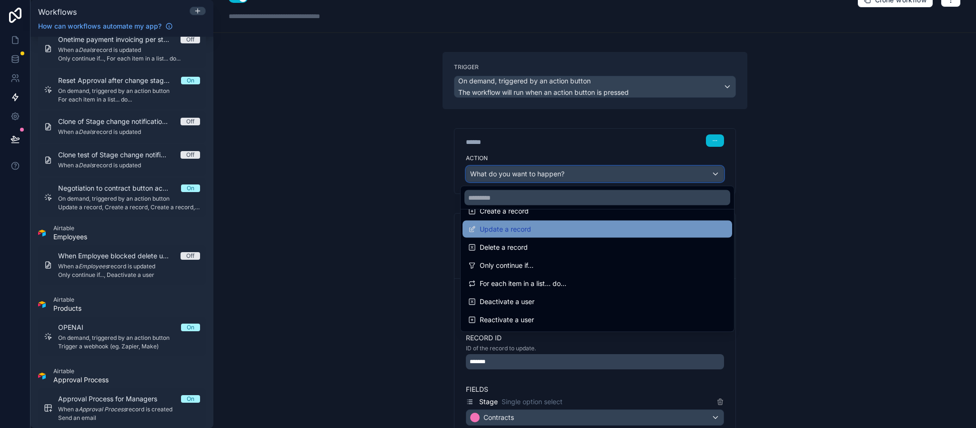
scroll to position [71, 0]
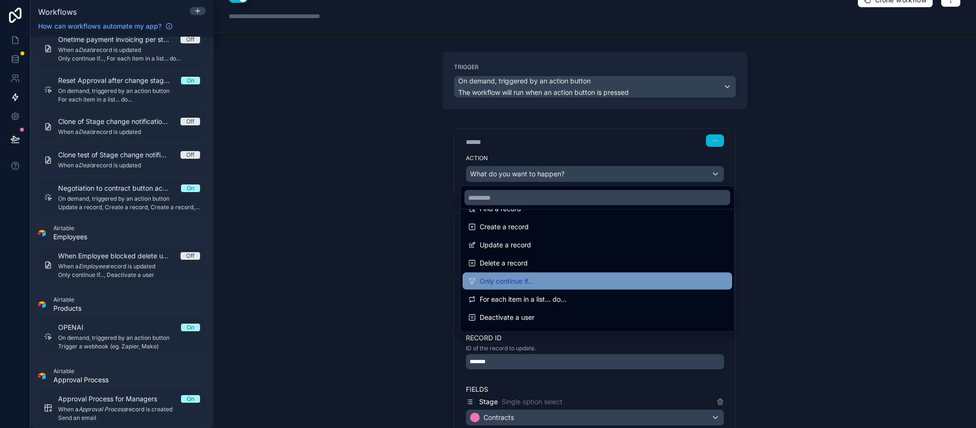
click at [543, 274] on div "Only continue if..." at bounding box center [597, 280] width 270 height 17
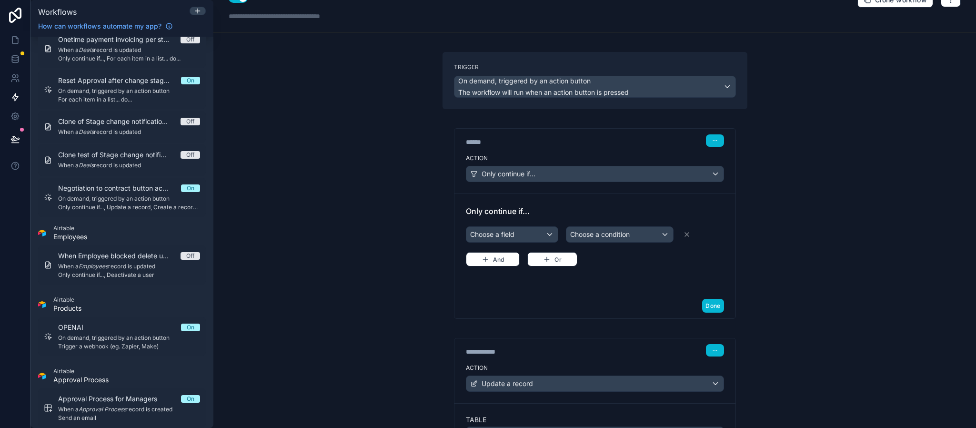
scroll to position [90, 0]
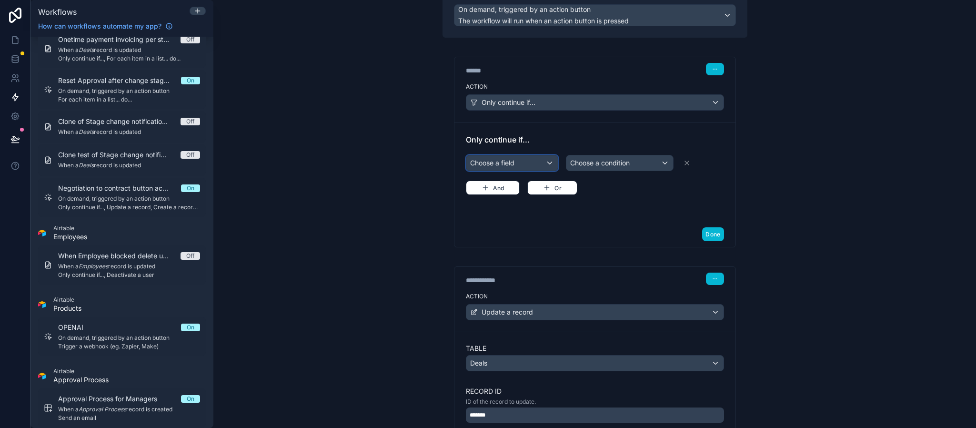
click at [514, 162] on div "Choose a field" at bounding box center [511, 162] width 91 height 15
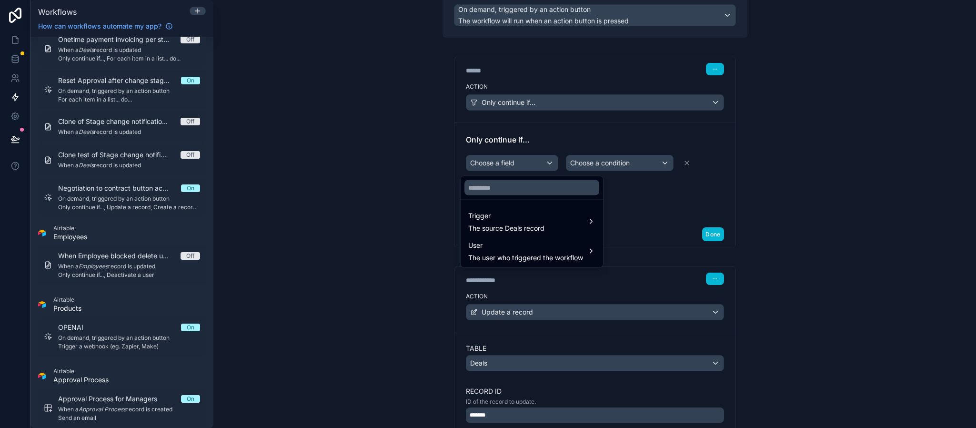
click at [566, 206] on ul "Trigger The source Deals record User The user who triggered the workflow" at bounding box center [531, 234] width 142 height 68
click at [554, 224] on div "Trigger The source Deals record" at bounding box center [531, 221] width 127 height 23
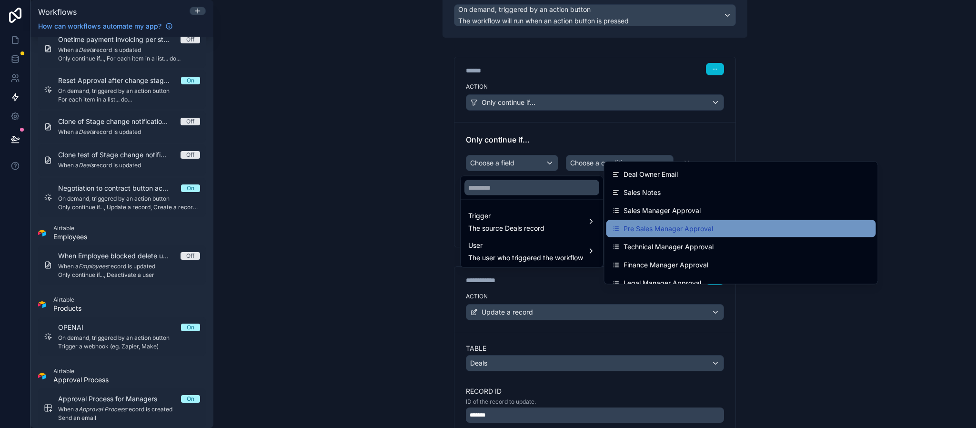
scroll to position [214, 0]
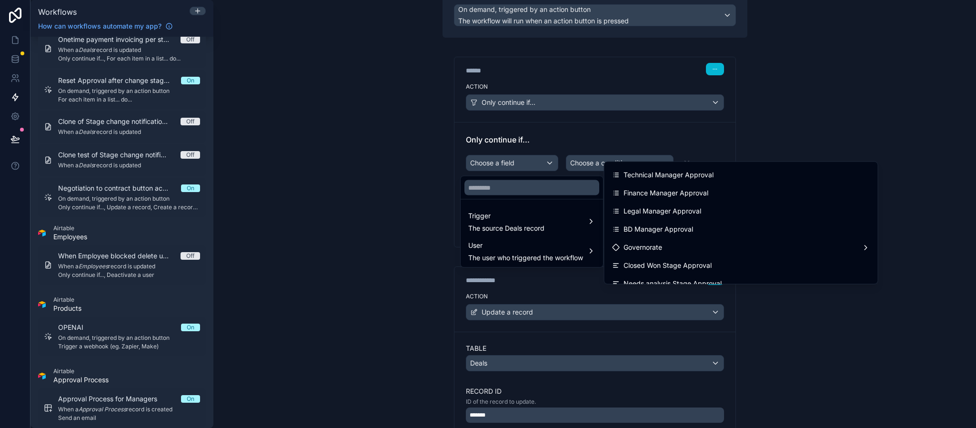
click at [543, 126] on div at bounding box center [488, 214] width 976 height 428
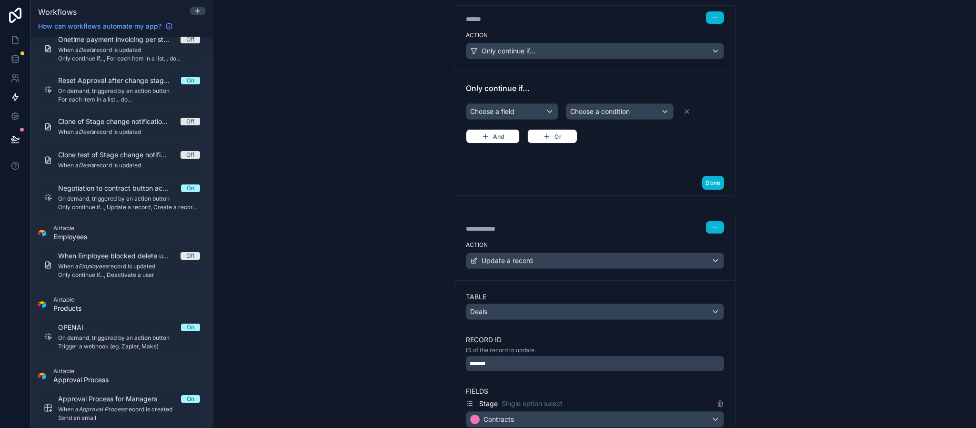
scroll to position [162, 0]
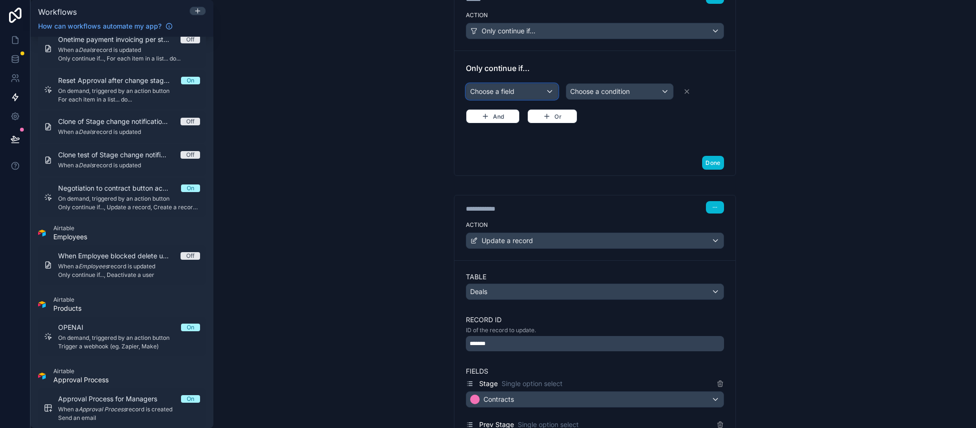
click at [509, 85] on div "Choose a field" at bounding box center [511, 91] width 91 height 15
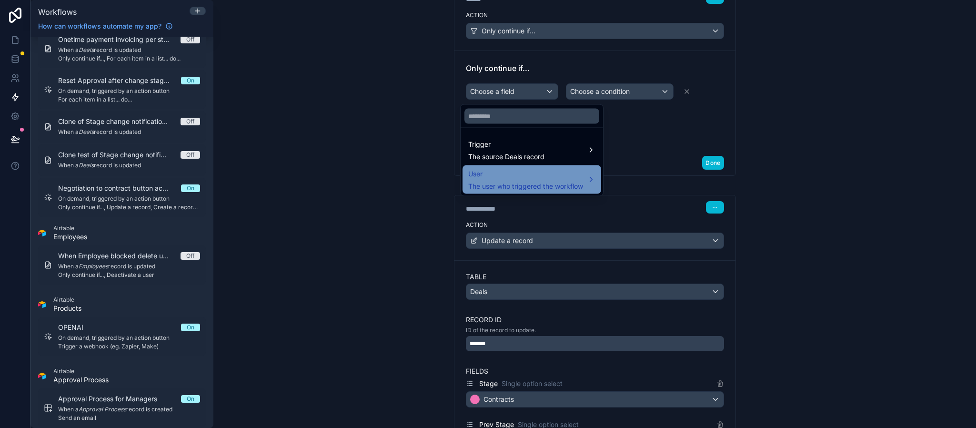
click at [528, 165] on div "User The user who triggered the workflow" at bounding box center [531, 179] width 139 height 29
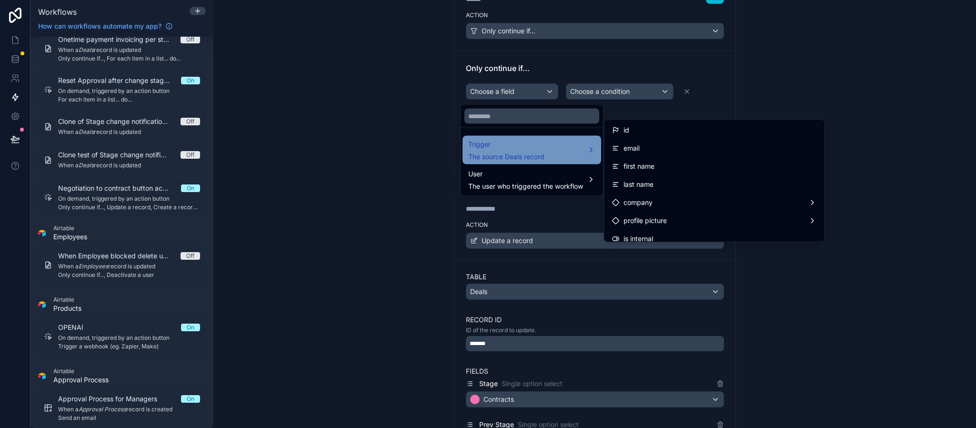
click at [527, 152] on span "The source Deals record" at bounding box center [506, 157] width 76 height 10
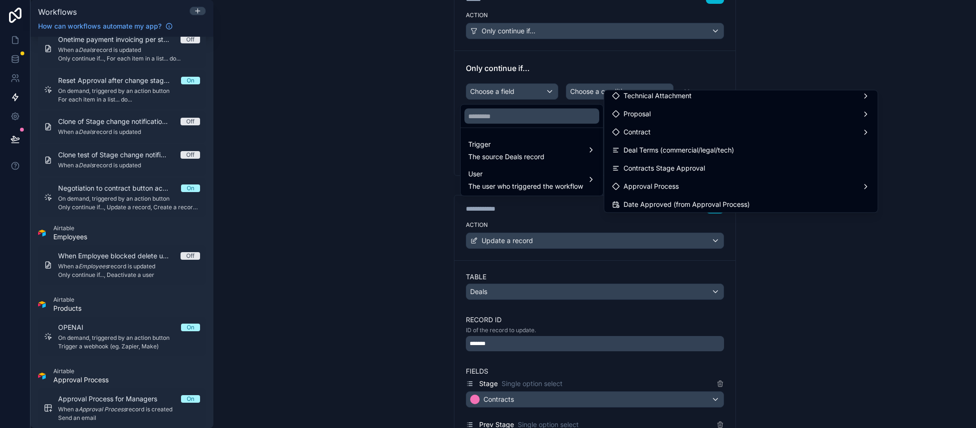
scroll to position [786, 0]
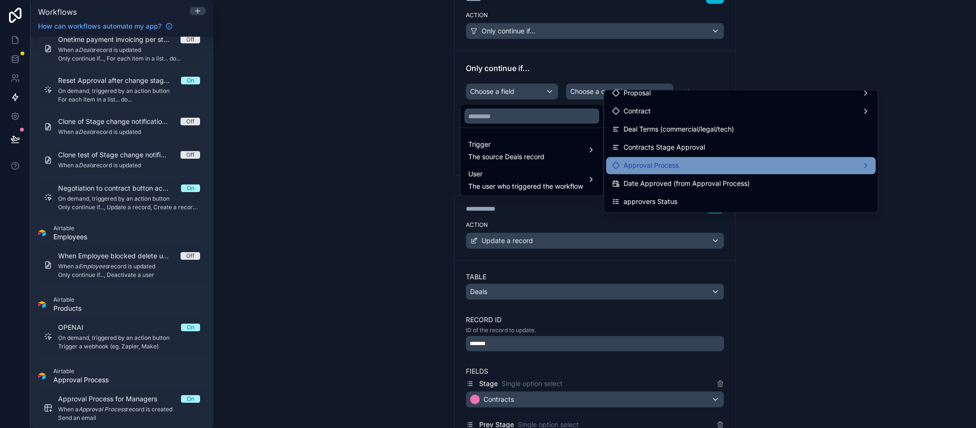
click at [660, 160] on span "Approval Process" at bounding box center [650, 165] width 55 height 11
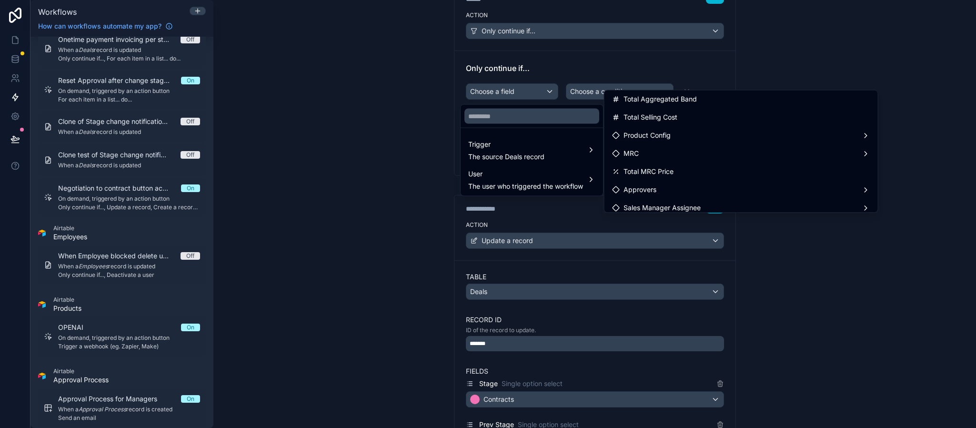
scroll to position [1143, 0]
click at [671, 163] on div "Approvers" at bounding box center [741, 170] width 270 height 17
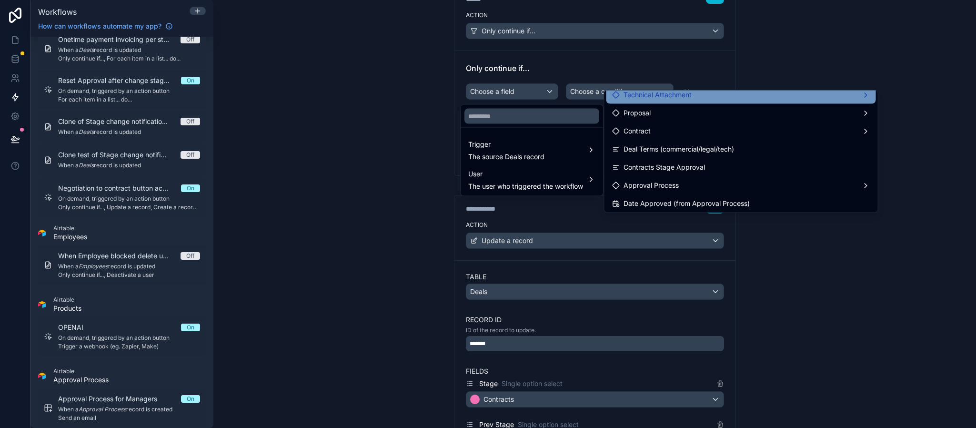
scroll to position [786, 0]
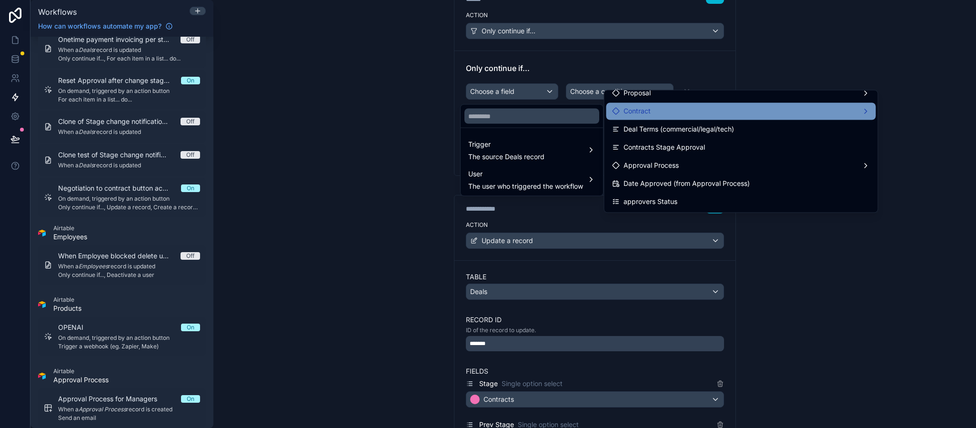
click at [686, 109] on div "Contract" at bounding box center [741, 111] width 258 height 11
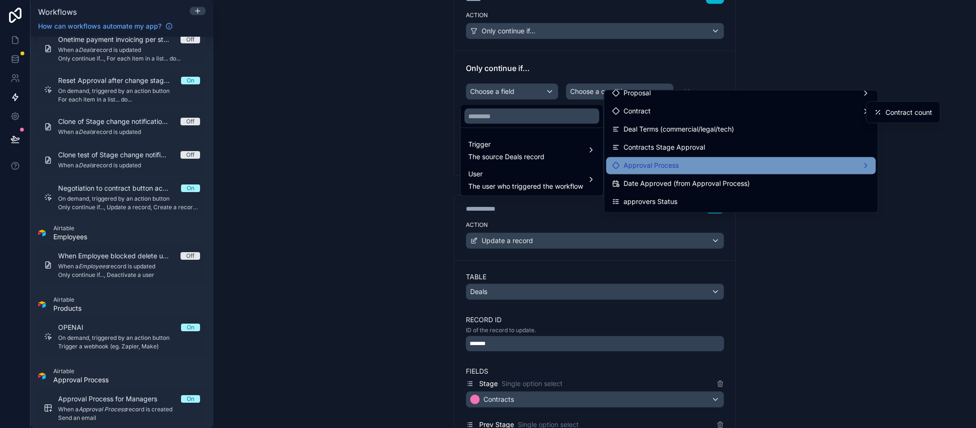
click at [619, 160] on div "Approval Process" at bounding box center [645, 165] width 67 height 11
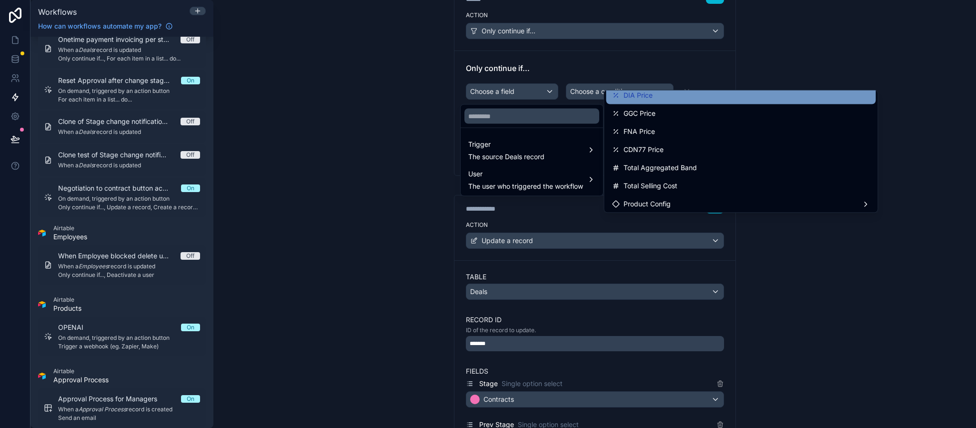
scroll to position [1071, 0]
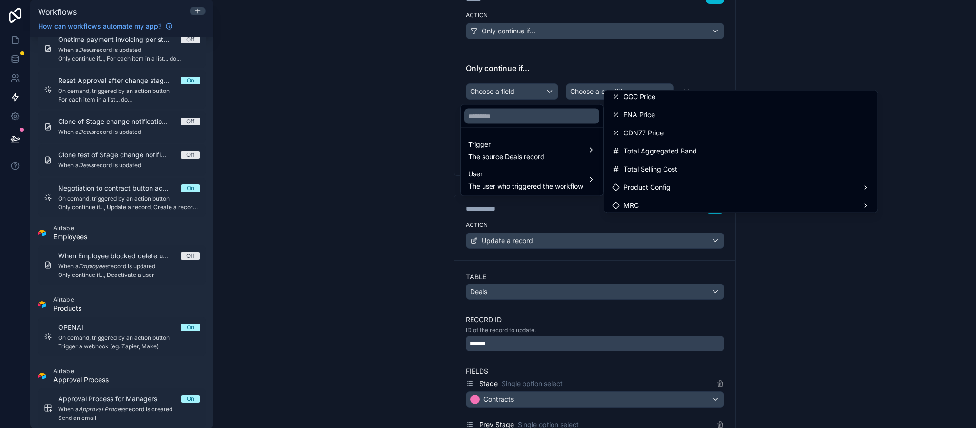
click at [650, 236] on span "Approvers" at bounding box center [639, 241] width 33 height 11
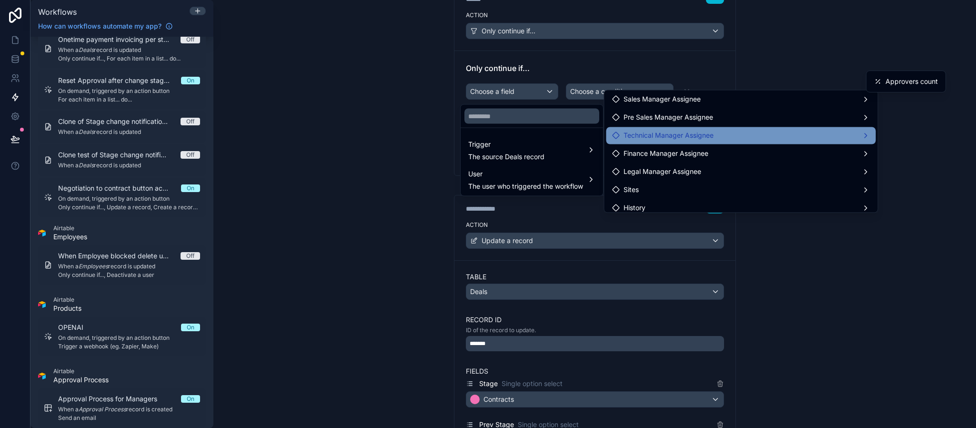
scroll to position [1214, 0]
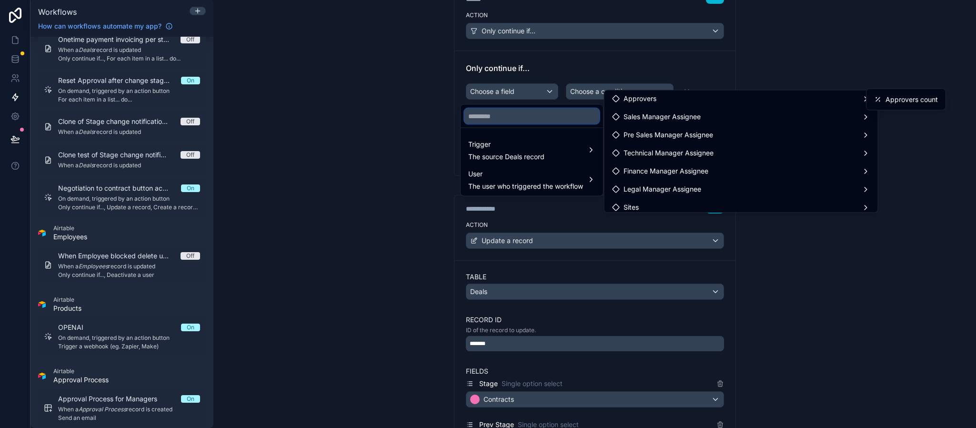
click at [549, 115] on input "text" at bounding box center [531, 116] width 135 height 15
click at [530, 79] on div at bounding box center [488, 214] width 976 height 428
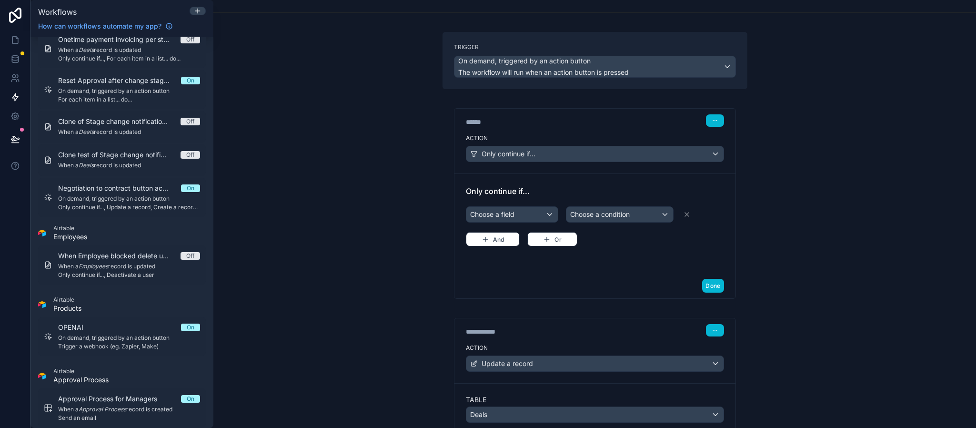
scroll to position [19, 0]
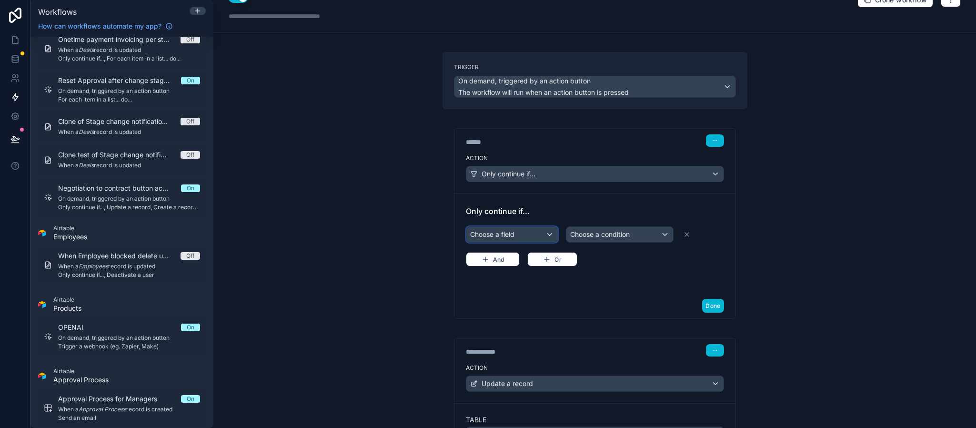
click at [520, 240] on div "Choose a field" at bounding box center [511, 234] width 91 height 15
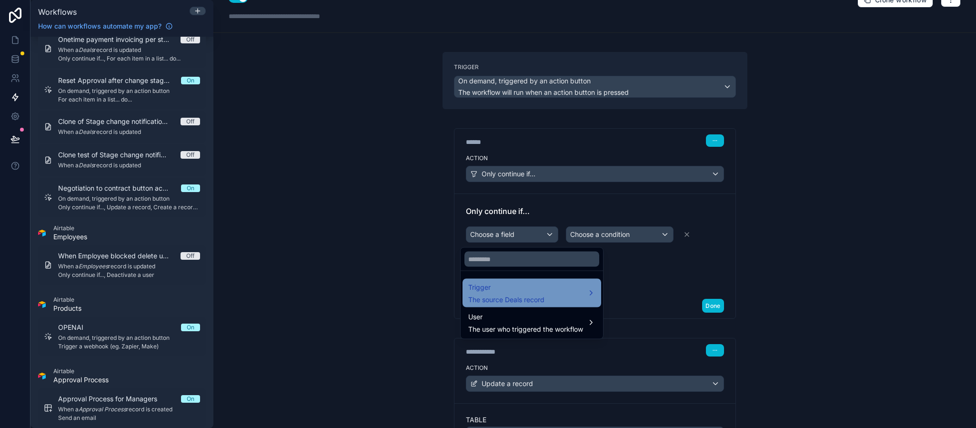
click at [549, 286] on div "Trigger The source Deals record" at bounding box center [531, 292] width 127 height 23
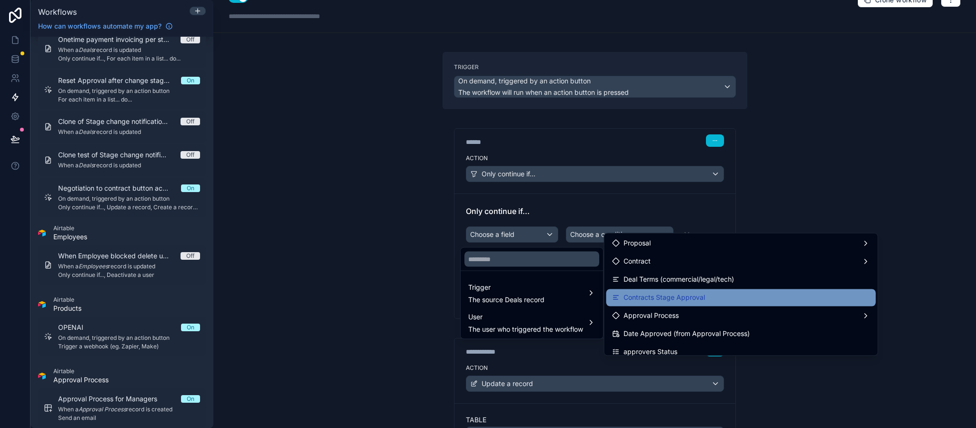
scroll to position [786, 0]
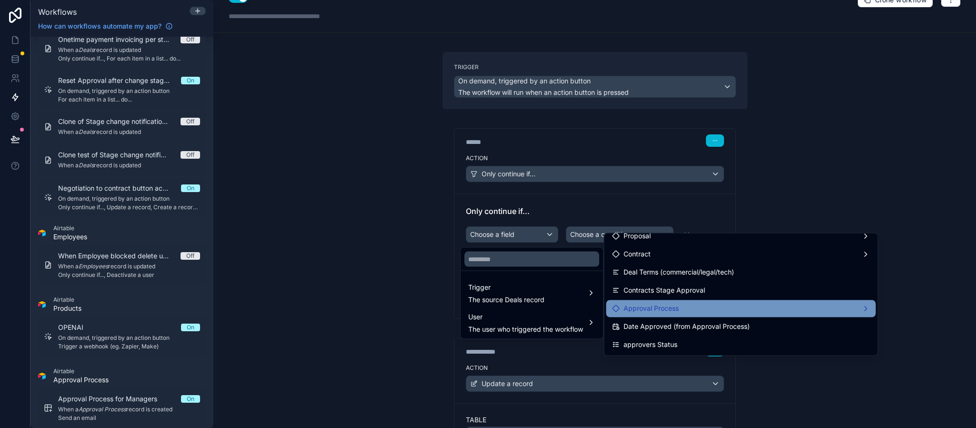
click at [686, 306] on div "Approval Process" at bounding box center [741, 308] width 258 height 11
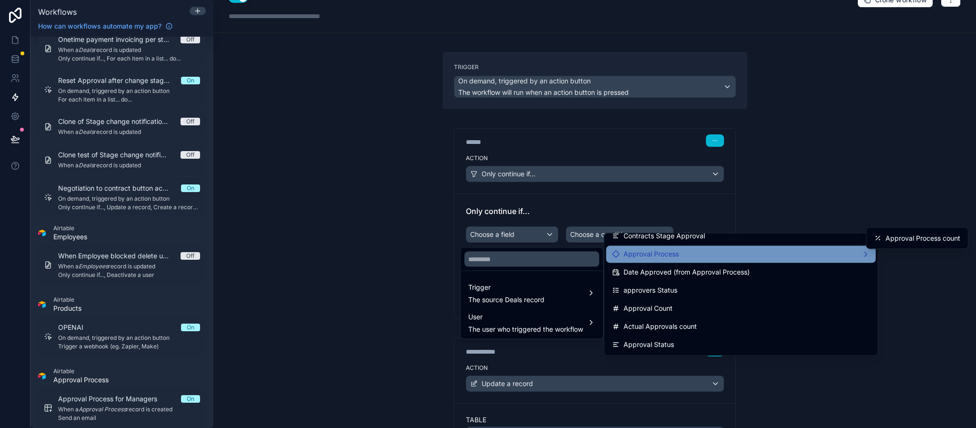
scroll to position [857, 0]
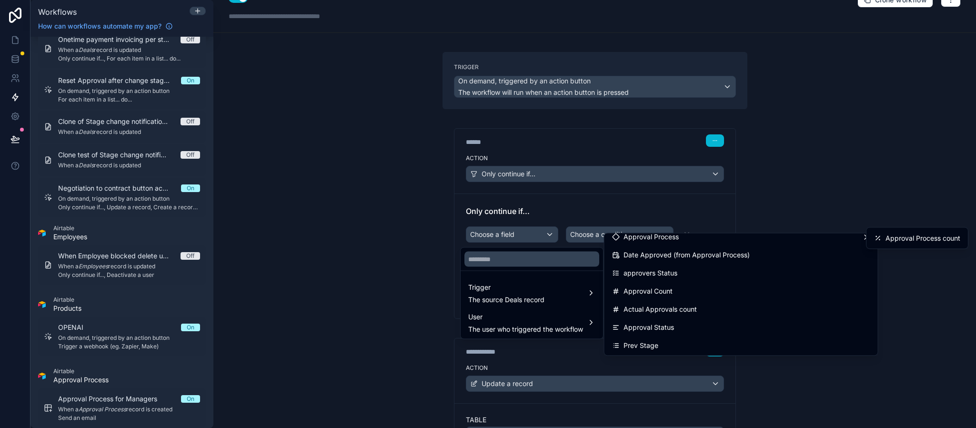
click at [359, 274] on div at bounding box center [488, 214] width 976 height 428
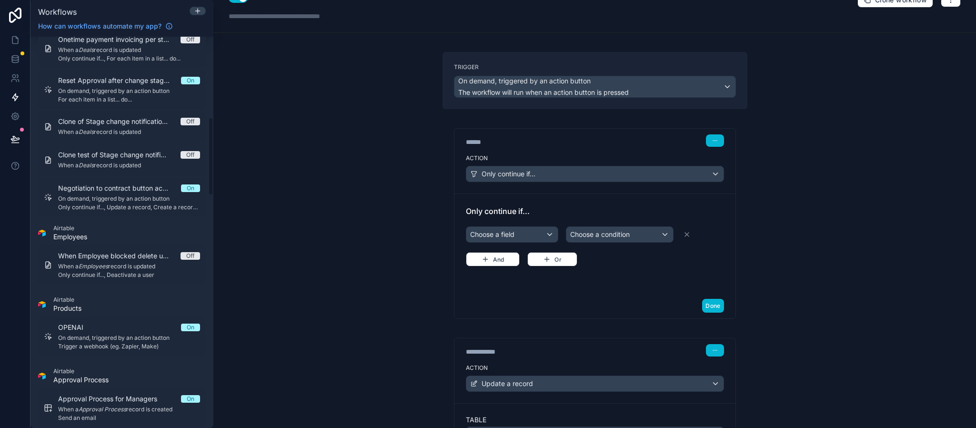
scroll to position [357, 0]
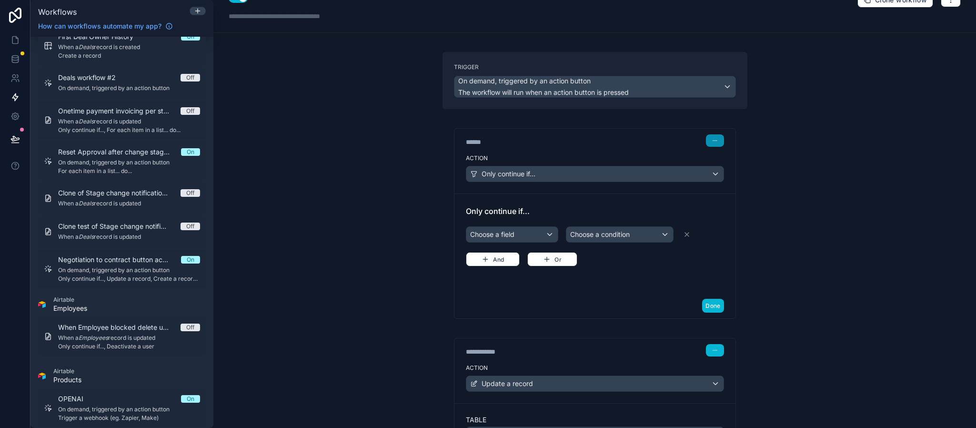
click at [712, 140] on icon "button" at bounding box center [715, 141] width 6 height 6
click at [721, 174] on span "Delete" at bounding box center [727, 178] width 18 height 8
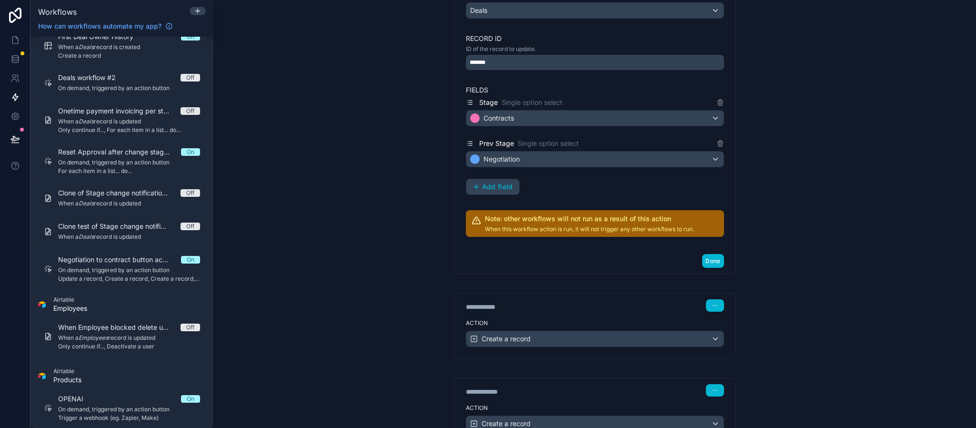
scroll to position [19, 0]
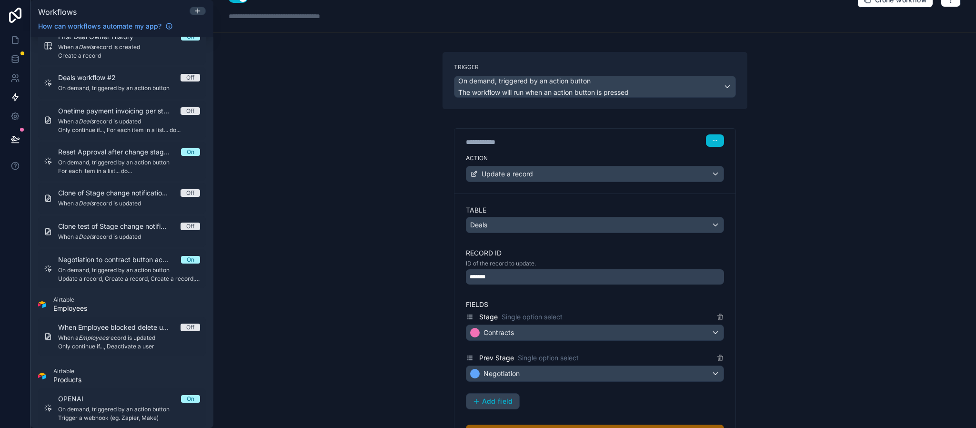
click at [649, 152] on div "Action Update a record" at bounding box center [594, 171] width 281 height 43
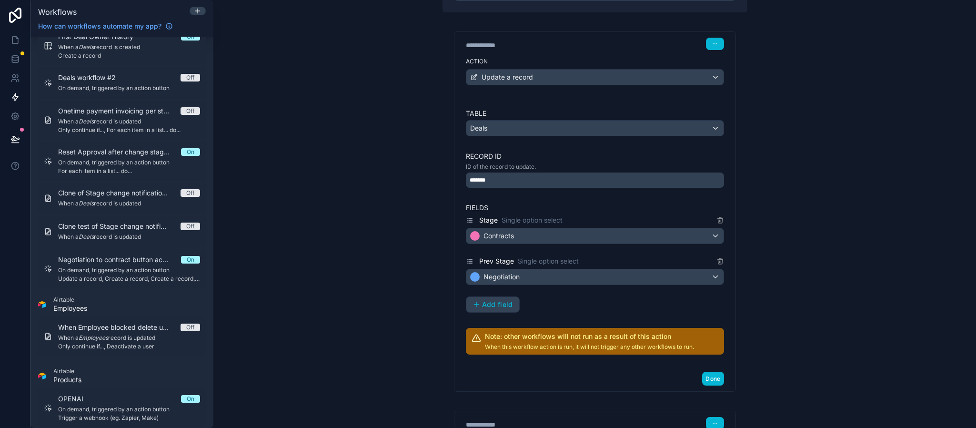
scroll to position [214, 0]
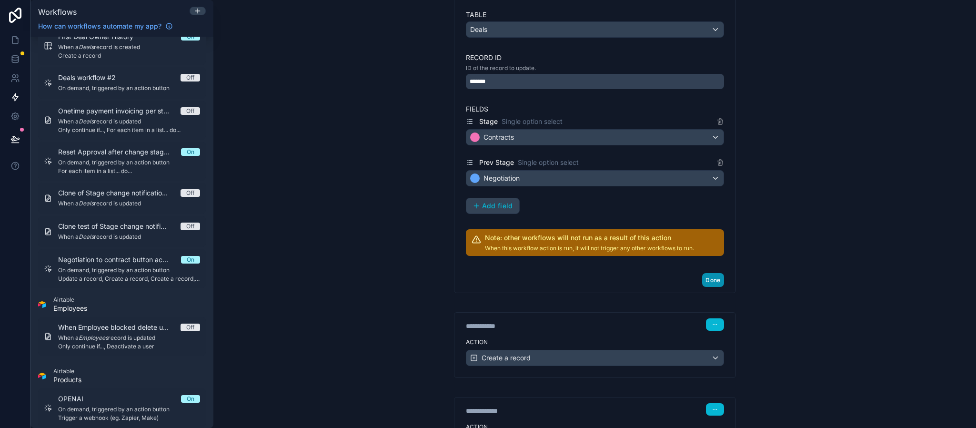
click at [703, 285] on button "Done" at bounding box center [712, 280] width 21 height 14
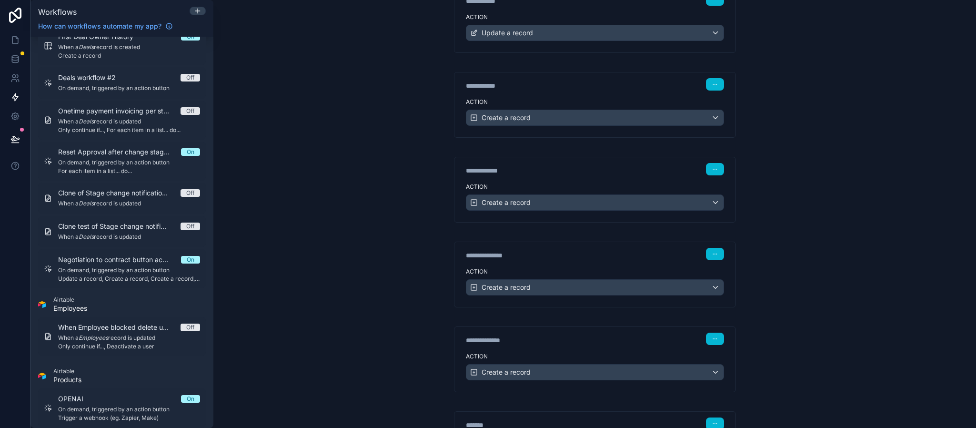
scroll to position [0, 0]
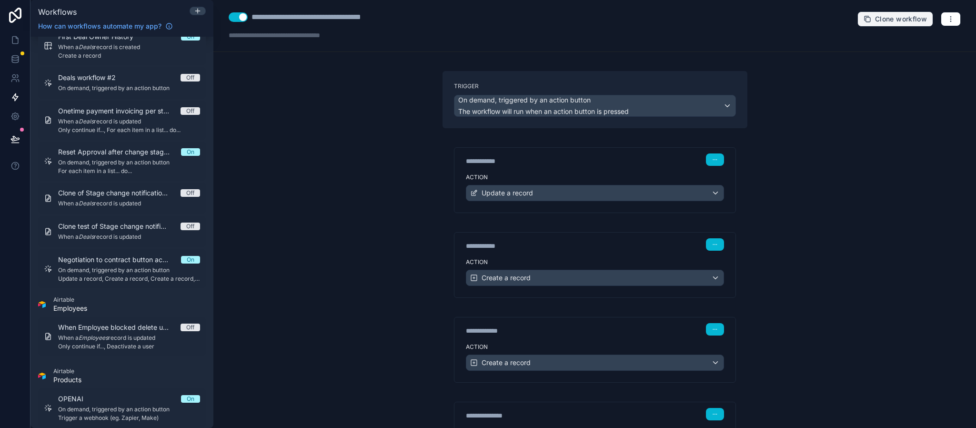
click at [875, 20] on span "Clone workflow" at bounding box center [901, 19] width 52 height 9
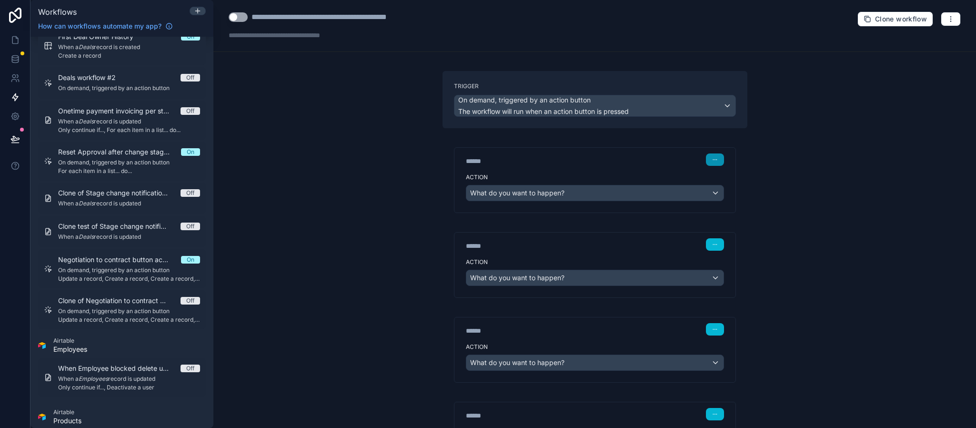
click at [706, 159] on button "button" at bounding box center [715, 159] width 18 height 12
click at [710, 203] on button "Delete" at bounding box center [731, 196] width 65 height 15
click at [583, 160] on div "******" at bounding box center [537, 161] width 143 height 10
click at [401, 149] on div "**********" at bounding box center [594, 214] width 762 height 428
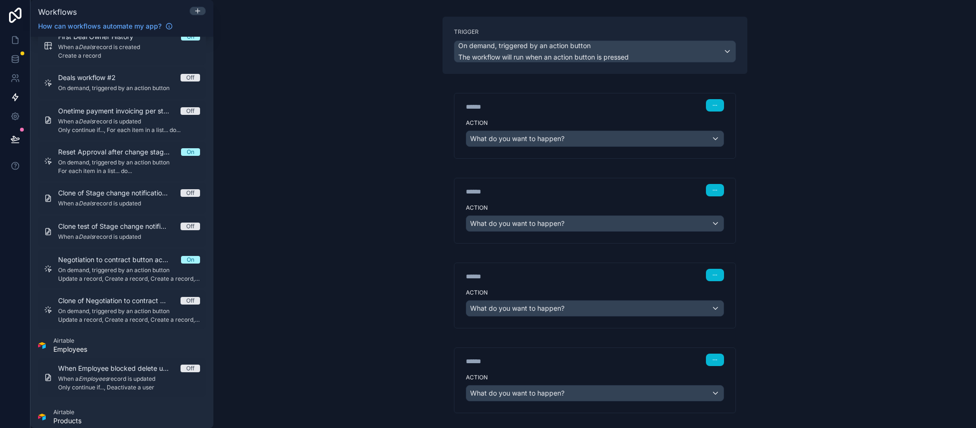
scroll to position [71, 0]
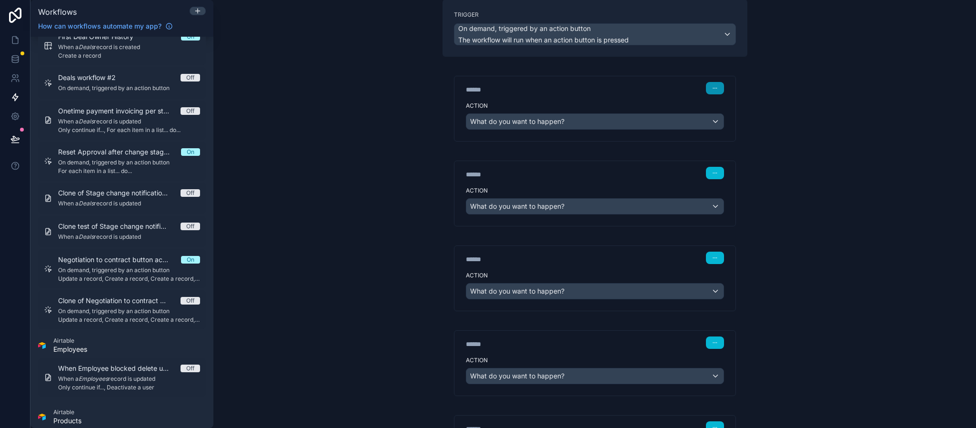
click at [706, 85] on button "button" at bounding box center [715, 88] width 18 height 12
drag, startPoint x: 720, startPoint y: 123, endPoint x: 659, endPoint y: 113, distance: 62.8
click at [721, 123] on span "Delete" at bounding box center [727, 125] width 18 height 8
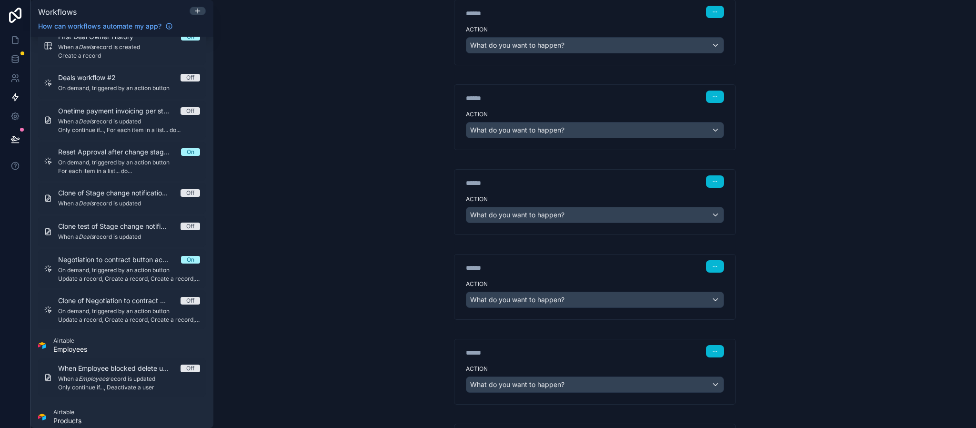
scroll to position [0, 0]
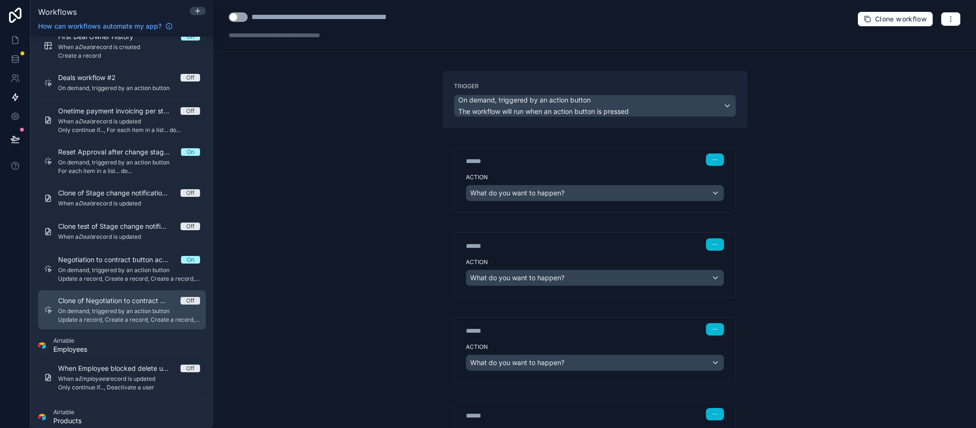
click at [130, 316] on span "Update a record, Create a record, Create a record, Create a record, Create a re…" at bounding box center [129, 320] width 142 height 8
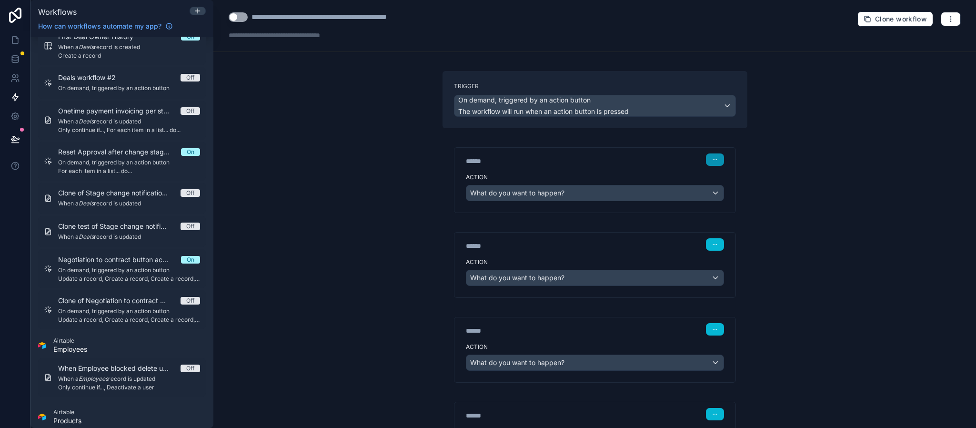
click at [706, 158] on button "button" at bounding box center [715, 159] width 18 height 12
click at [715, 193] on button "Delete" at bounding box center [731, 196] width 65 height 15
click at [687, 160] on div "****** Step 1" at bounding box center [595, 159] width 258 height 12
click at [706, 160] on button "button" at bounding box center [715, 159] width 18 height 12
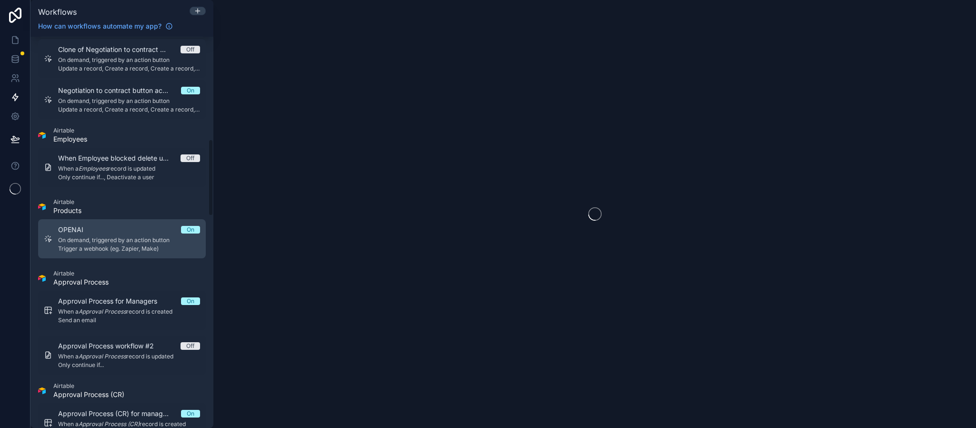
scroll to position [500, 0]
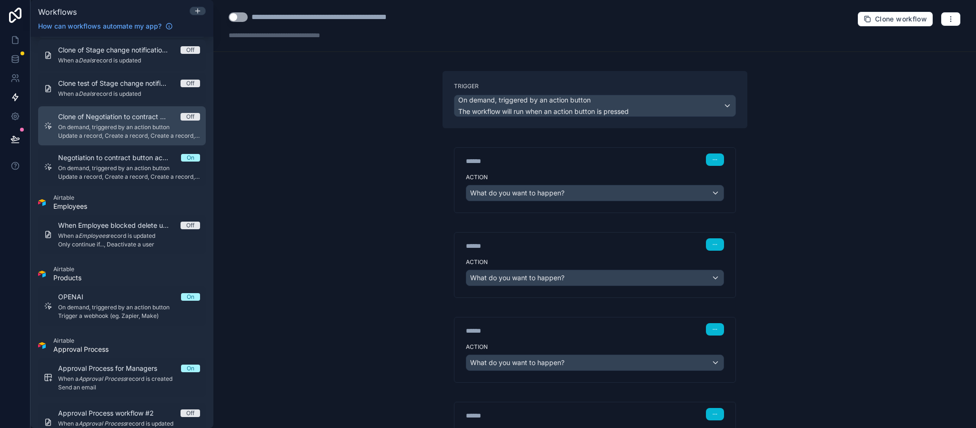
click at [133, 139] on span "Update a record, Create a record, Create a record, Create a record, Create a re…" at bounding box center [129, 136] width 142 height 8
click at [107, 115] on span "Clone of Negotiation to contract button actions" at bounding box center [119, 117] width 122 height 10
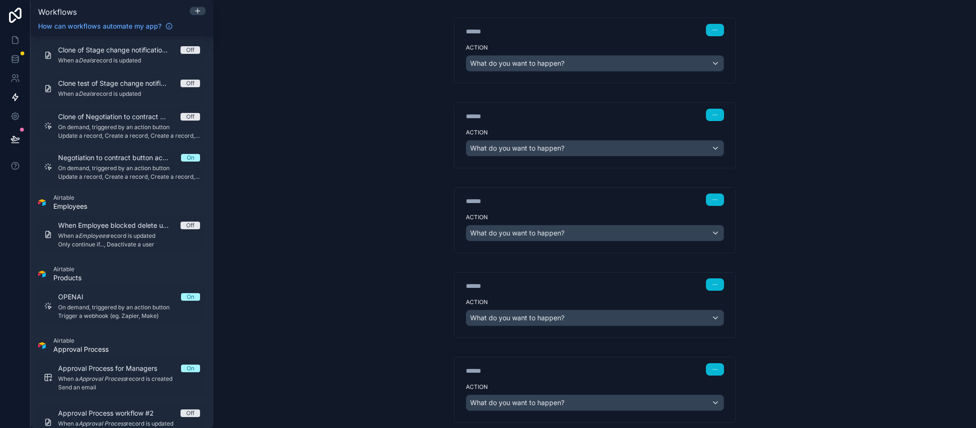
scroll to position [71, 0]
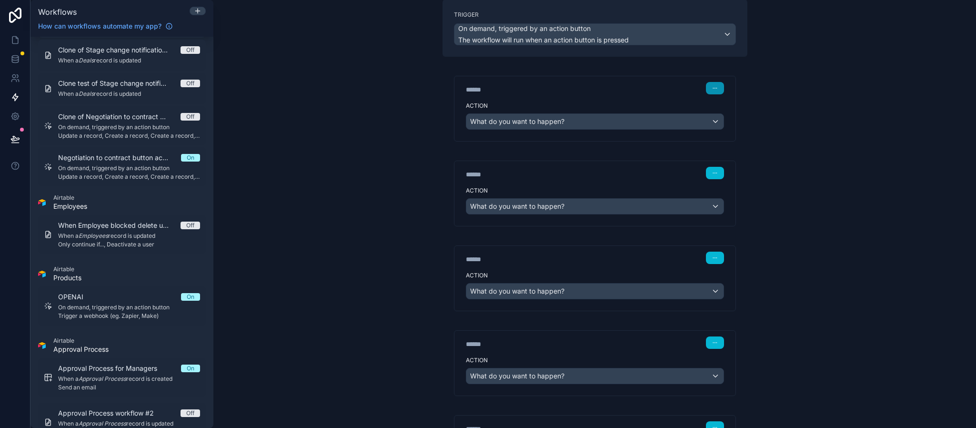
click at [716, 89] on icon "button" at bounding box center [716, 88] width 0 height 0
click at [716, 126] on button "Delete" at bounding box center [731, 125] width 65 height 15
click at [712, 94] on button "button" at bounding box center [715, 88] width 18 height 12
click at [713, 126] on button "Delete" at bounding box center [731, 125] width 65 height 15
click at [713, 173] on button "button" at bounding box center [715, 173] width 18 height 12
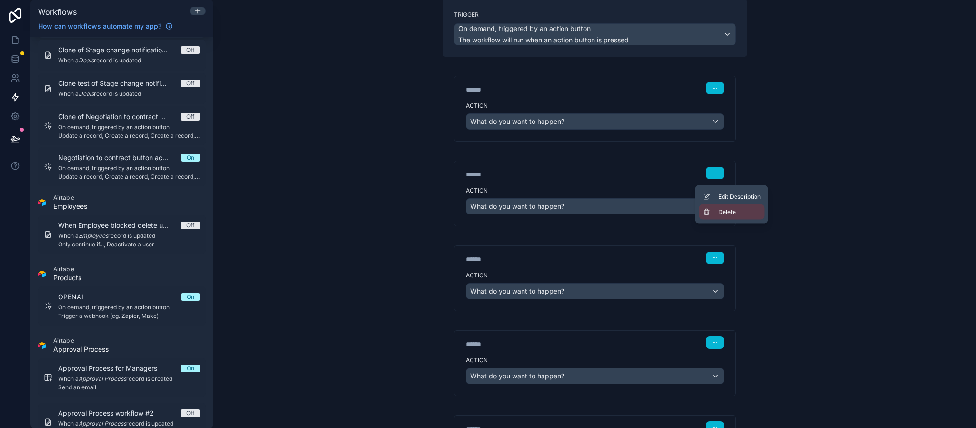
click at [711, 206] on button "Delete" at bounding box center [731, 211] width 65 height 15
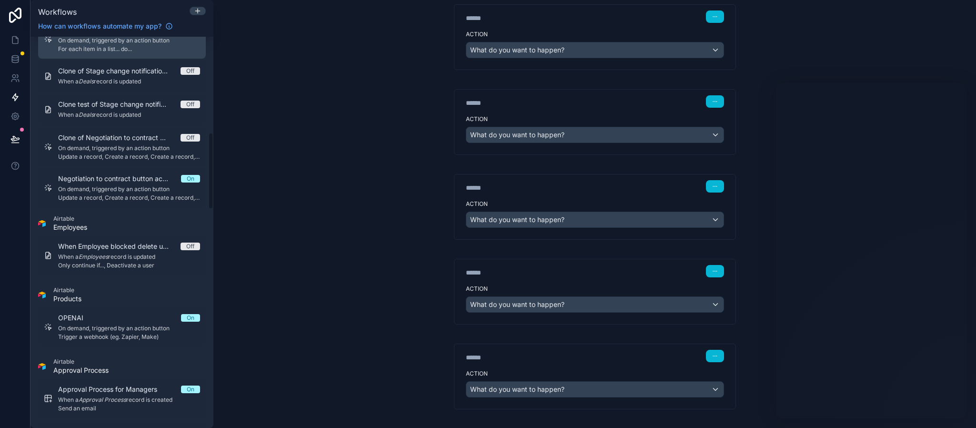
scroll to position [500, 0]
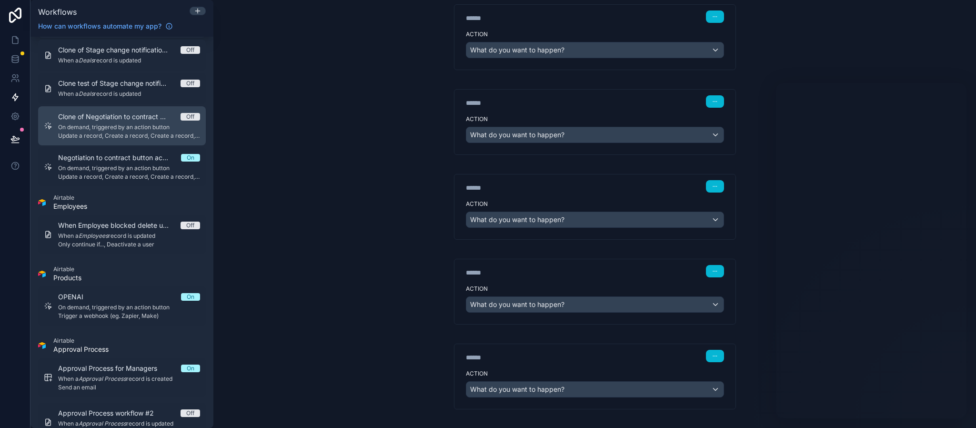
click at [100, 122] on div "Clone of Negotiation to contract button actions Off On demand, triggered by an …" at bounding box center [129, 126] width 142 height 28
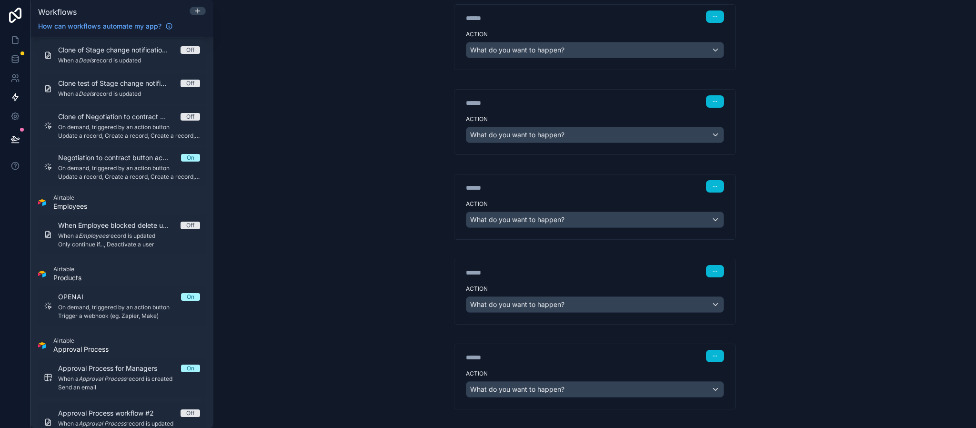
scroll to position [0, 0]
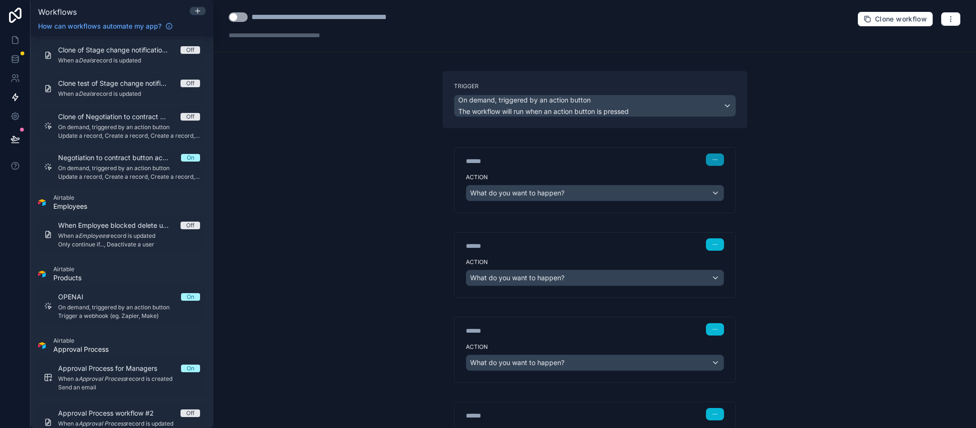
click at [712, 160] on icon "button" at bounding box center [715, 160] width 6 height 6
click at [723, 200] on span "Delete" at bounding box center [727, 197] width 18 height 8
click at [706, 161] on button "button" at bounding box center [715, 159] width 18 height 12
click at [728, 203] on button "Delete" at bounding box center [731, 196] width 65 height 15
click at [712, 247] on icon "button" at bounding box center [715, 244] width 6 height 6
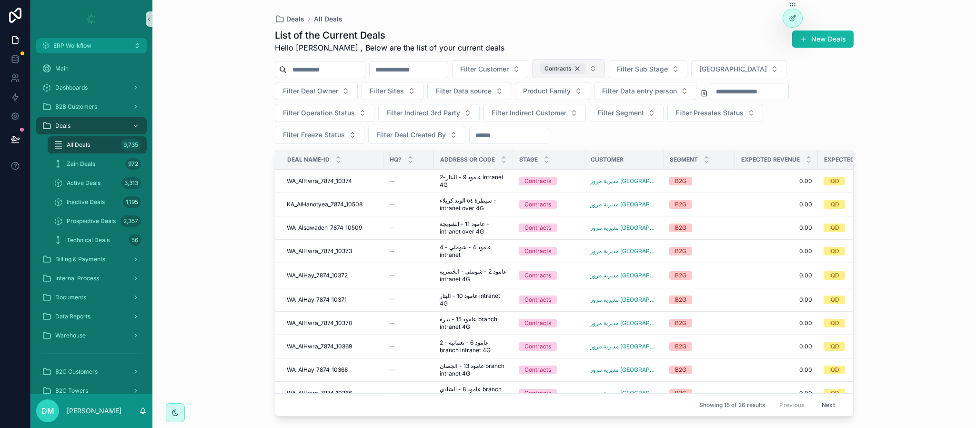
click at [585, 69] on div "Contracts" at bounding box center [562, 68] width 45 height 10
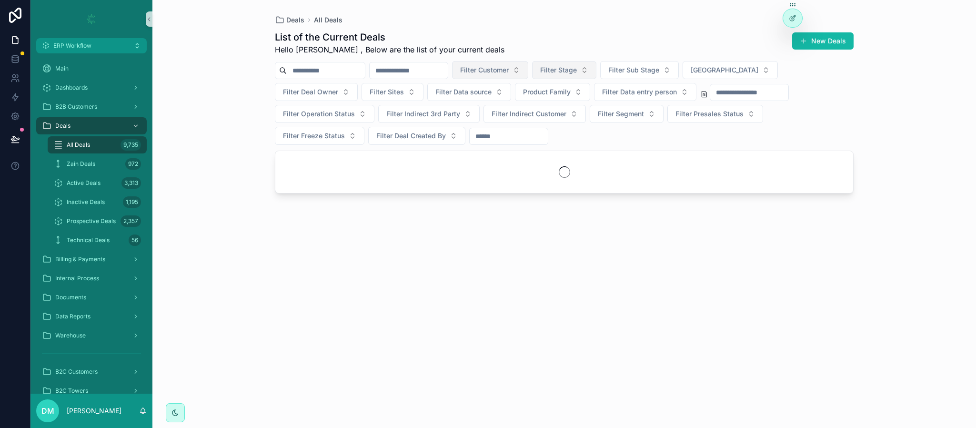
click at [509, 68] on span "Filter Customer" at bounding box center [484, 70] width 49 height 10
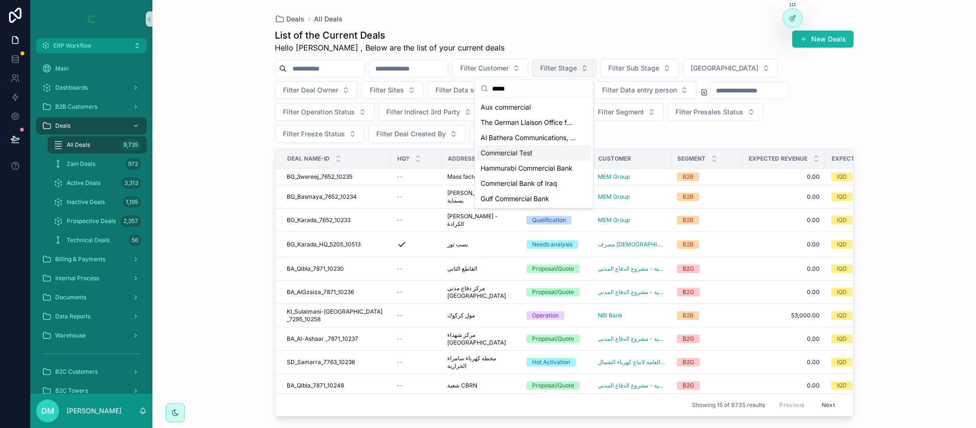
type input "*****"
click at [526, 154] on span "Commercial Test" at bounding box center [506, 153] width 52 height 10
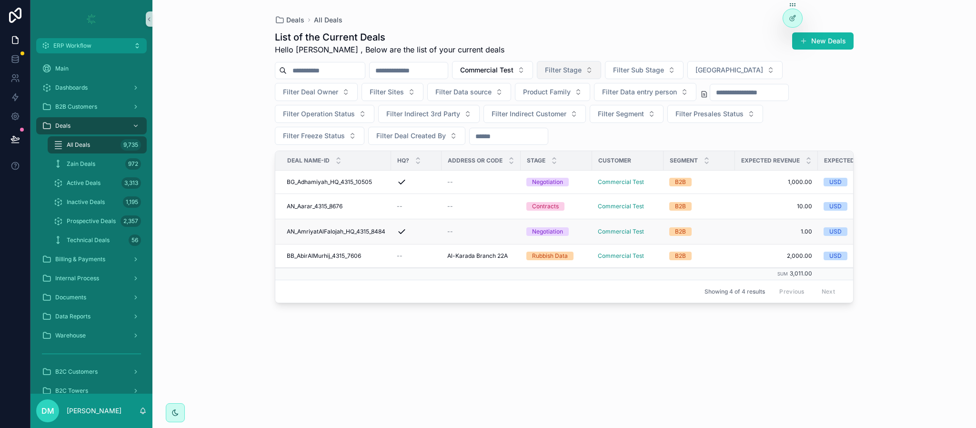
click at [419, 236] on div "scrollable content" at bounding box center [416, 232] width 39 height 10
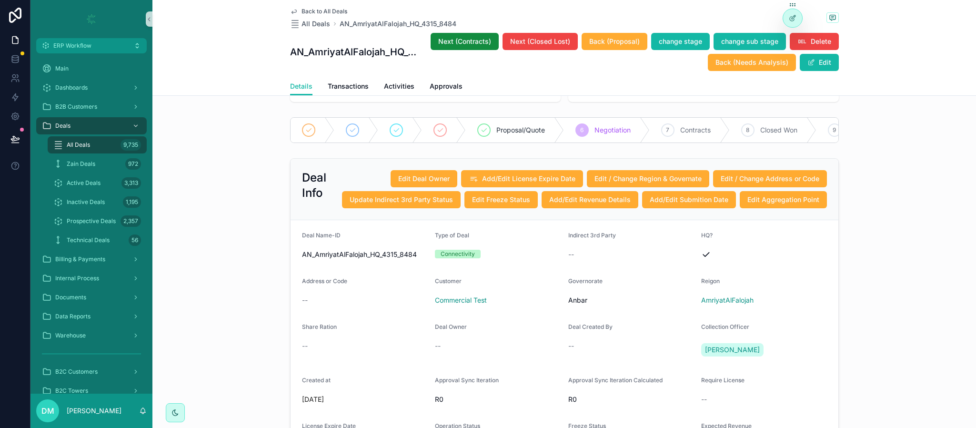
scroll to position [71, 0]
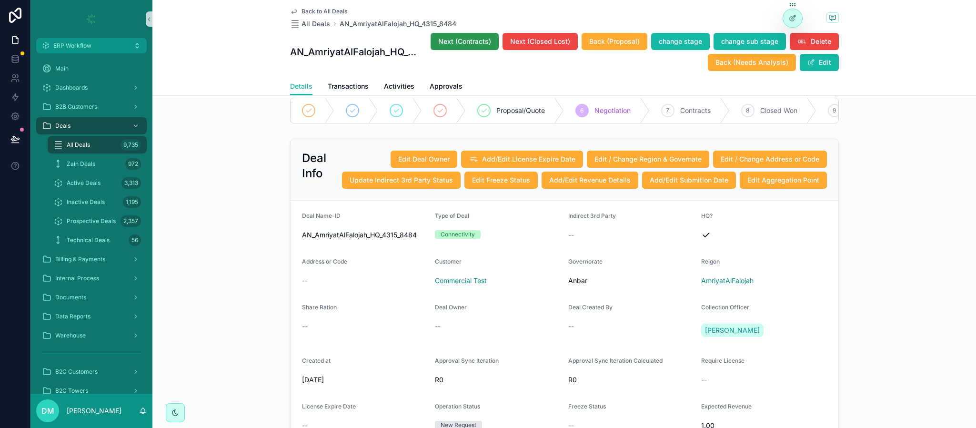
click at [467, 39] on span "Next (Contracts)" at bounding box center [464, 42] width 53 height 10
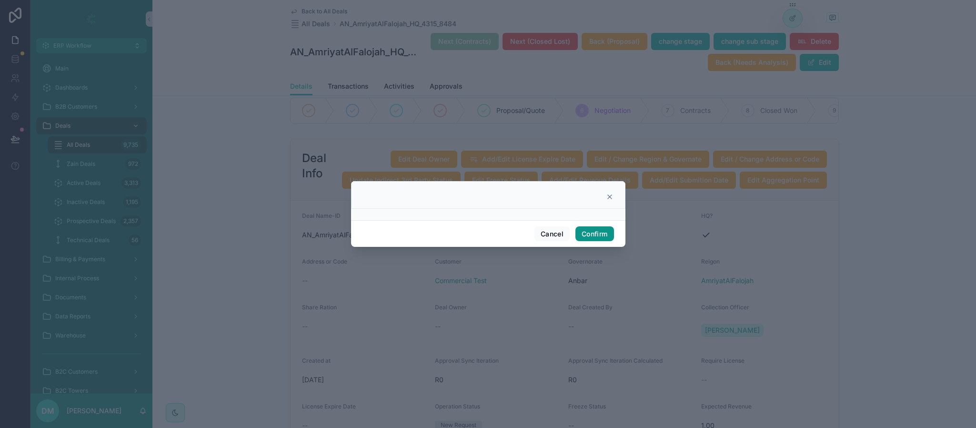
click at [580, 234] on button "Confirm" at bounding box center [594, 233] width 38 height 15
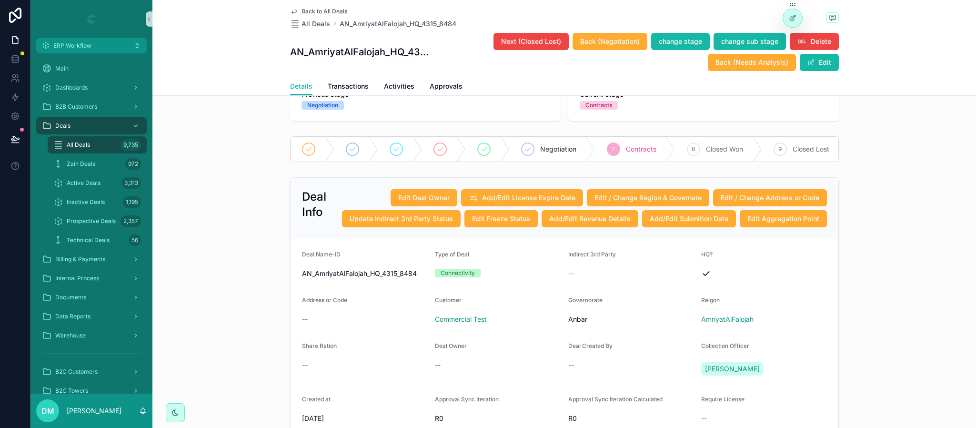
scroll to position [110, 0]
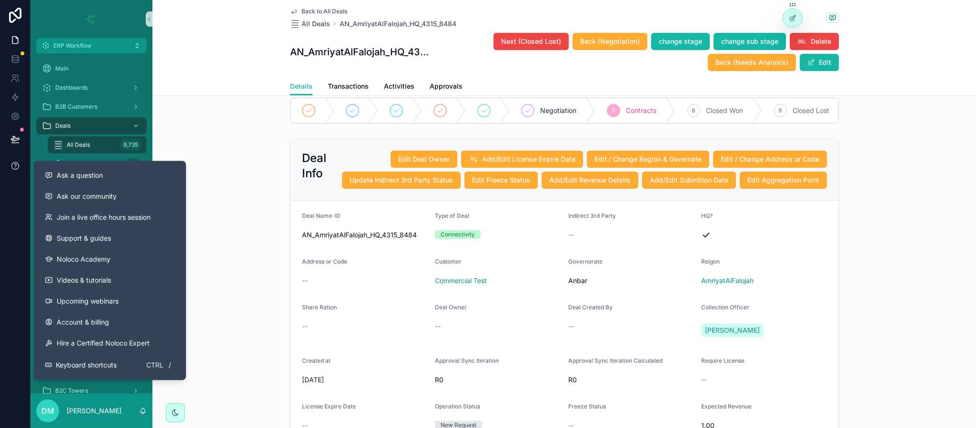
click at [20, 160] on button at bounding box center [15, 165] width 30 height 27
click at [76, 178] on span "Ask a question" at bounding box center [80, 175] width 46 height 10
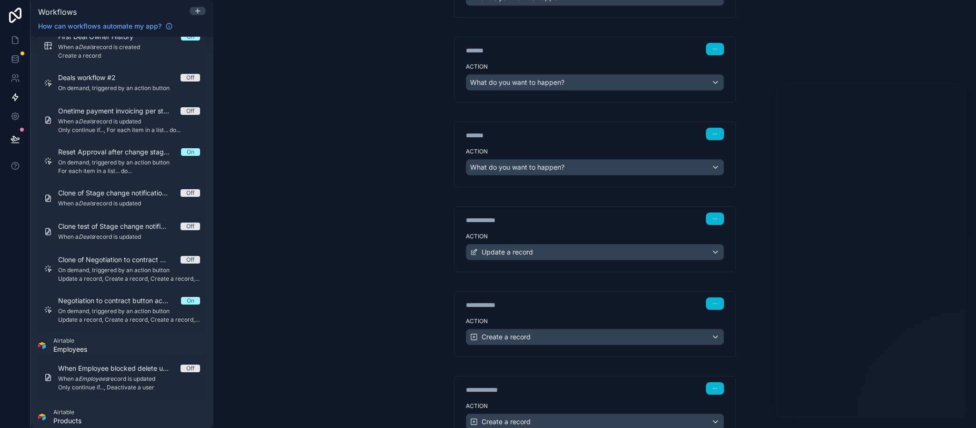
scroll to position [857, 0]
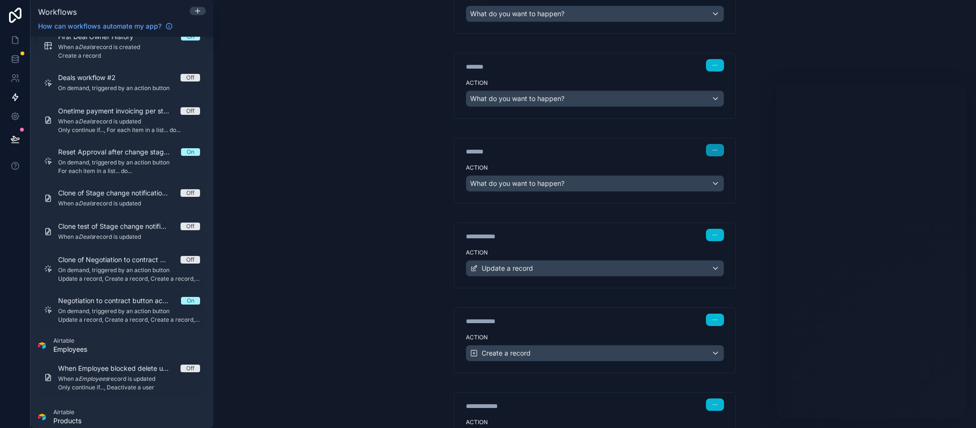
click at [706, 156] on button "button" at bounding box center [715, 150] width 18 height 12
click at [619, 156] on div "******* Step 11" at bounding box center [595, 150] width 258 height 12
click at [606, 160] on div "******* Step 11" at bounding box center [594, 149] width 281 height 22
click at [706, 156] on button "button" at bounding box center [715, 150] width 18 height 12
click at [716, 203] on button "Delete" at bounding box center [731, 200] width 65 height 15
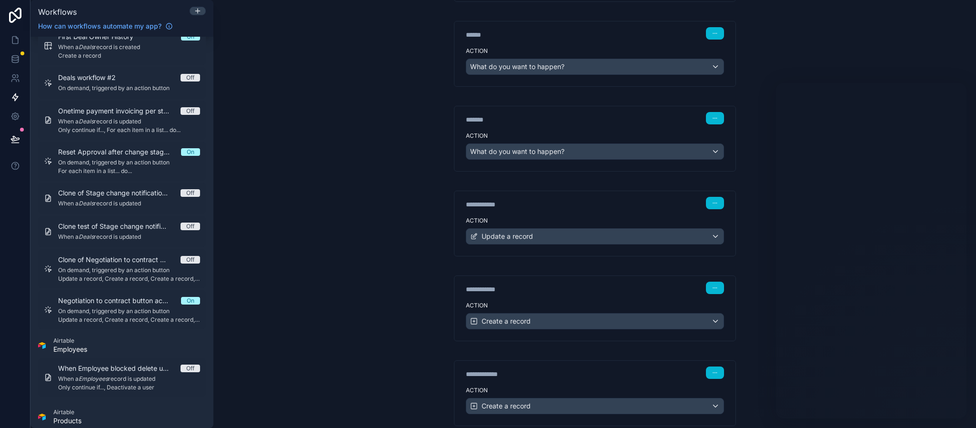
scroll to position [786, 0]
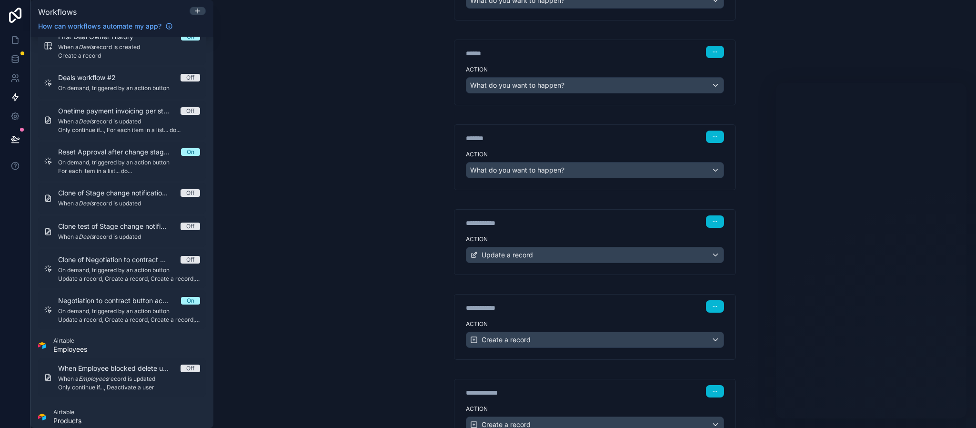
click at [609, 160] on div "Action What do you want to happen?" at bounding box center [594, 168] width 281 height 43
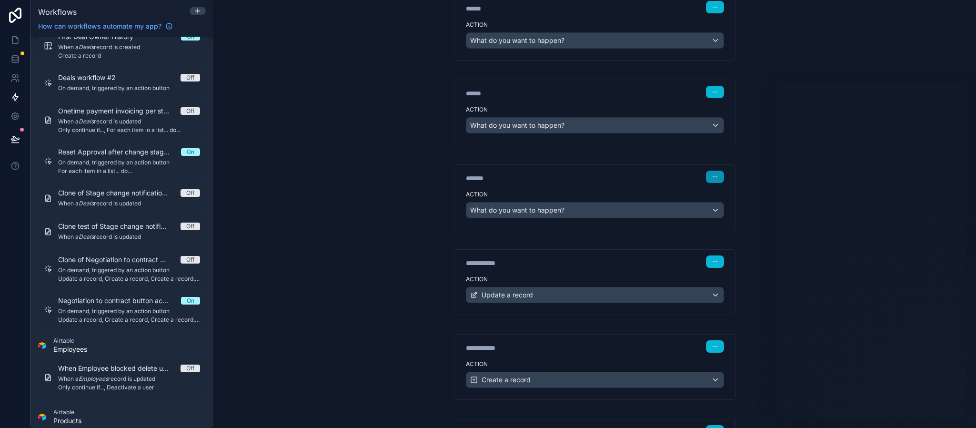
scroll to position [714, 0]
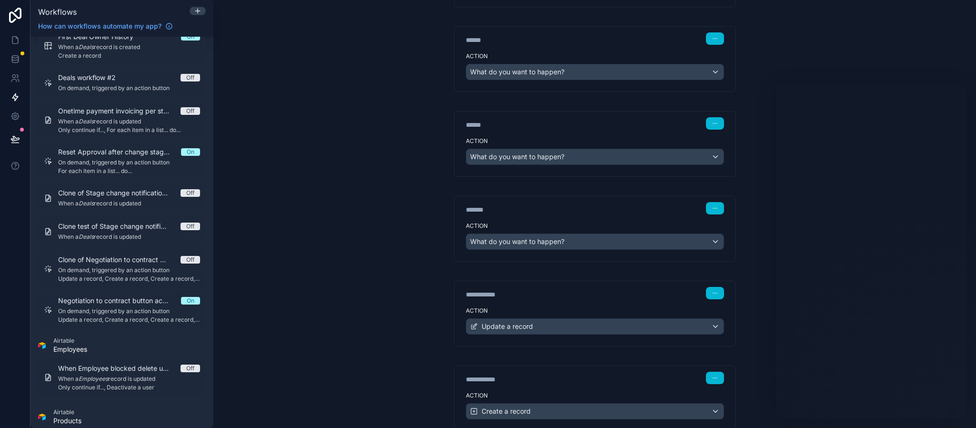
click at [696, 214] on div "******* Step 10" at bounding box center [595, 208] width 258 height 12
click at [712, 211] on icon "button" at bounding box center [715, 208] width 6 height 6
click at [748, 249] on button "Edit Description" at bounding box center [731, 242] width 65 height 15
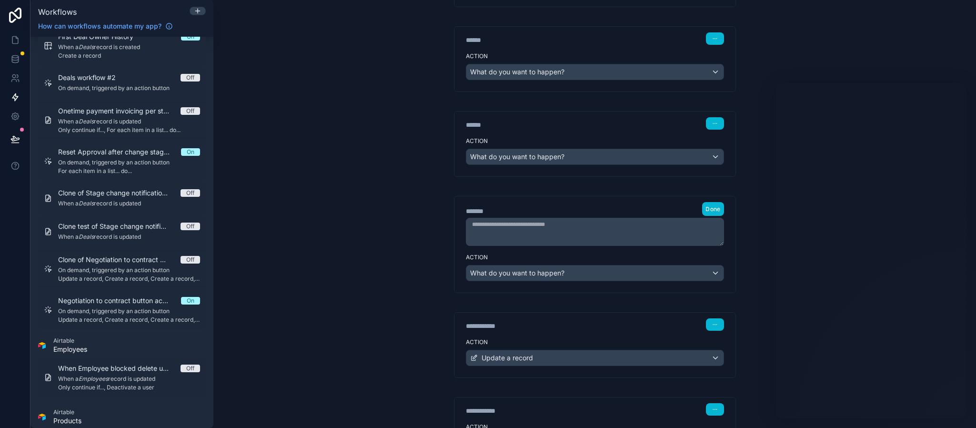
click at [669, 216] on div "******* Step 10 Done" at bounding box center [595, 209] width 258 height 14
click at [719, 224] on div "******* Step 10 Done" at bounding box center [594, 222] width 281 height 53
click at [709, 212] on span "Done" at bounding box center [712, 208] width 15 height 7
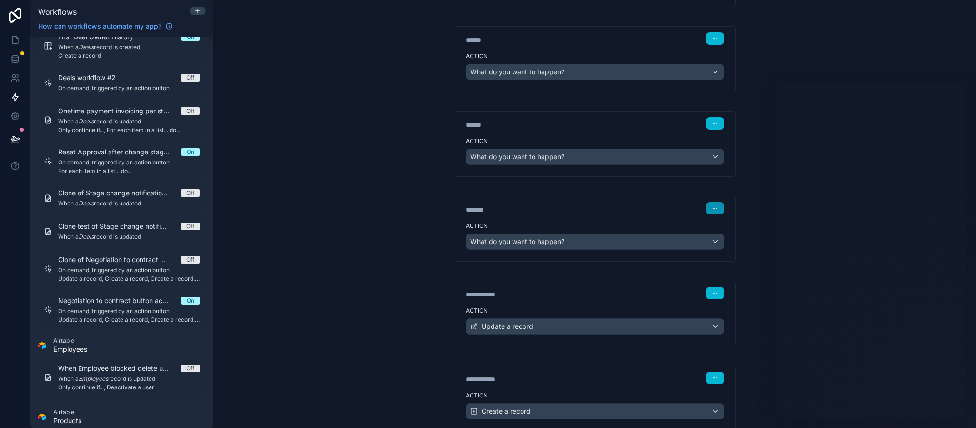
click at [706, 214] on button "button" at bounding box center [715, 208] width 18 height 12
click at [721, 251] on button "Delete" at bounding box center [731, 257] width 65 height 15
click at [712, 126] on icon "button" at bounding box center [715, 123] width 6 height 6
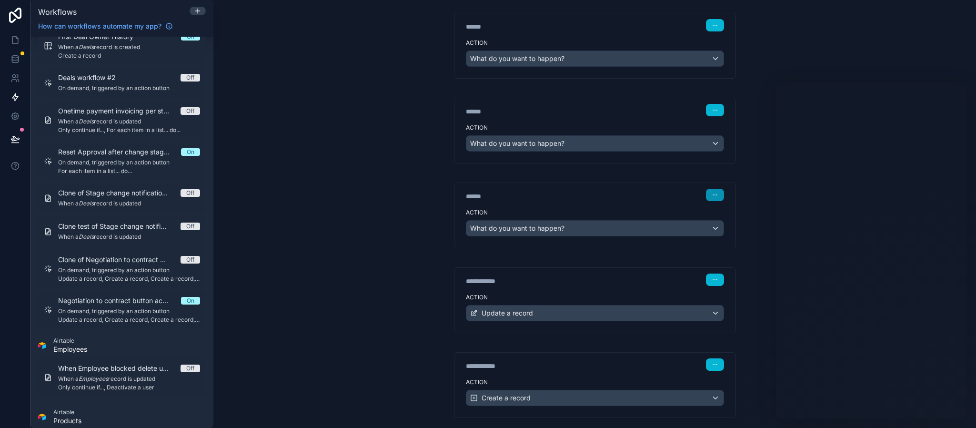
click at [707, 201] on button "button" at bounding box center [715, 195] width 18 height 12
click at [716, 244] on button "Delete" at bounding box center [731, 243] width 65 height 15
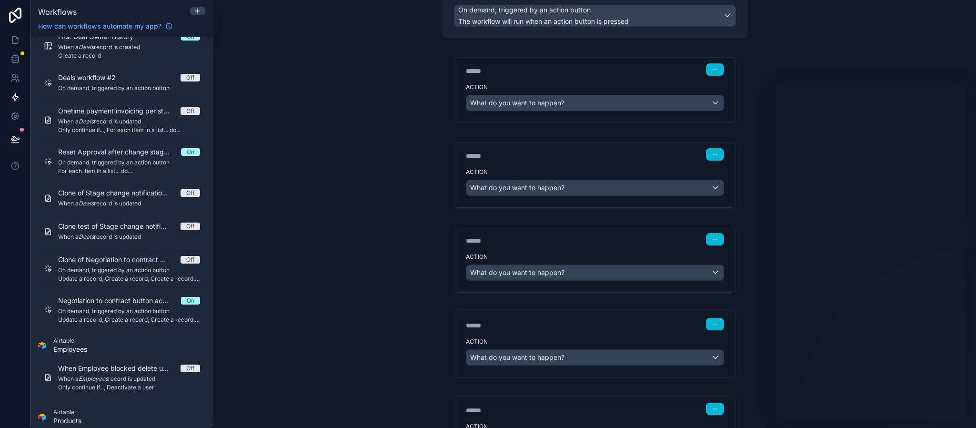
scroll to position [71, 0]
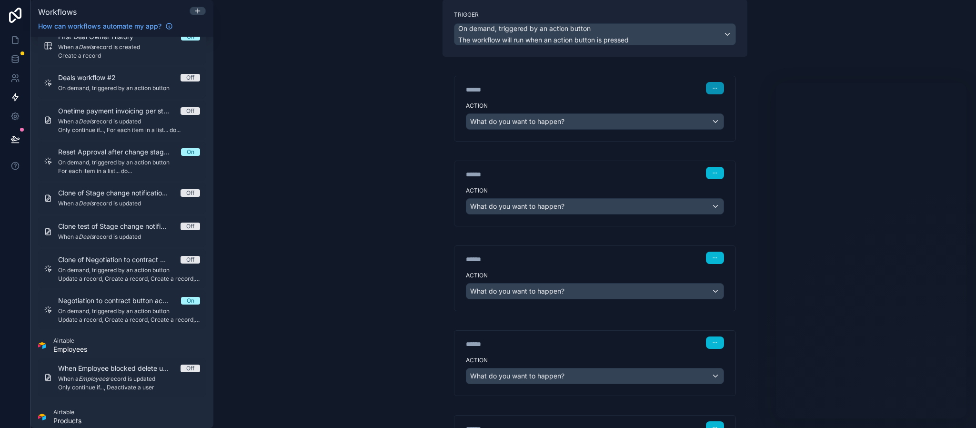
click at [712, 90] on icon "button" at bounding box center [715, 88] width 6 height 6
click at [730, 121] on span "Delete" at bounding box center [727, 125] width 18 height 8
click at [712, 86] on icon "button" at bounding box center [715, 88] width 6 height 6
click at [720, 123] on span "Delete" at bounding box center [727, 125] width 18 height 8
click at [706, 170] on button "button" at bounding box center [715, 173] width 18 height 12
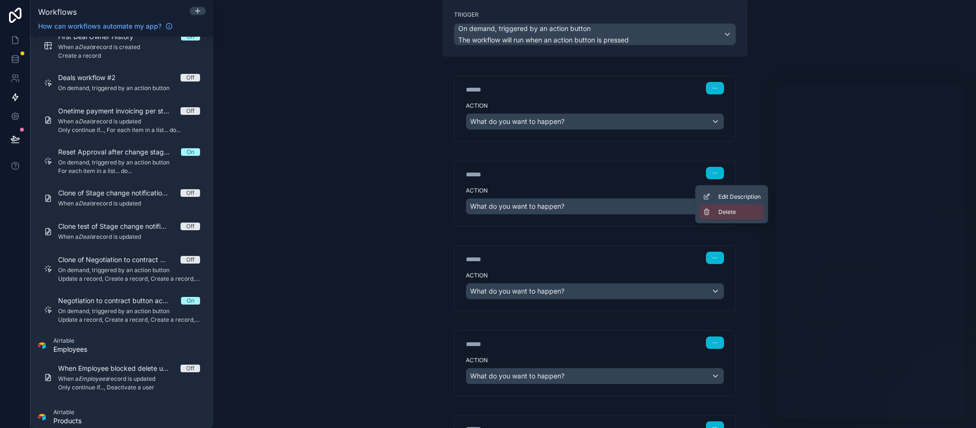
click at [716, 216] on button "Delete" at bounding box center [731, 211] width 65 height 15
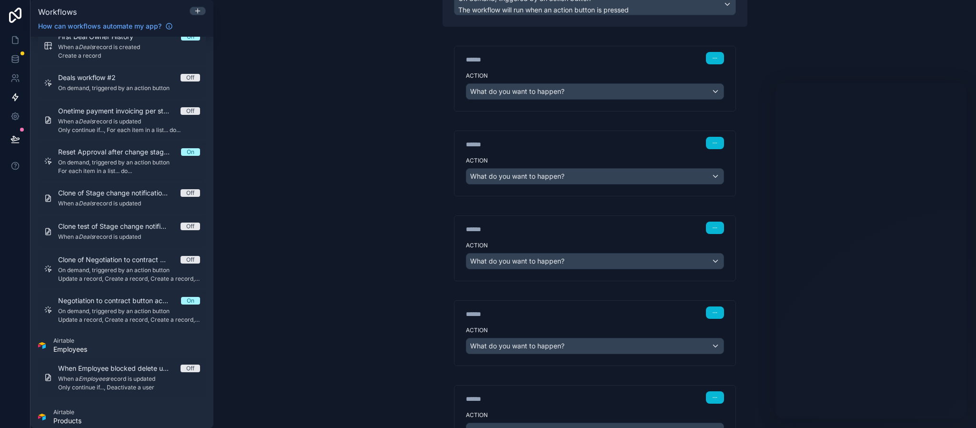
scroll to position [143, 0]
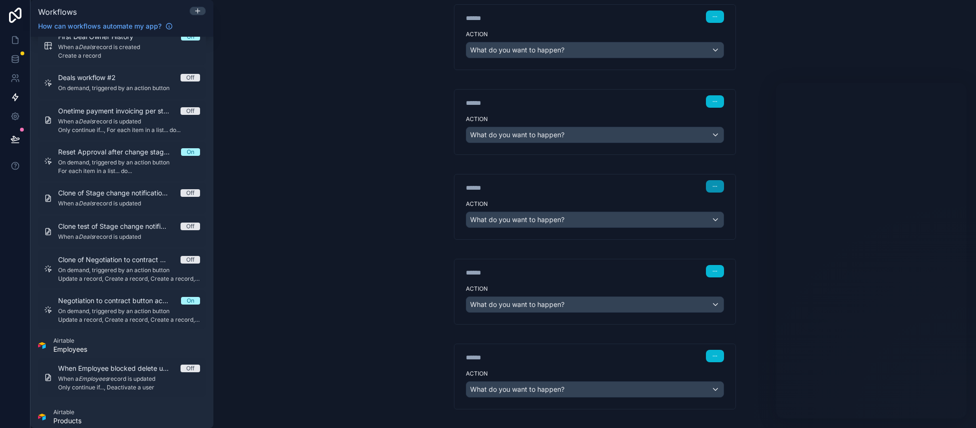
click at [712, 187] on button "button" at bounding box center [715, 186] width 18 height 12
click at [726, 228] on span "Delete" at bounding box center [727, 226] width 18 height 8
click at [714, 186] on button "button" at bounding box center [715, 186] width 18 height 12
click at [730, 226] on span "Delete" at bounding box center [727, 226] width 18 height 8
click at [712, 186] on icon "button" at bounding box center [715, 186] width 6 height 6
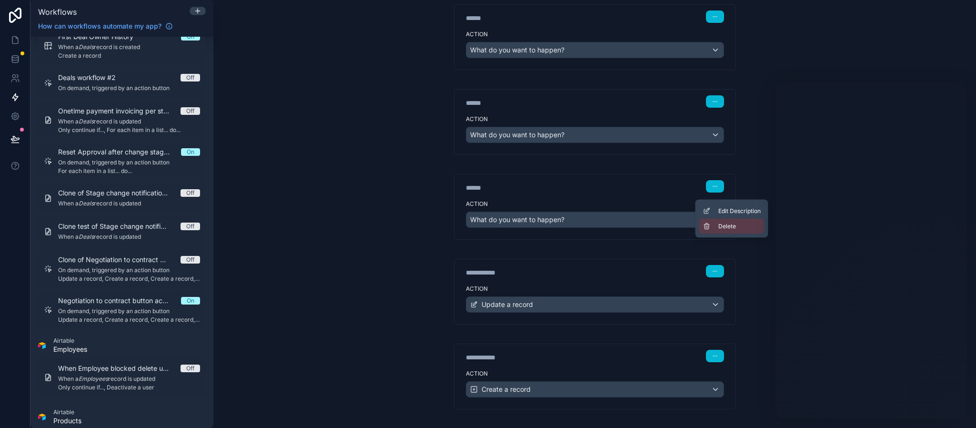
click at [712, 229] on button "Delete" at bounding box center [731, 226] width 65 height 15
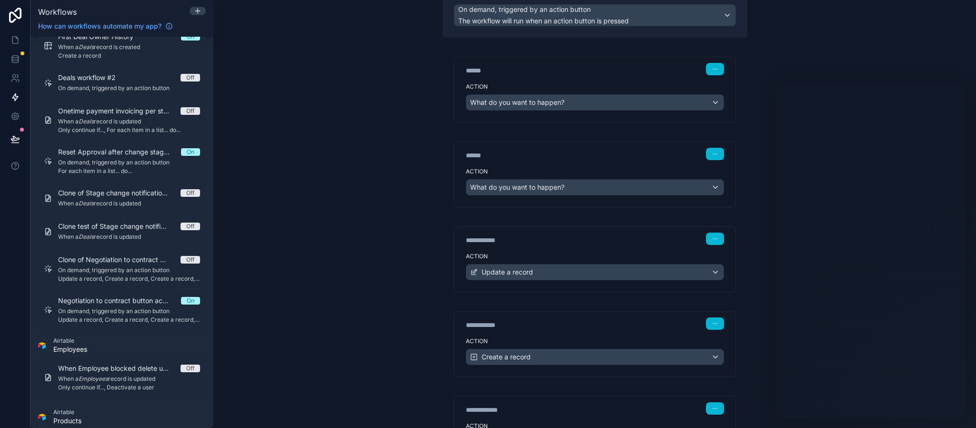
scroll to position [71, 0]
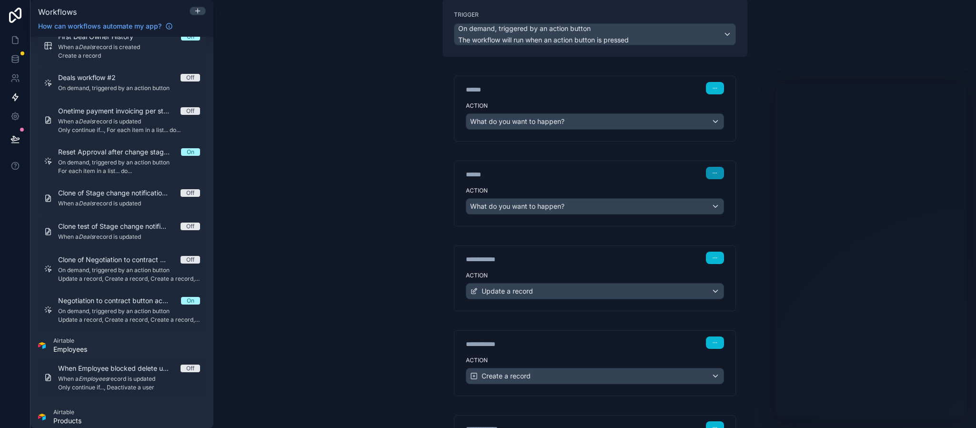
click at [710, 178] on button "button" at bounding box center [715, 173] width 18 height 12
click at [715, 208] on button "Delete" at bounding box center [731, 211] width 65 height 15
click at [592, 128] on div "What do you want to happen?" at bounding box center [594, 121] width 257 height 15
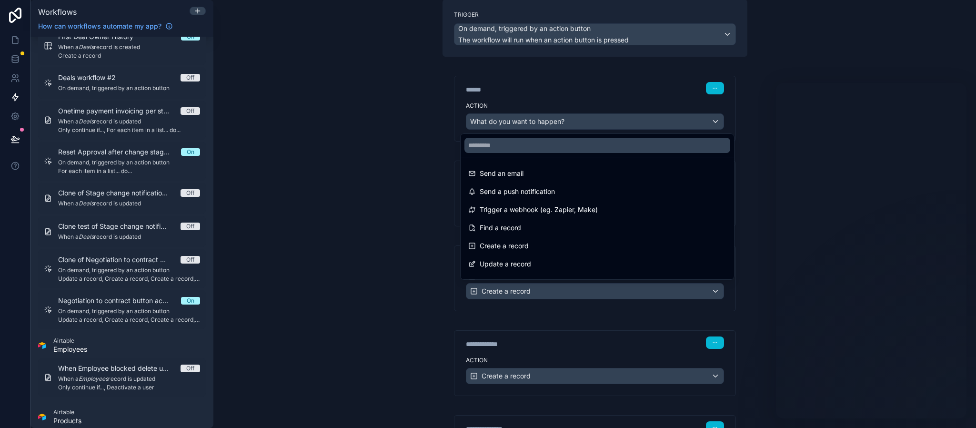
click at [593, 103] on div at bounding box center [488, 214] width 976 height 428
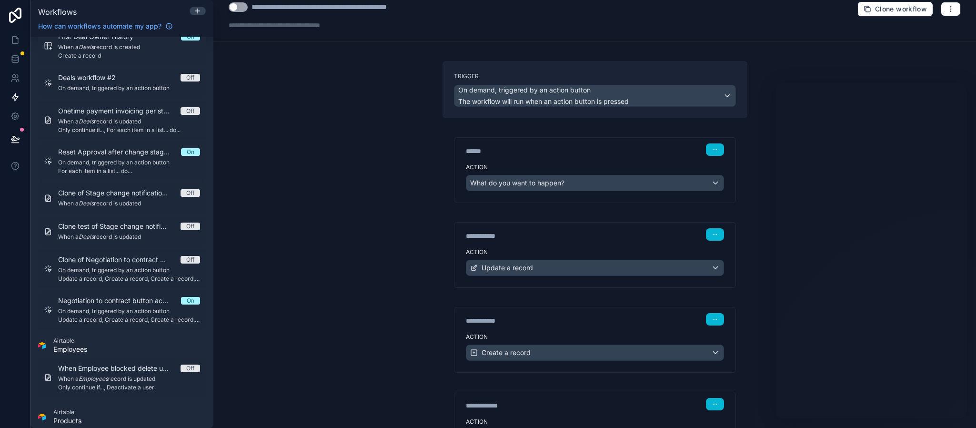
scroll to position [0, 0]
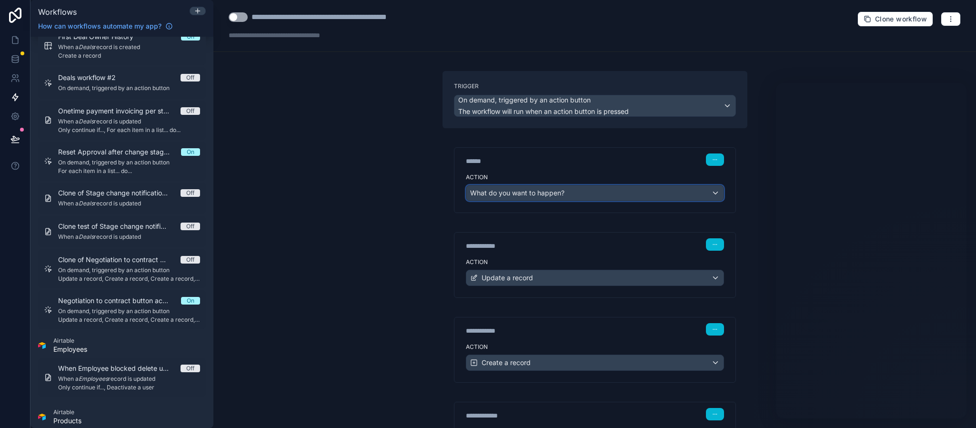
click at [571, 195] on div "What do you want to happen?" at bounding box center [594, 192] width 257 height 15
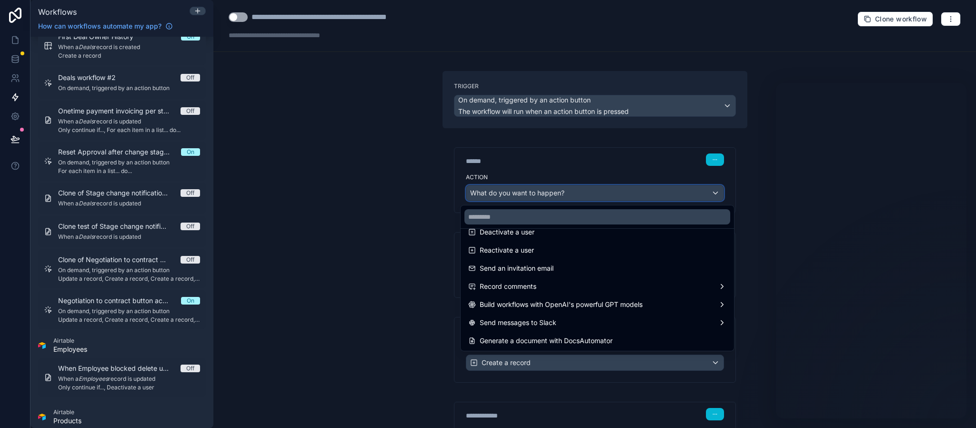
scroll to position [33, 0]
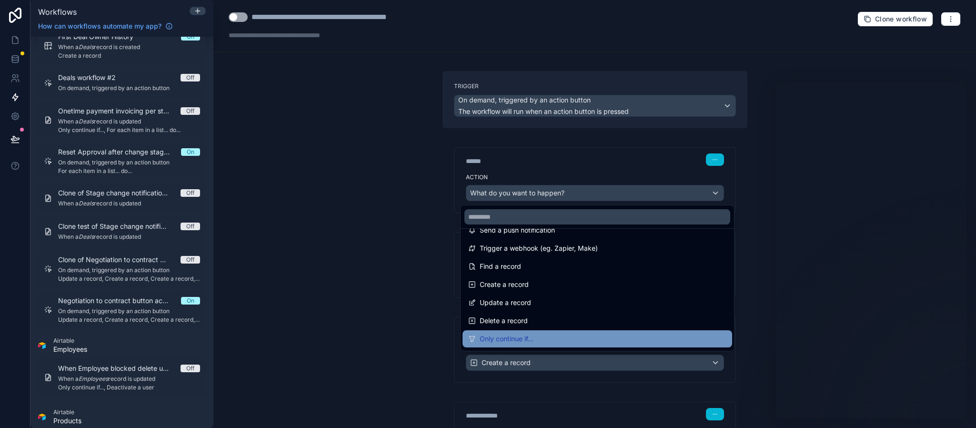
click at [546, 339] on div "Only continue if..." at bounding box center [597, 338] width 258 height 11
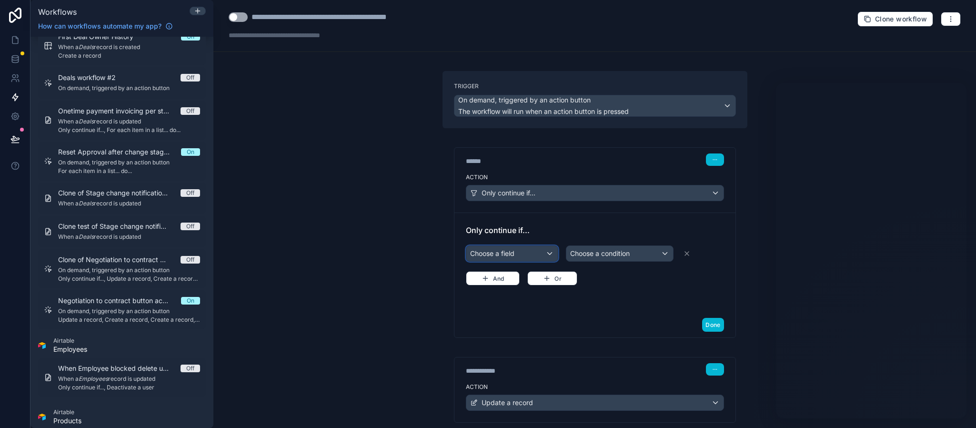
click at [513, 253] on div "Choose a field" at bounding box center [511, 253] width 91 height 15
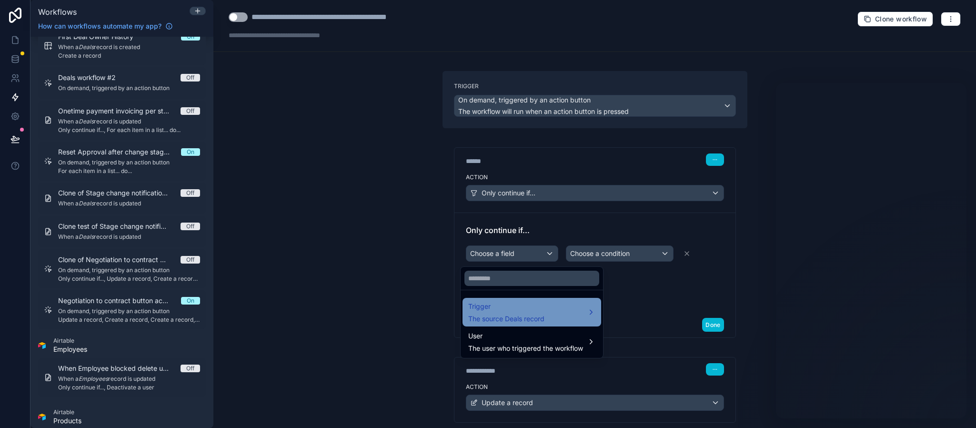
click at [576, 317] on div "Trigger The source Deals record" at bounding box center [531, 311] width 127 height 23
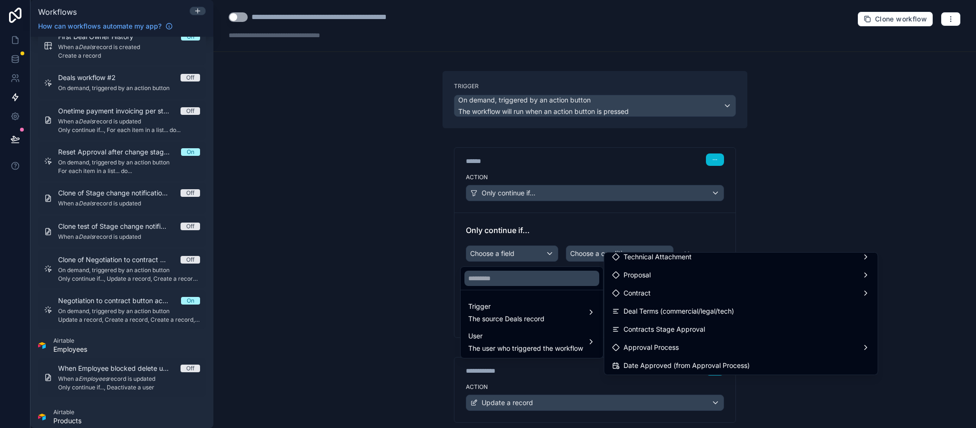
scroll to position [786, 0]
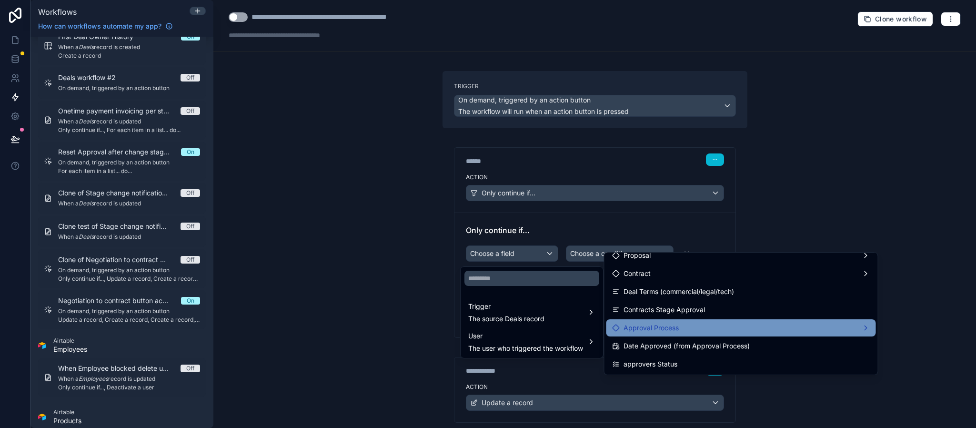
click at [707, 323] on div "Approval Process" at bounding box center [741, 327] width 258 height 11
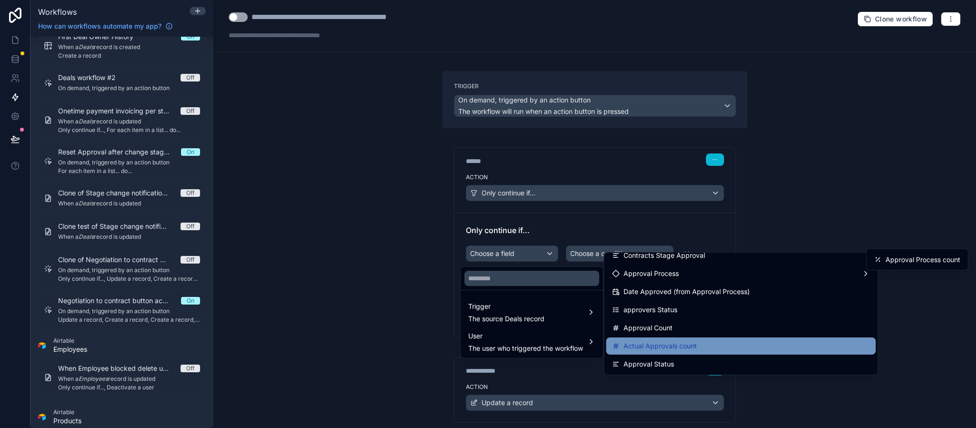
scroll to position [857, 0]
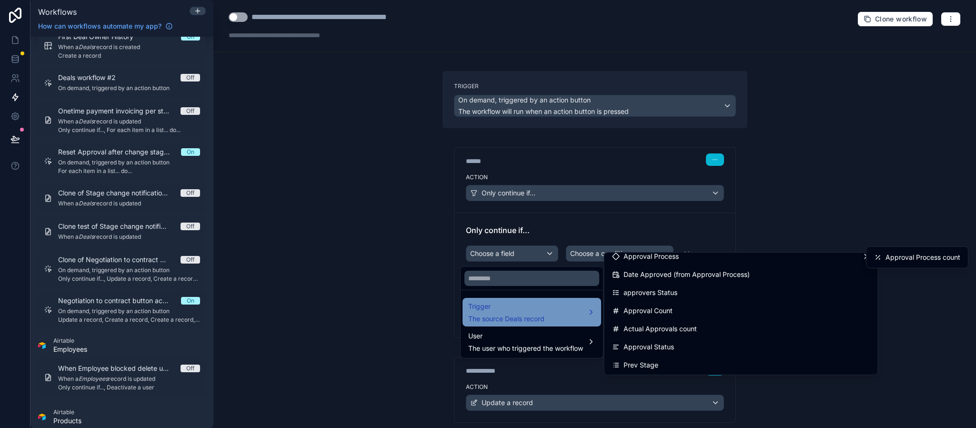
click at [539, 320] on span "The source Deals record" at bounding box center [506, 319] width 76 height 10
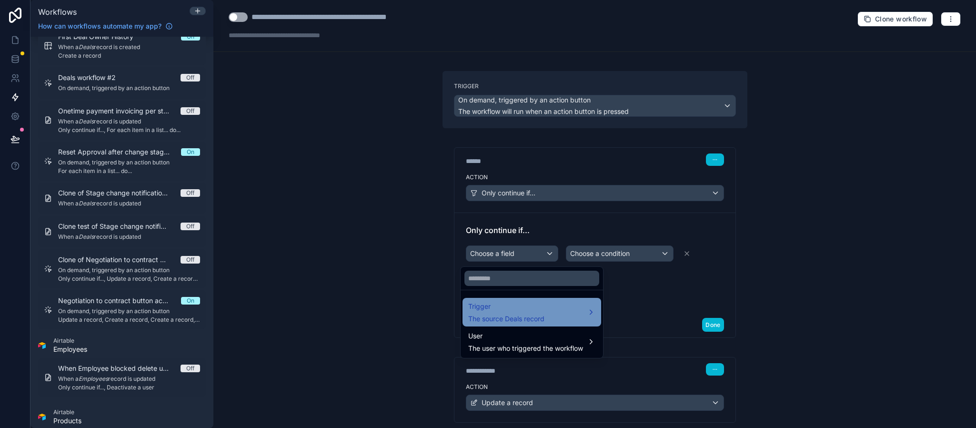
click at [582, 316] on div "Trigger The source Deals record" at bounding box center [531, 311] width 127 height 23
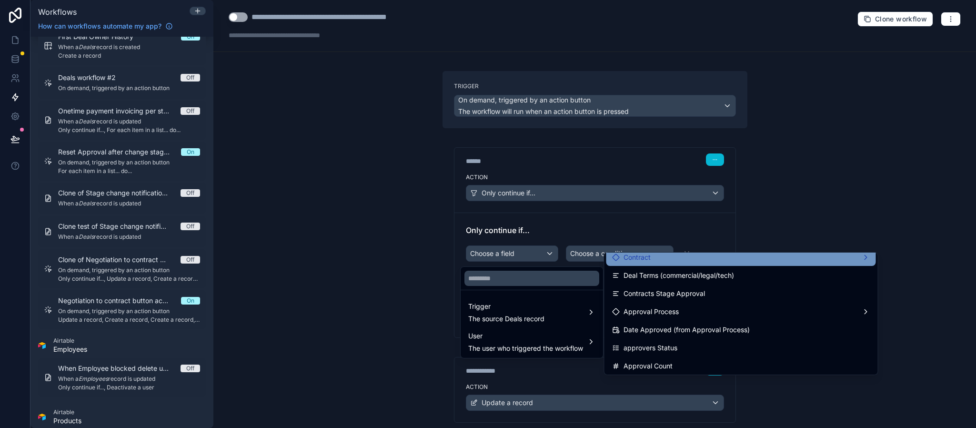
scroll to position [786, 0]
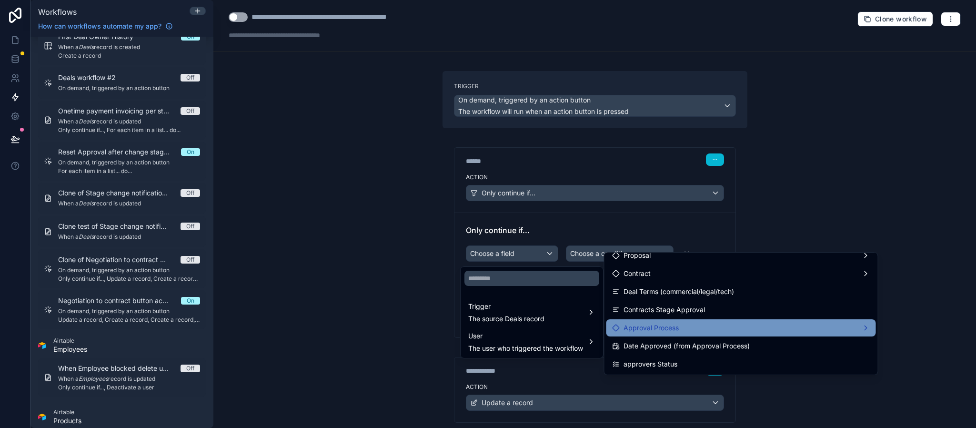
click at [679, 329] on div "Approval Process" at bounding box center [741, 327] width 258 height 11
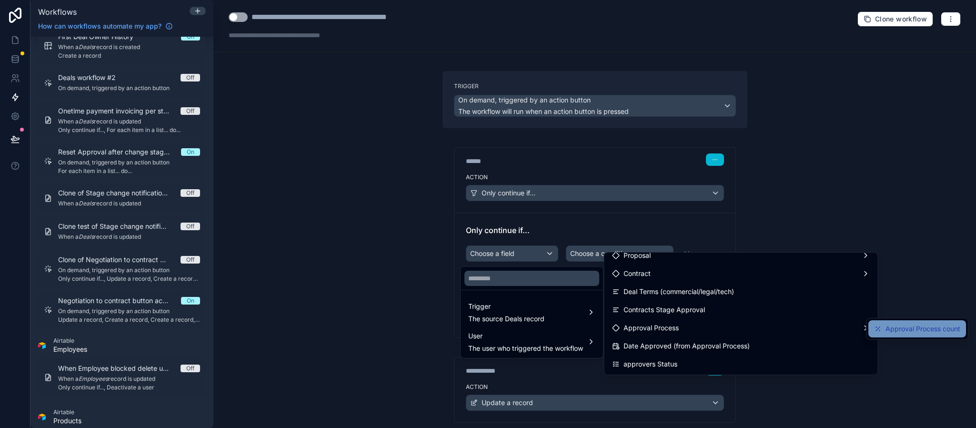
click at [956, 327] on span "Approval Process count" at bounding box center [922, 328] width 75 height 11
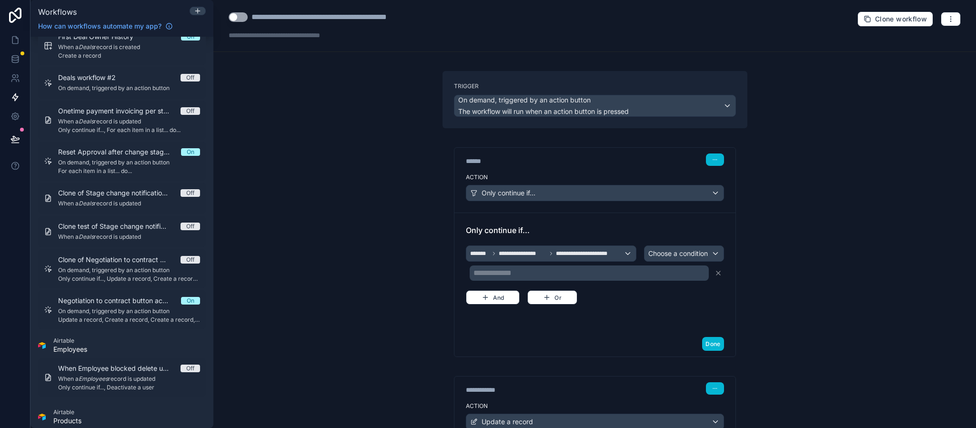
click at [576, 273] on p "**********" at bounding box center [589, 272] width 233 height 11
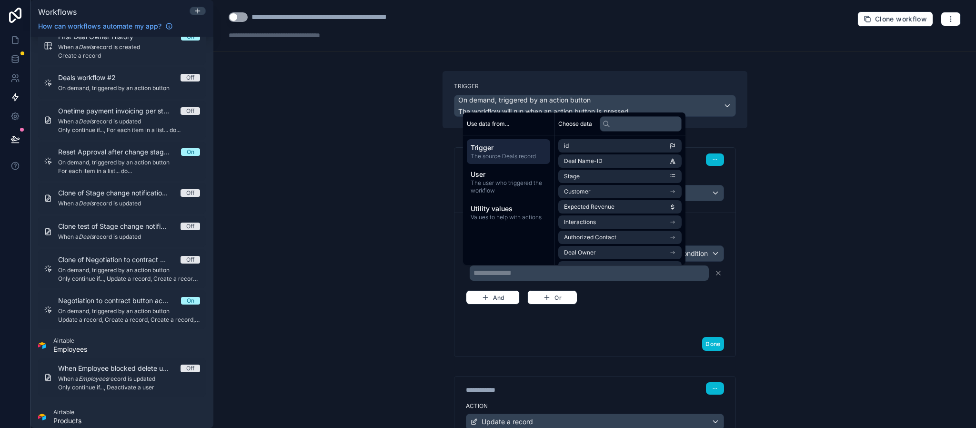
click at [577, 283] on div "**********" at bounding box center [595, 273] width 258 height 61
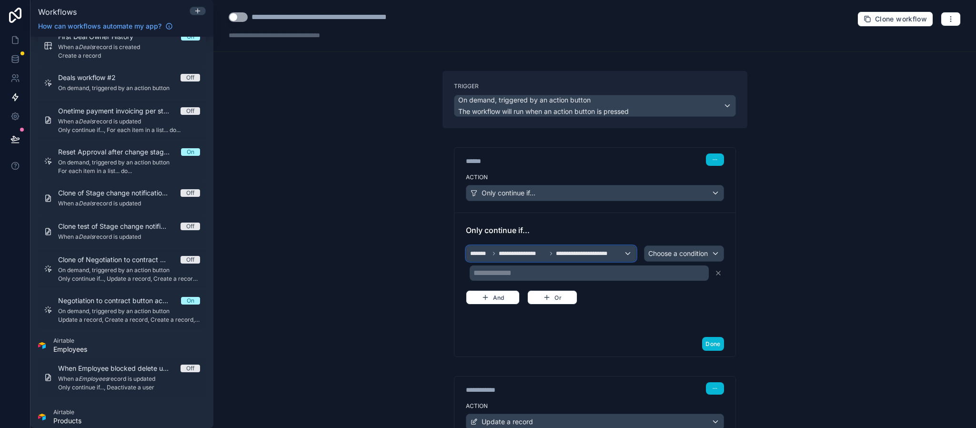
click at [579, 256] on span "**********" at bounding box center [588, 254] width 64 height 8
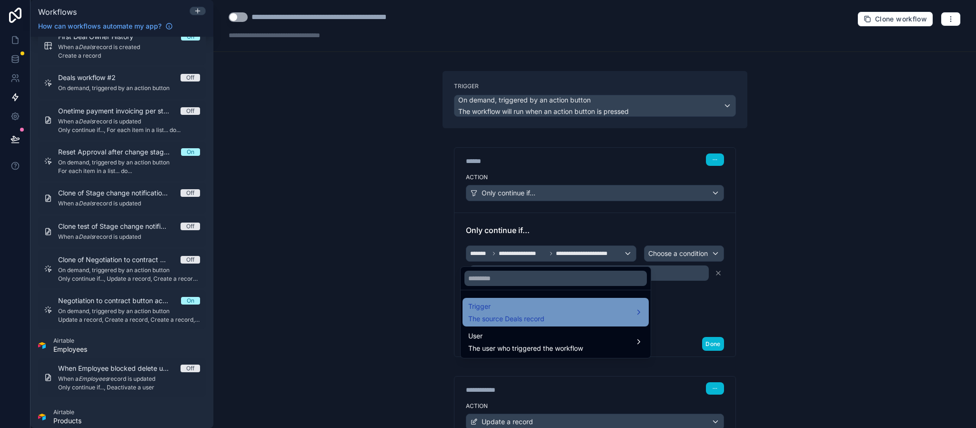
click at [521, 307] on span "Trigger" at bounding box center [506, 305] width 76 height 11
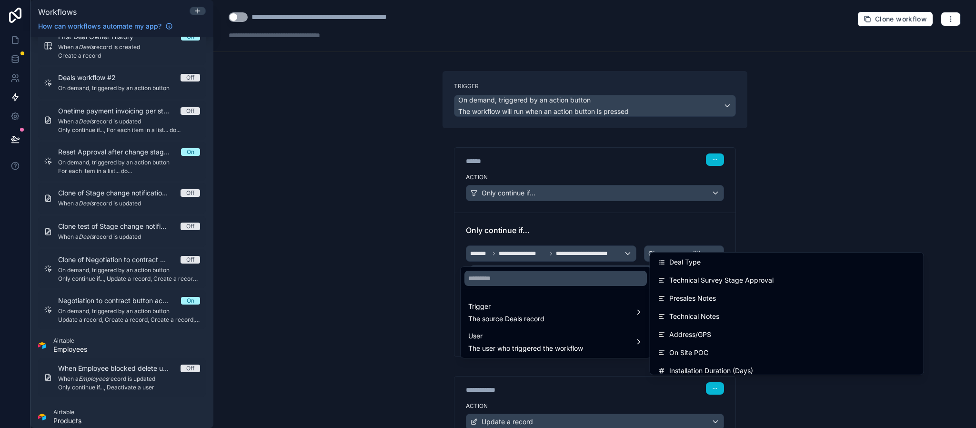
scroll to position [675, 0]
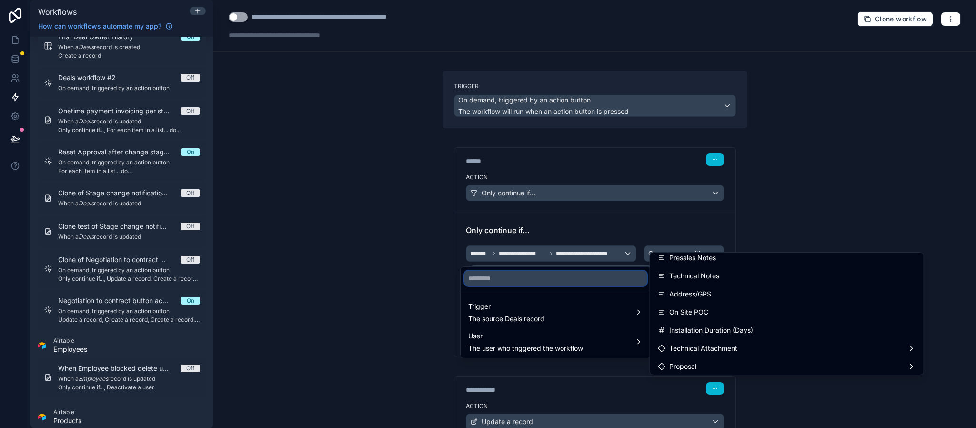
click at [582, 276] on input "text" at bounding box center [555, 277] width 182 height 15
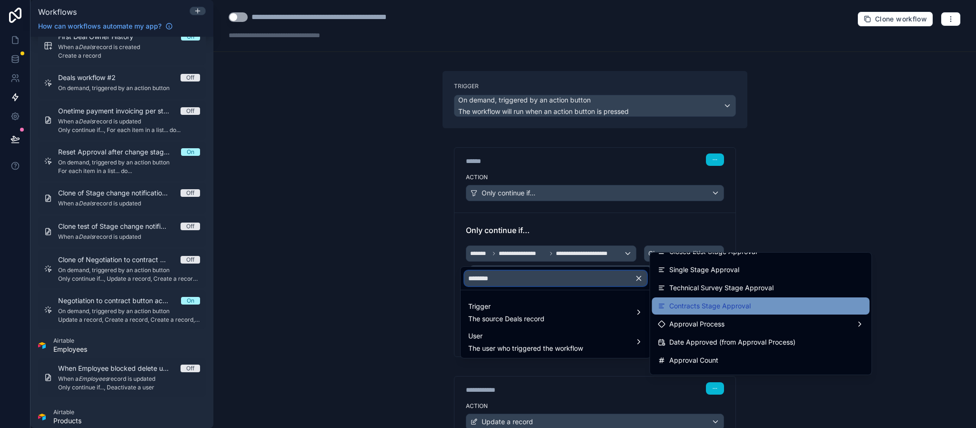
scroll to position [231, 0]
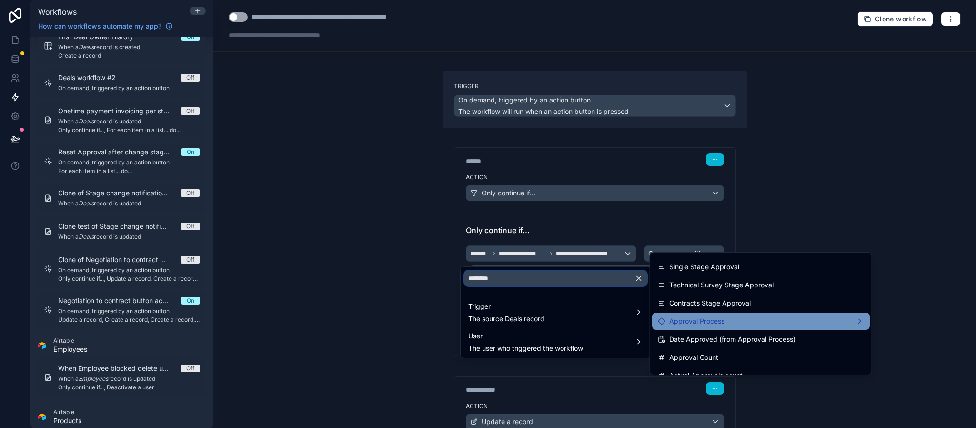
type input "********"
click at [753, 323] on div "Approval Process" at bounding box center [761, 320] width 206 height 11
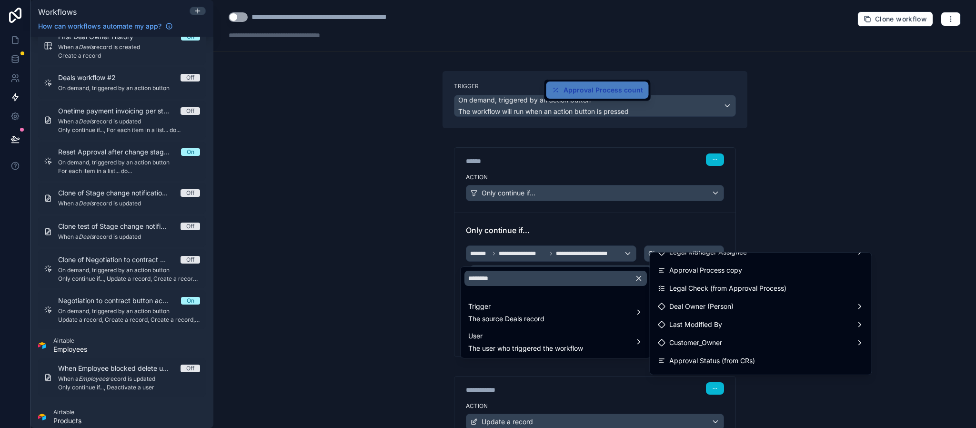
scroll to position [464, 0]
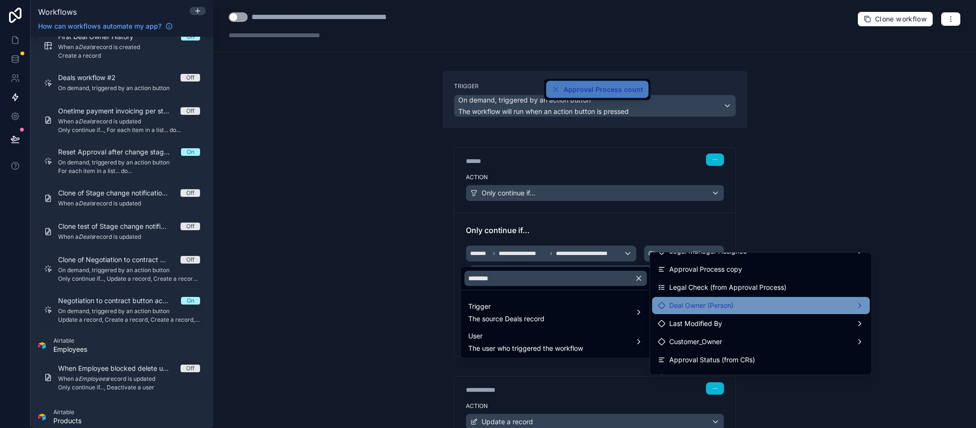
click at [763, 310] on div "Deal Owner (Person)" at bounding box center [761, 305] width 206 height 11
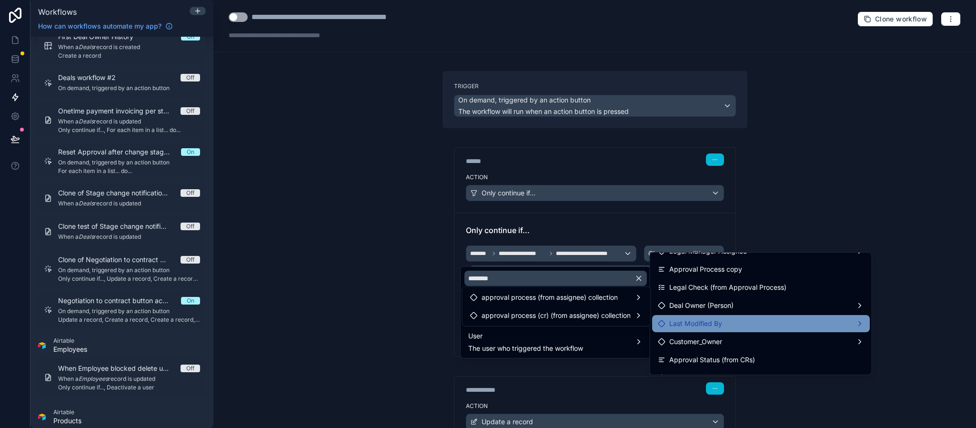
click at [739, 320] on div "Last Modified By" at bounding box center [761, 323] width 206 height 11
click at [732, 329] on div "Last Modified By" at bounding box center [761, 323] width 218 height 17
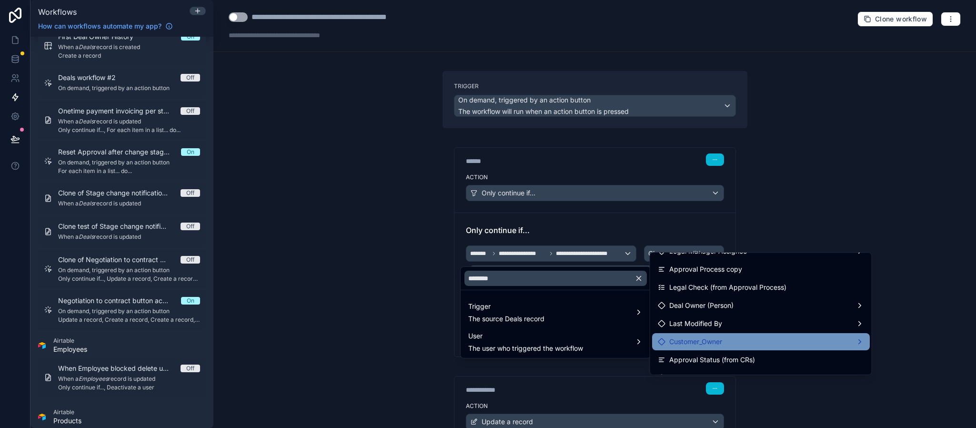
click at [726, 339] on div "Customer_Owner" at bounding box center [761, 341] width 206 height 11
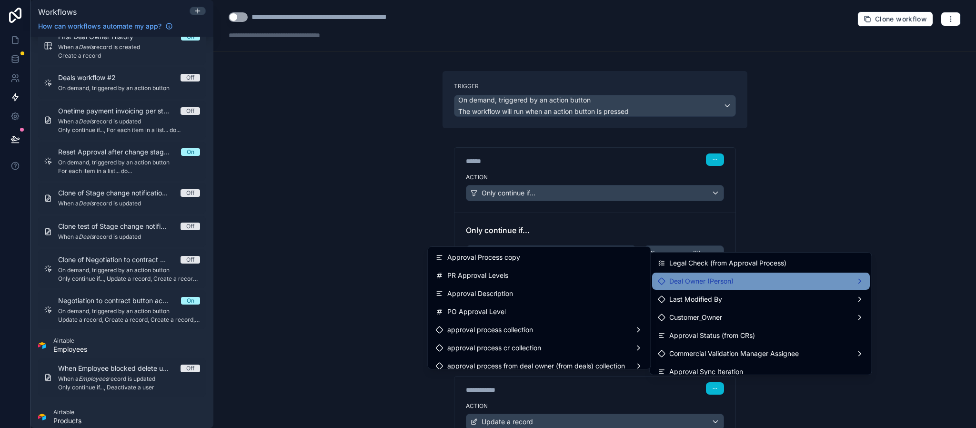
scroll to position [500, 0]
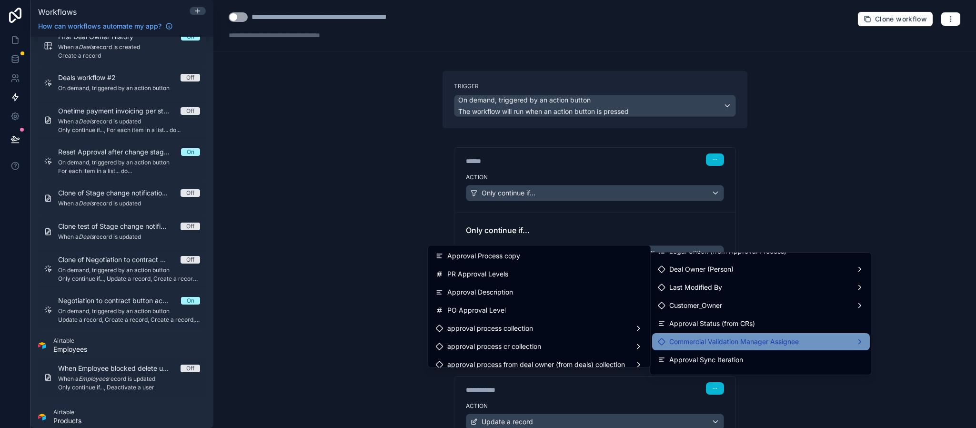
click at [726, 340] on span "Commercial Validation Manager Assignee" at bounding box center [734, 341] width 130 height 11
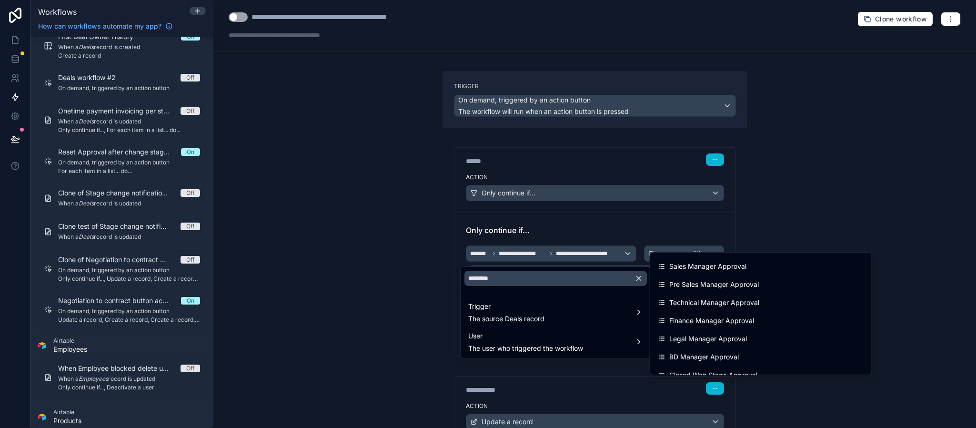
scroll to position [0, 0]
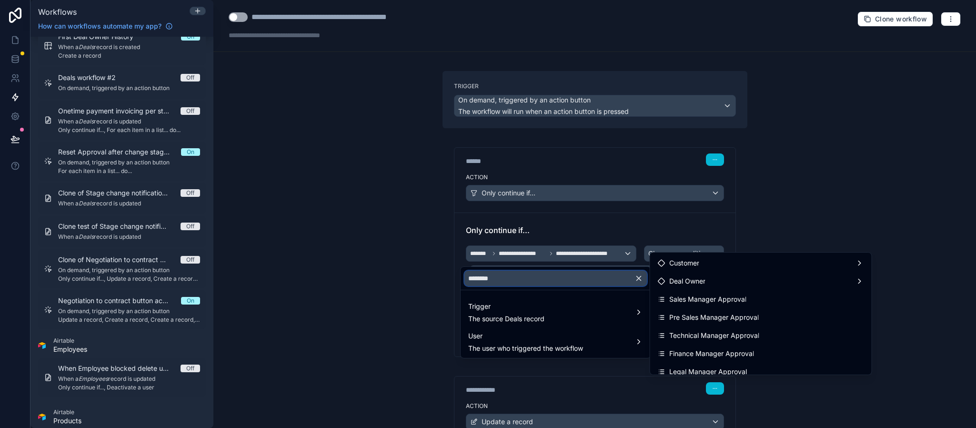
click at [621, 279] on input "********" at bounding box center [555, 277] width 182 height 15
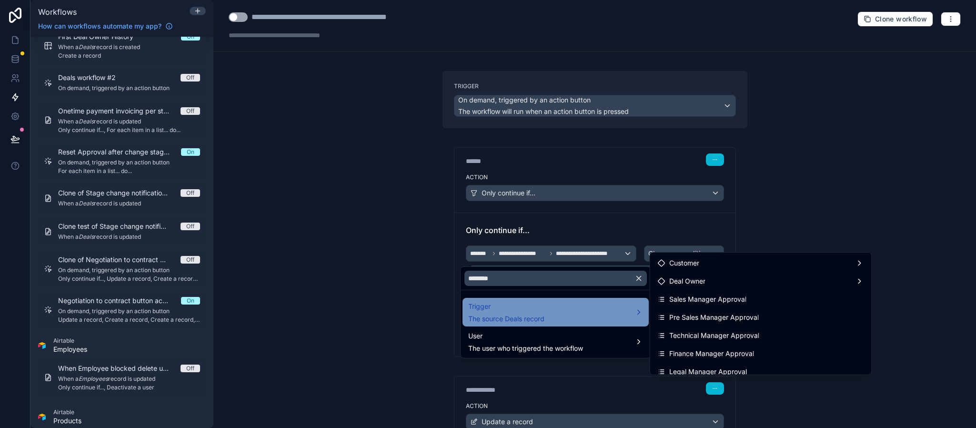
click at [607, 309] on div "Trigger The source Deals record" at bounding box center [555, 311] width 175 height 23
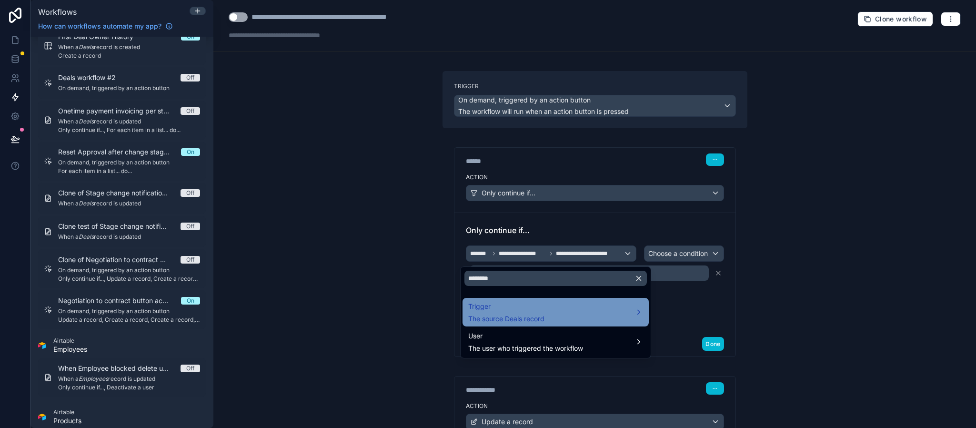
click at [607, 309] on div "Trigger The source Deals record" at bounding box center [555, 311] width 175 height 23
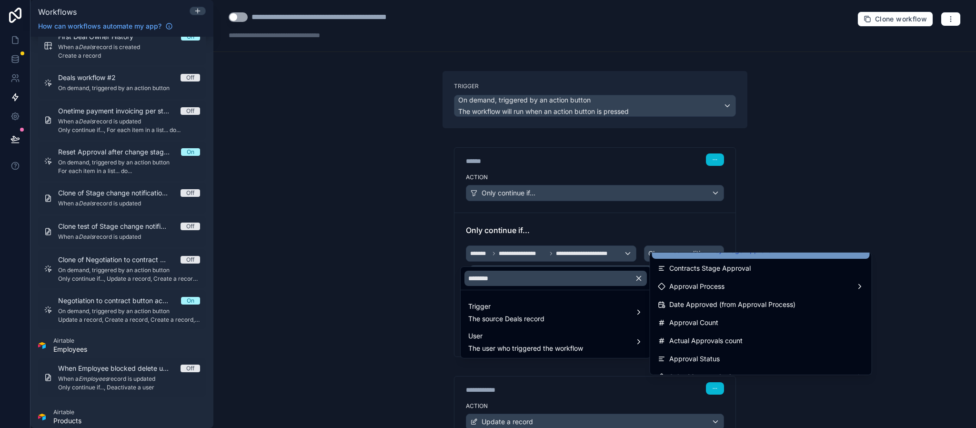
scroll to position [286, 0]
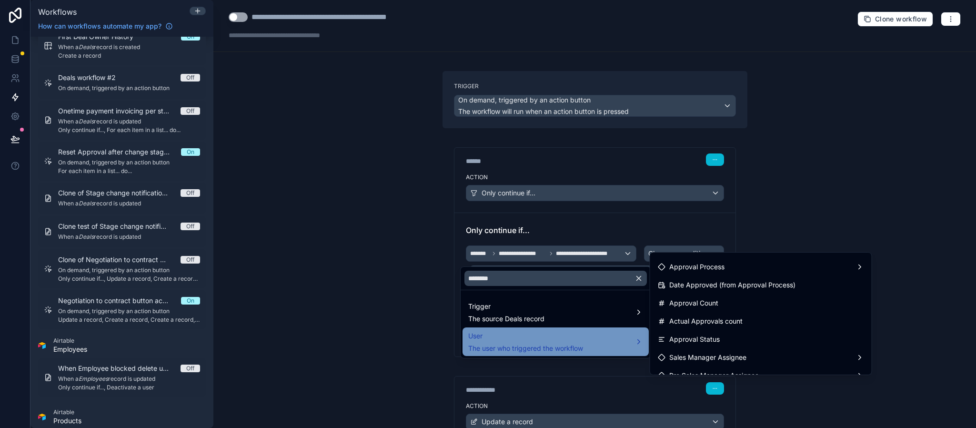
click at [552, 338] on span "User" at bounding box center [525, 335] width 115 height 11
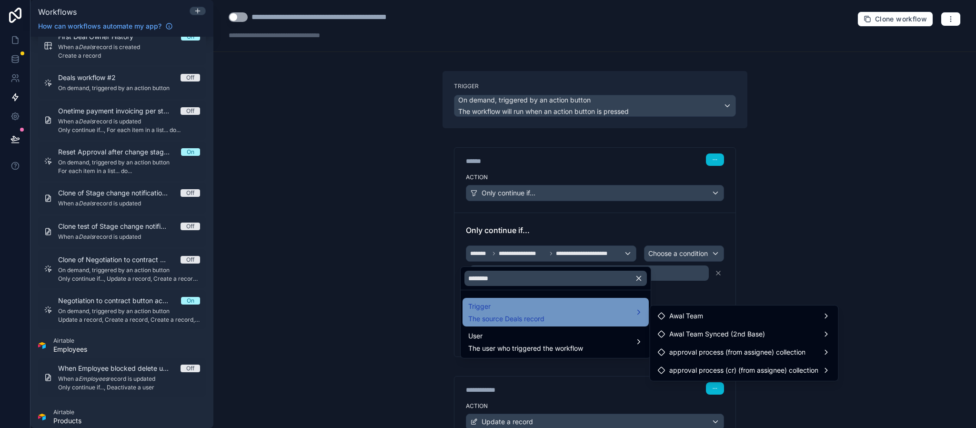
click at [556, 308] on div "Trigger The source Deals record" at bounding box center [555, 311] width 175 height 23
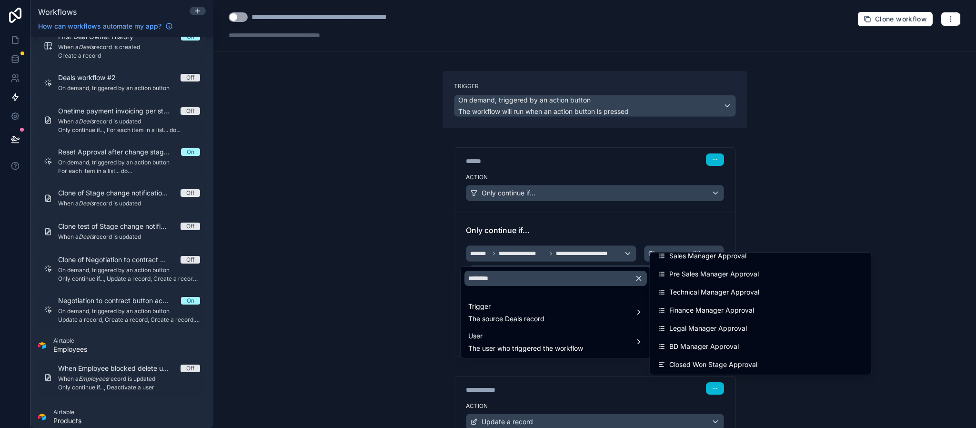
scroll to position [71, 0]
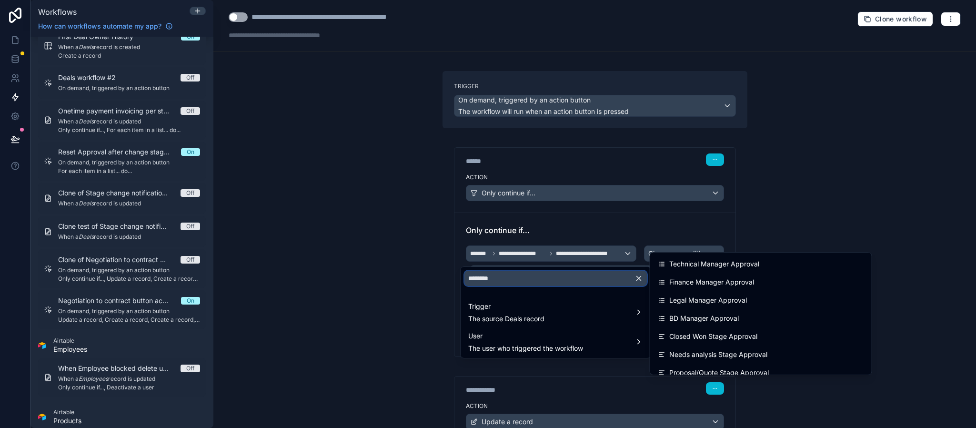
click at [568, 280] on input "********" at bounding box center [555, 277] width 182 height 15
type input "********"
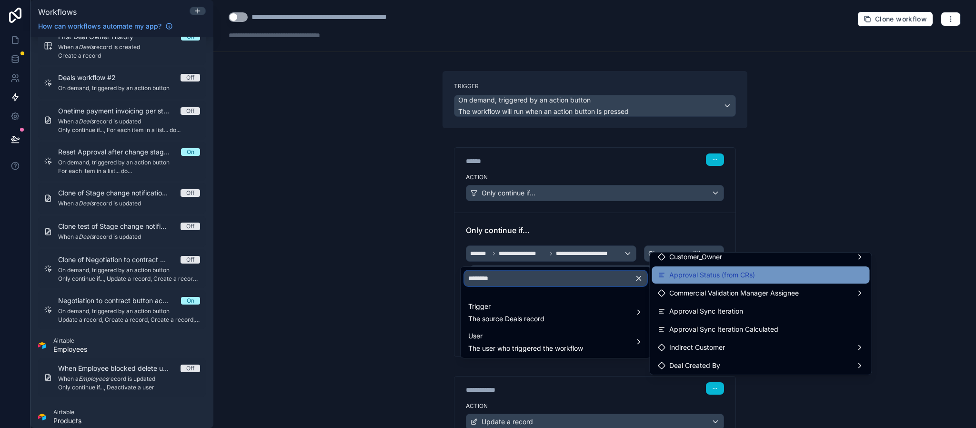
scroll to position [568, 0]
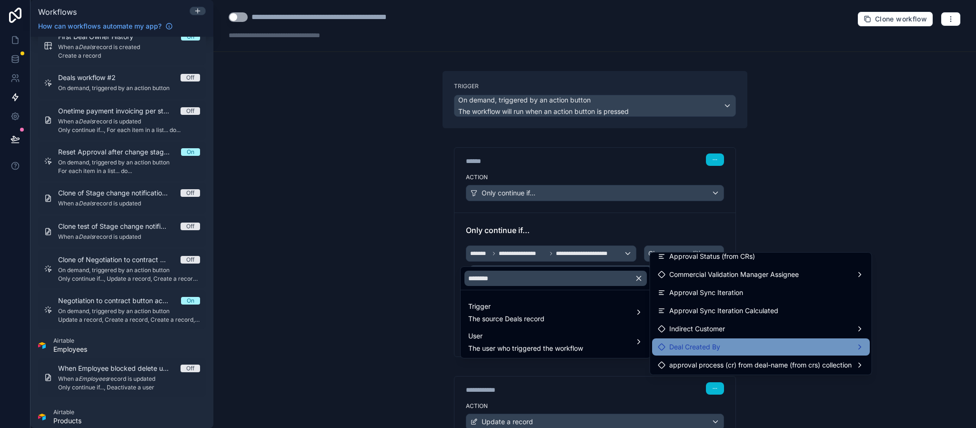
click at [741, 345] on div "Deal Created By" at bounding box center [761, 346] width 206 height 11
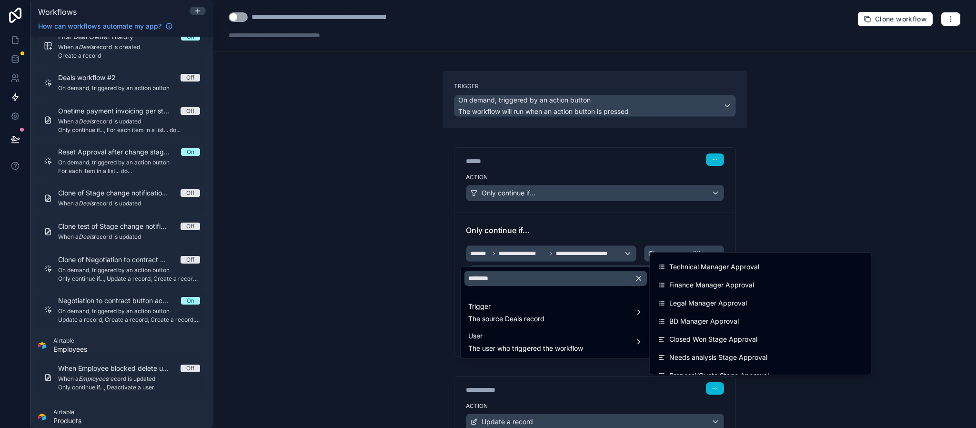
scroll to position [0, 0]
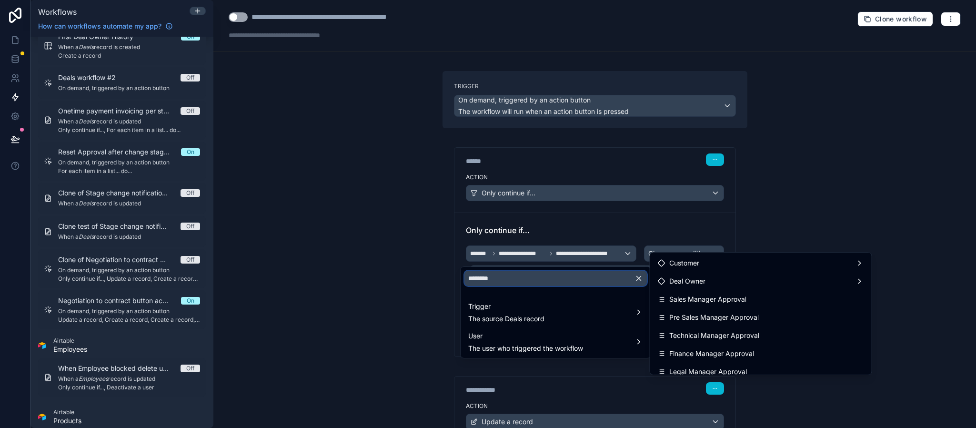
click at [585, 273] on input "********" at bounding box center [555, 277] width 182 height 15
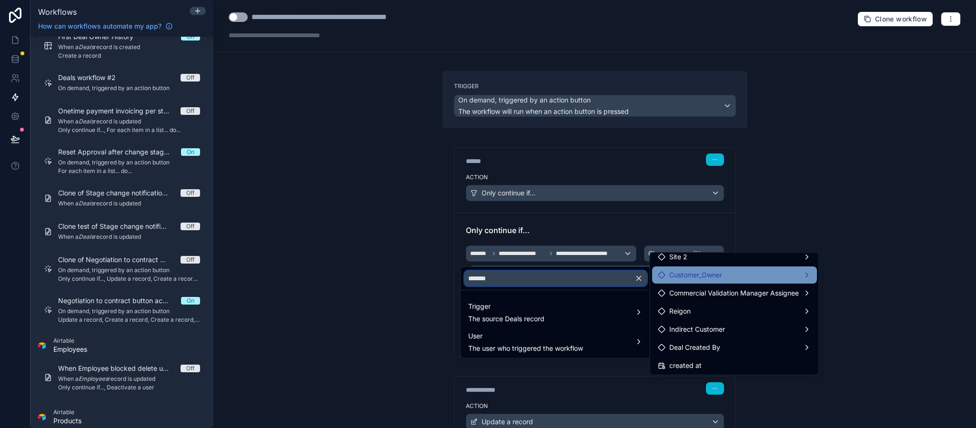
scroll to position [224, 0]
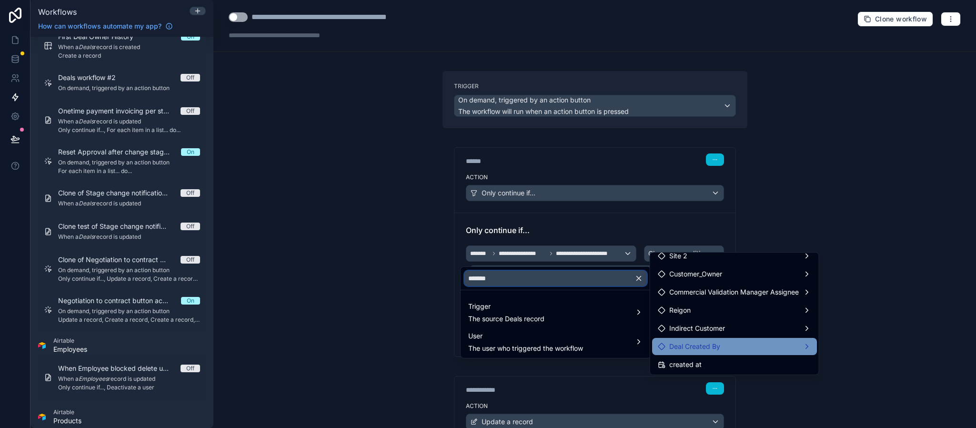
type input "*******"
click at [735, 343] on div "Deal Created By" at bounding box center [734, 345] width 153 height 11
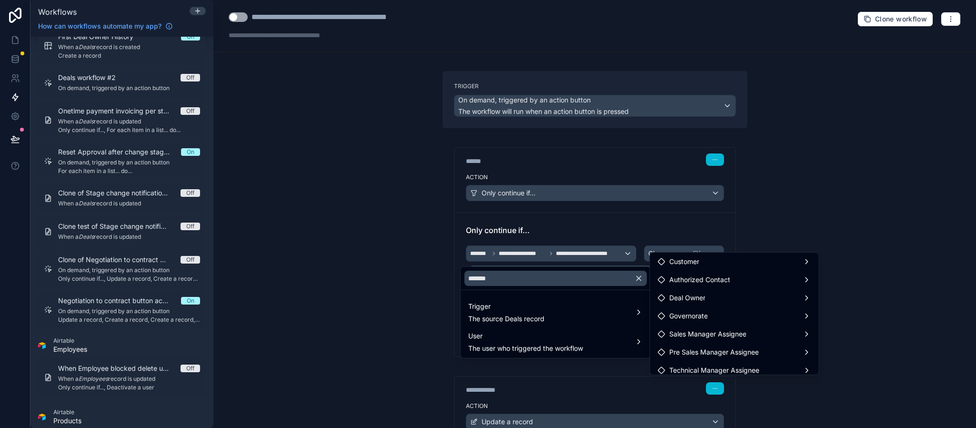
scroll to position [0, 0]
click at [722, 259] on div "Customer" at bounding box center [734, 262] width 153 height 11
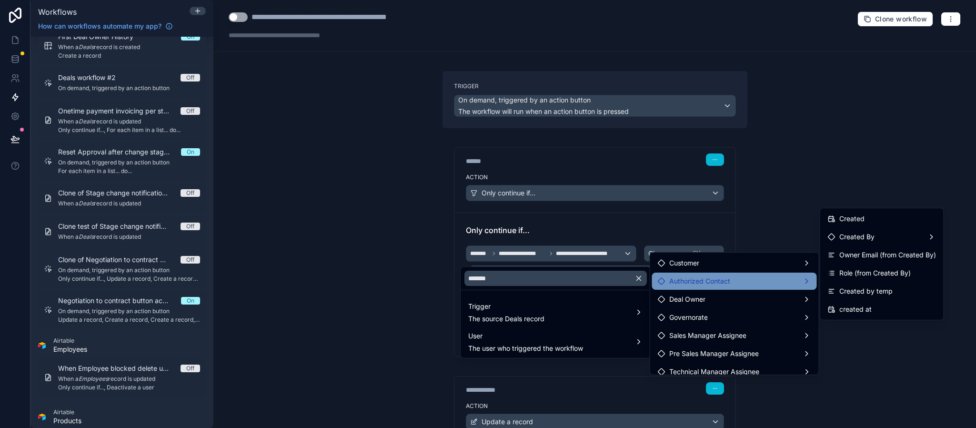
click at [722, 273] on div "Authorized Contact" at bounding box center [734, 280] width 165 height 17
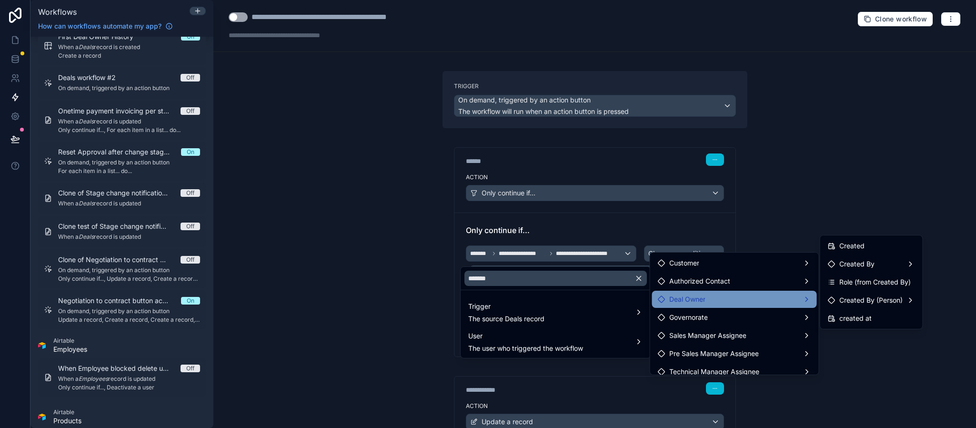
click at [717, 296] on div "Deal Owner" at bounding box center [734, 298] width 153 height 11
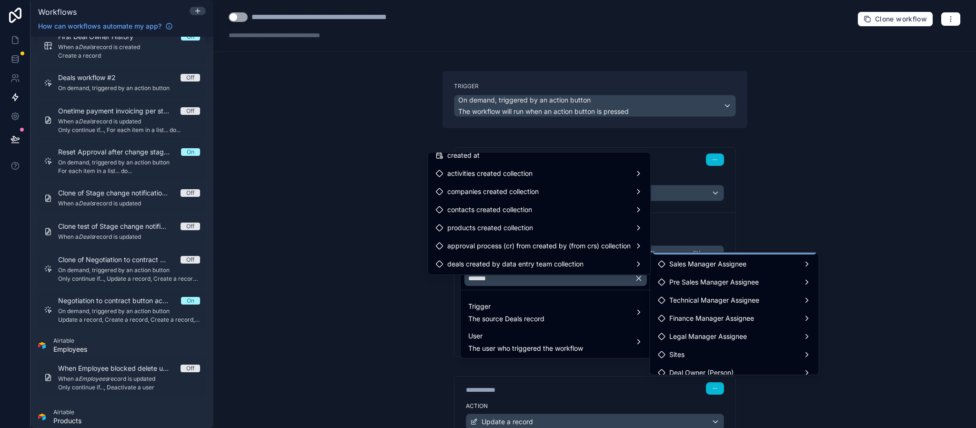
scroll to position [143, 0]
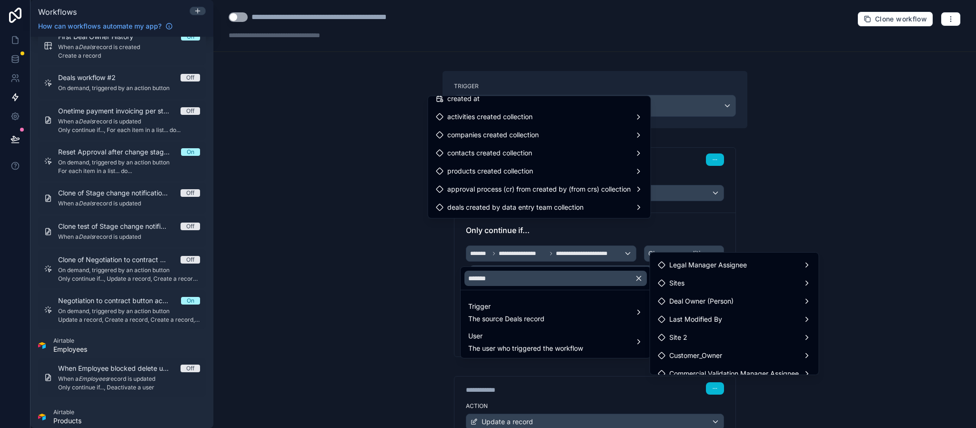
click at [624, 229] on div at bounding box center [488, 214] width 976 height 428
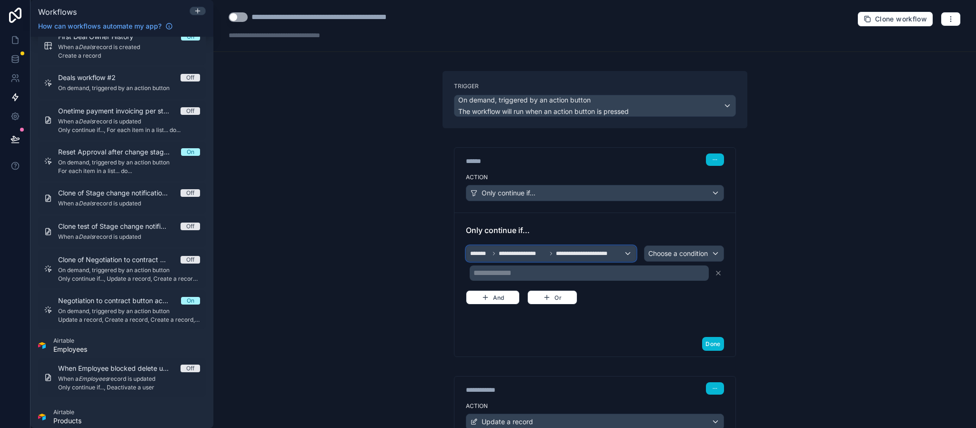
click at [538, 254] on span "**********" at bounding box center [523, 254] width 48 height 8
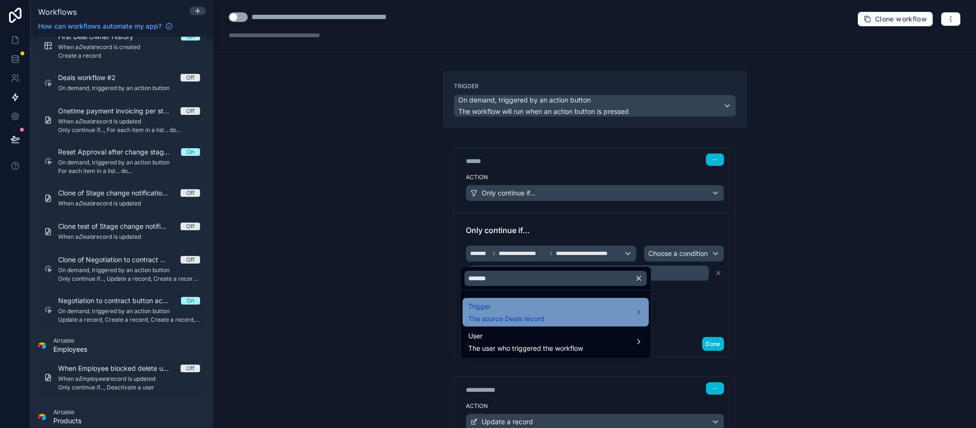
click at [546, 309] on div "Trigger The source Deals record" at bounding box center [555, 311] width 175 height 23
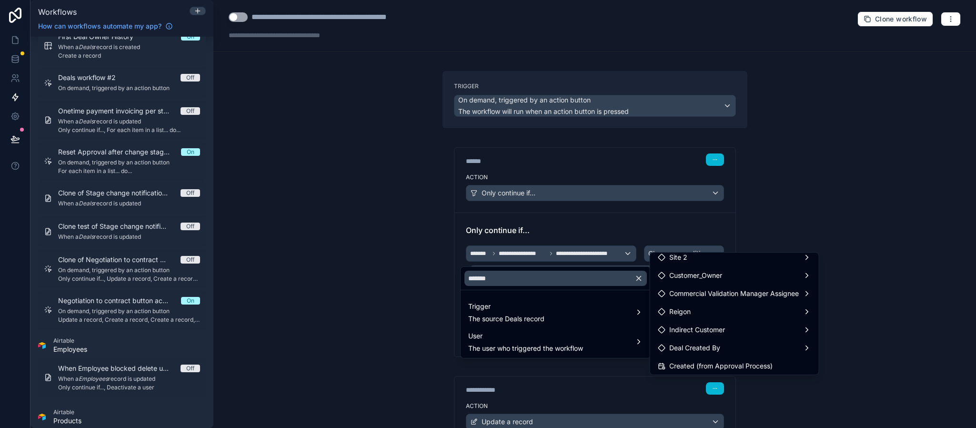
scroll to position [243, 0]
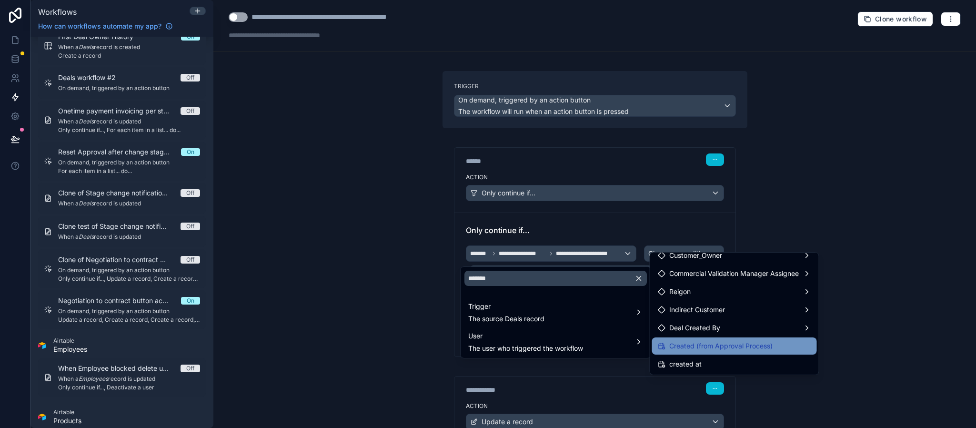
click at [720, 343] on span "Created (from Approval Process)" at bounding box center [720, 345] width 103 height 11
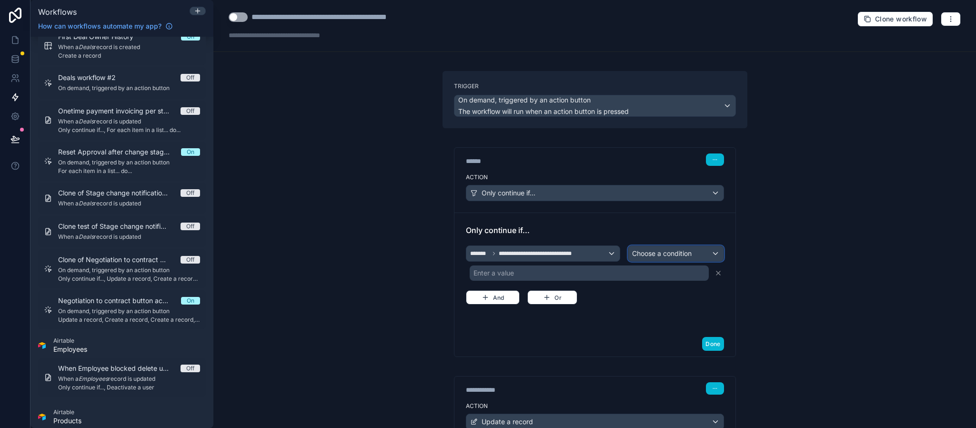
click at [641, 256] on span "Choose a condition" at bounding box center [662, 253] width 60 height 8
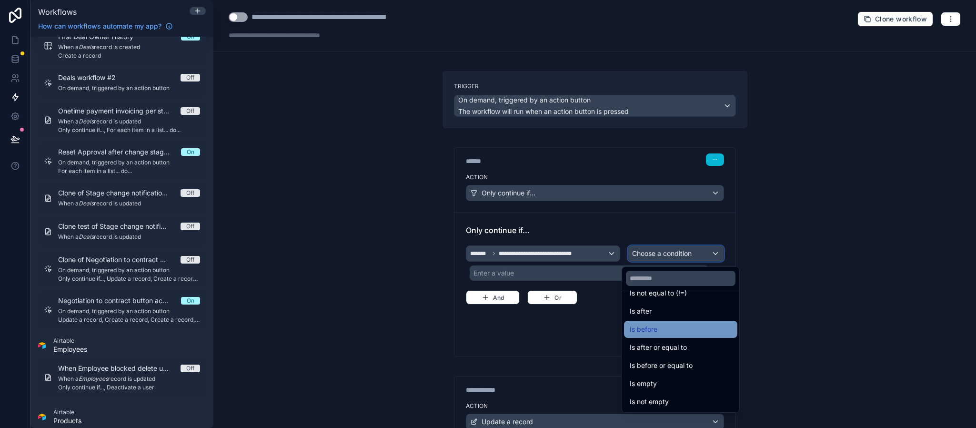
scroll to position [0, 0]
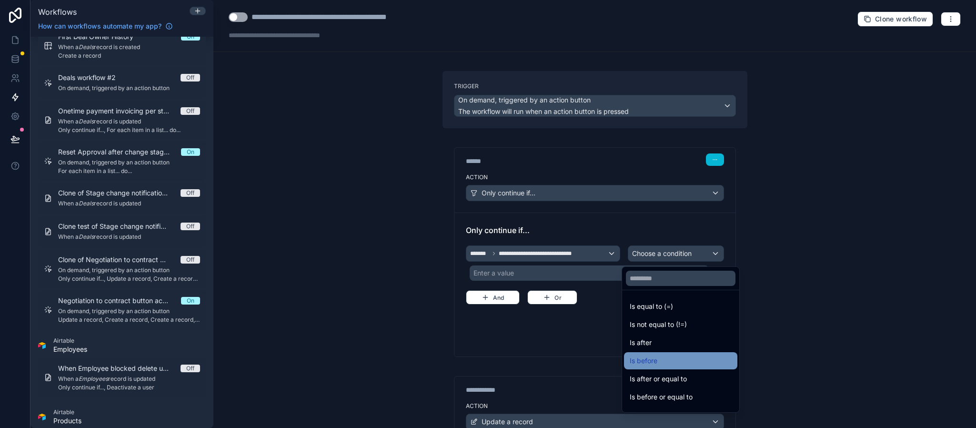
click at [700, 356] on div "Is before" at bounding box center [680, 360] width 102 height 11
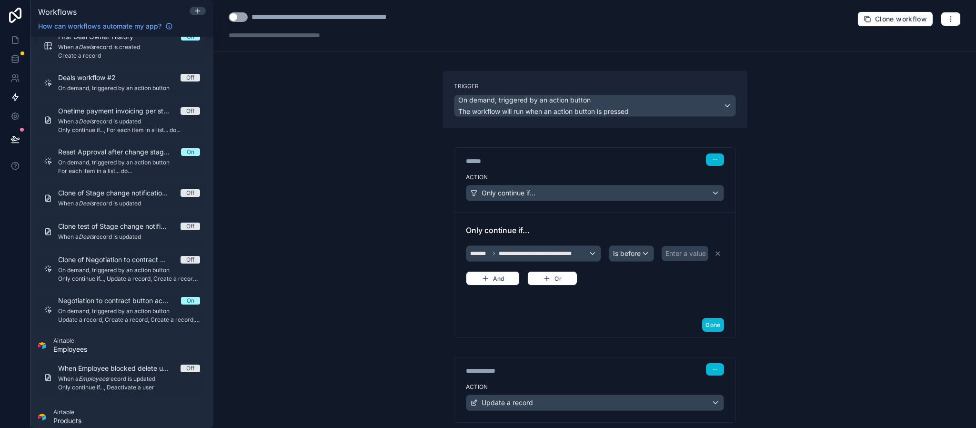
click at [661, 261] on div "Enter a value" at bounding box center [684, 253] width 47 height 15
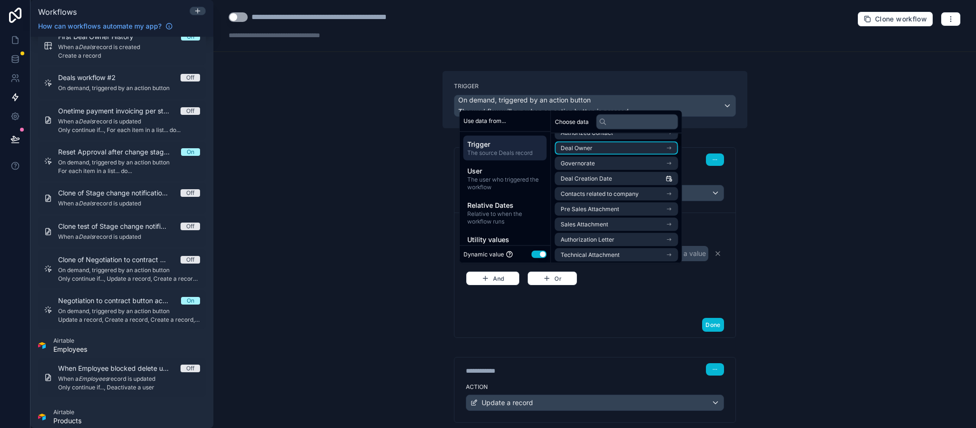
scroll to position [71, 0]
click at [653, 300] on div "**********" at bounding box center [595, 262] width 258 height 76
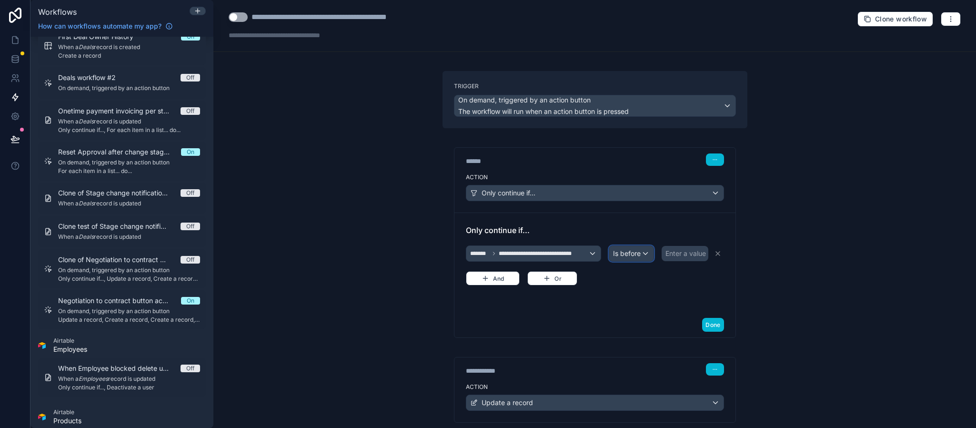
click at [653, 258] on div "Is before" at bounding box center [631, 253] width 44 height 15
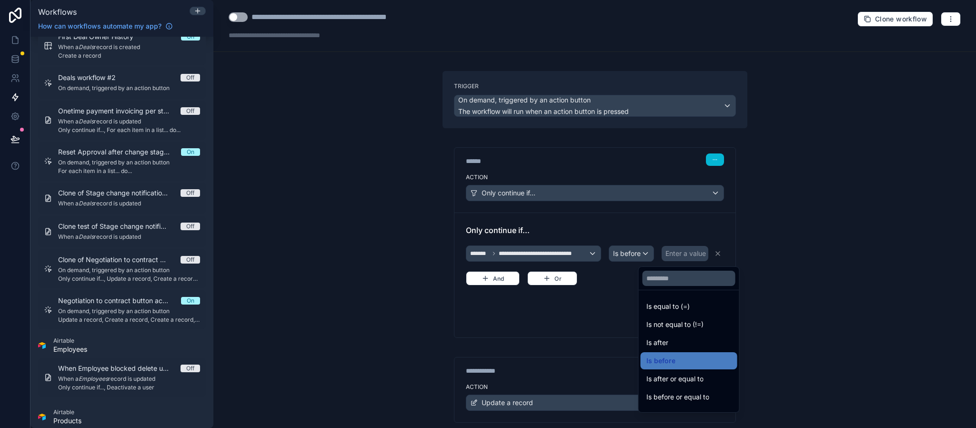
click at [586, 263] on div at bounding box center [488, 214] width 976 height 428
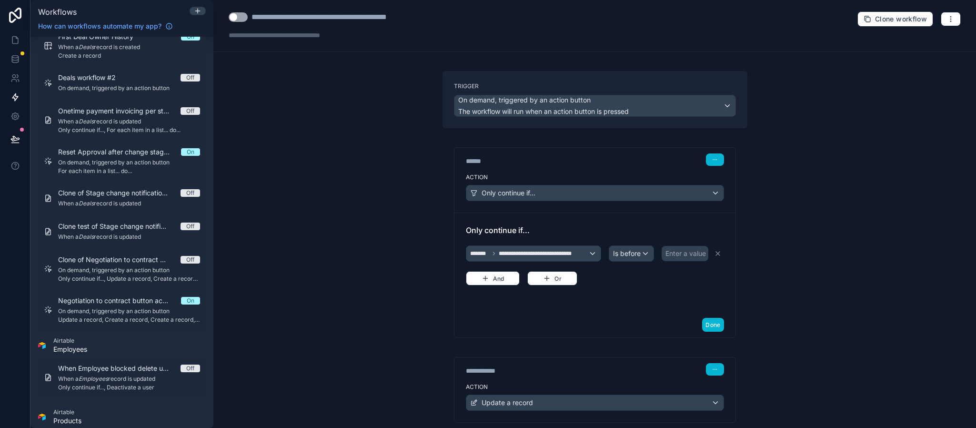
click at [588, 245] on div "**********" at bounding box center [595, 264] width 258 height 42
click at [576, 257] on span "**********" at bounding box center [543, 254] width 89 height 8
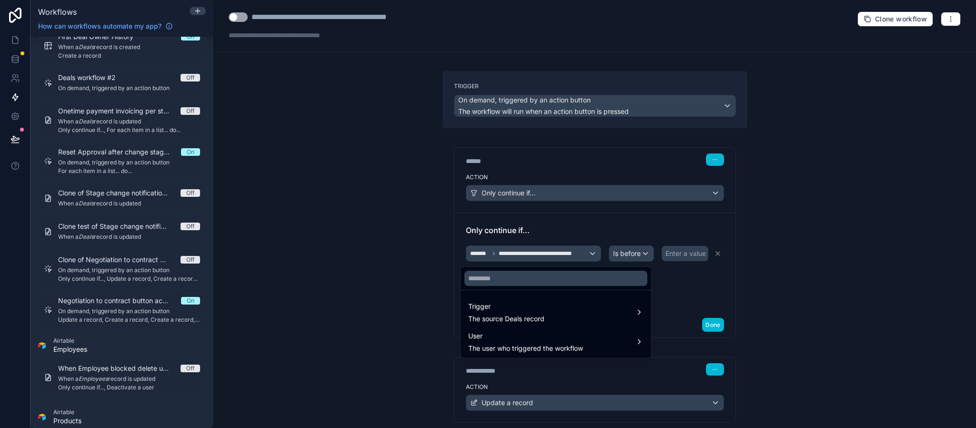
click at [13, 170] on div at bounding box center [488, 214] width 976 height 428
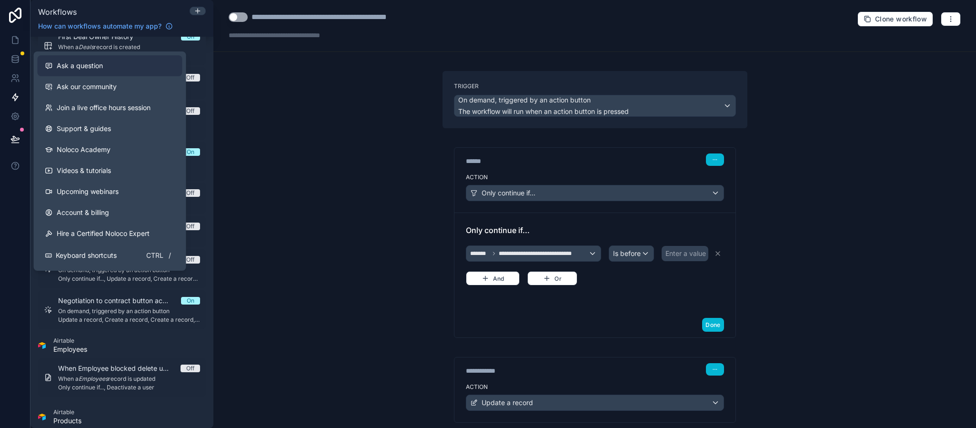
click at [123, 69] on div "Ask a question" at bounding box center [110, 66] width 130 height 10
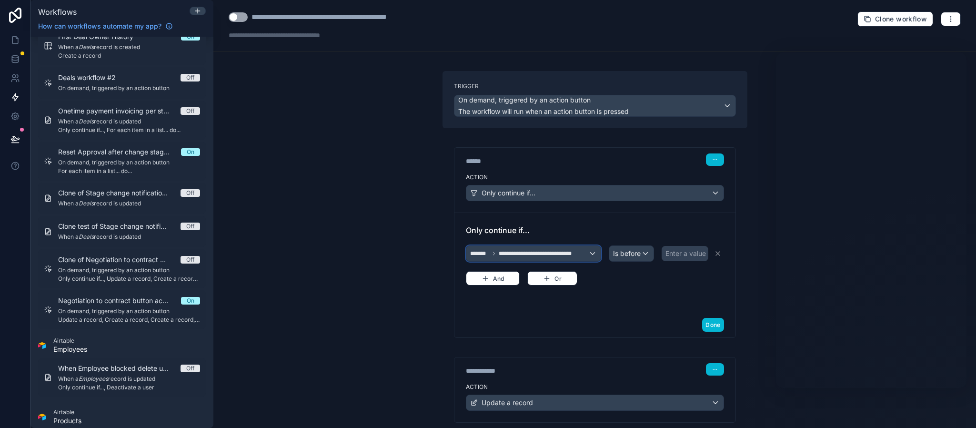
click at [506, 252] on span "**********" at bounding box center [543, 254] width 89 height 8
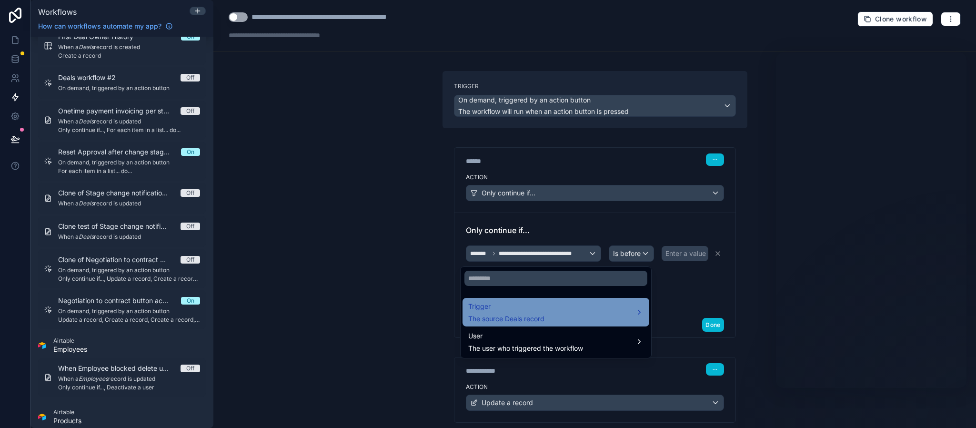
click at [520, 314] on span "The source Deals record" at bounding box center [506, 319] width 76 height 10
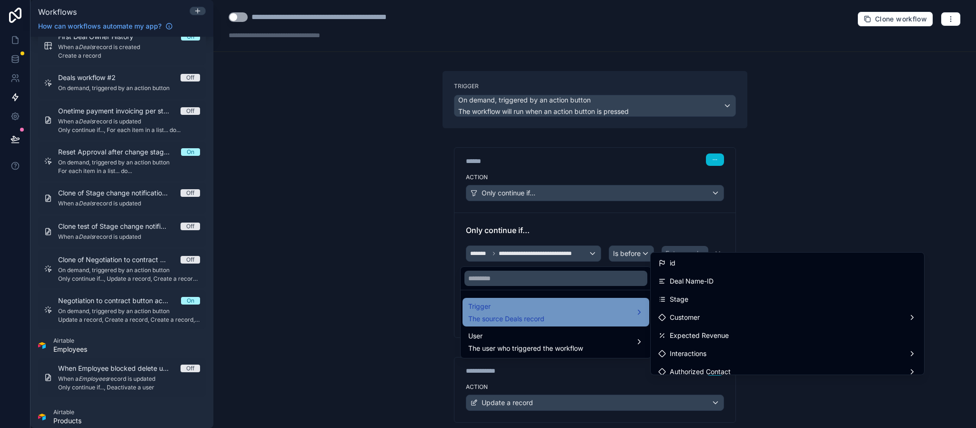
click at [536, 312] on span "Trigger" at bounding box center [506, 305] width 76 height 11
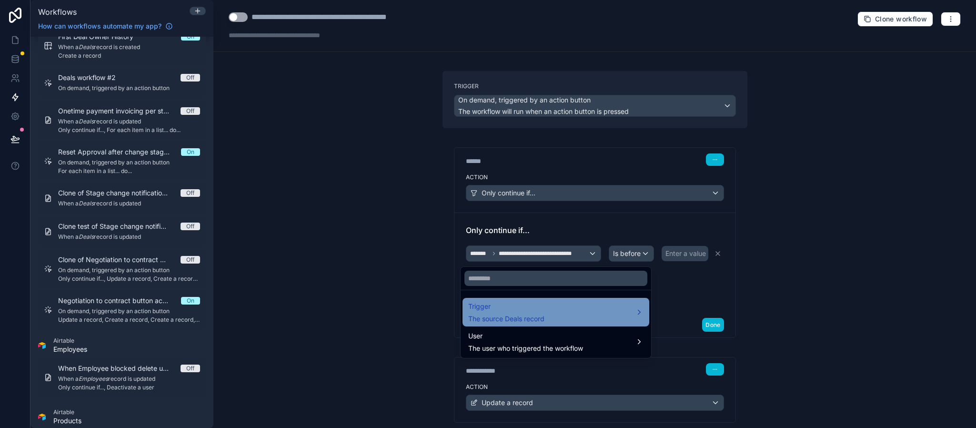
click at [536, 312] on span "Trigger" at bounding box center [506, 305] width 76 height 11
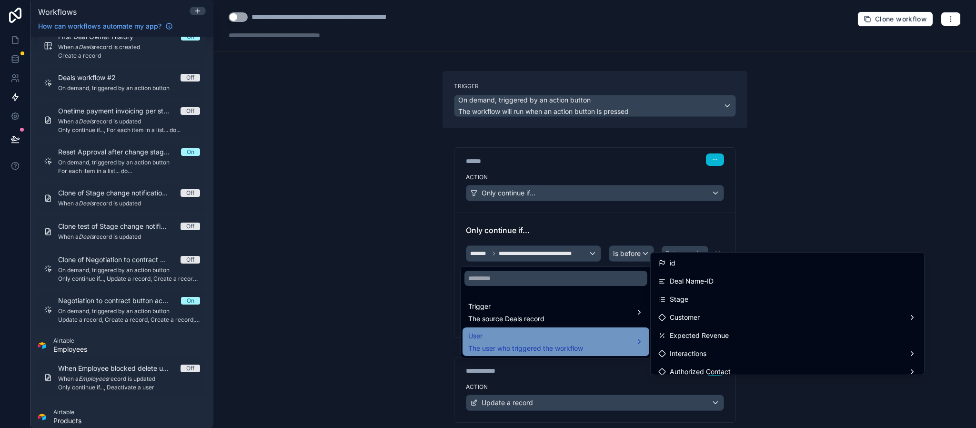
click at [530, 349] on span "The user who triggered the workflow" at bounding box center [525, 348] width 115 height 10
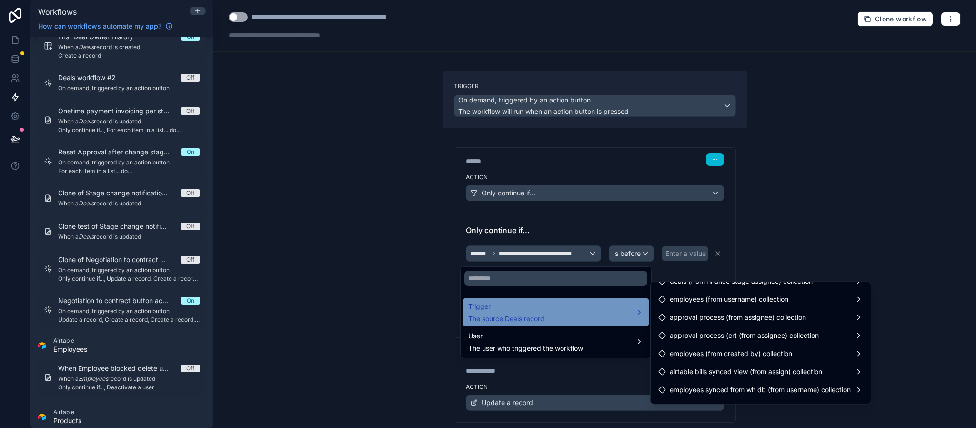
scroll to position [478, 0]
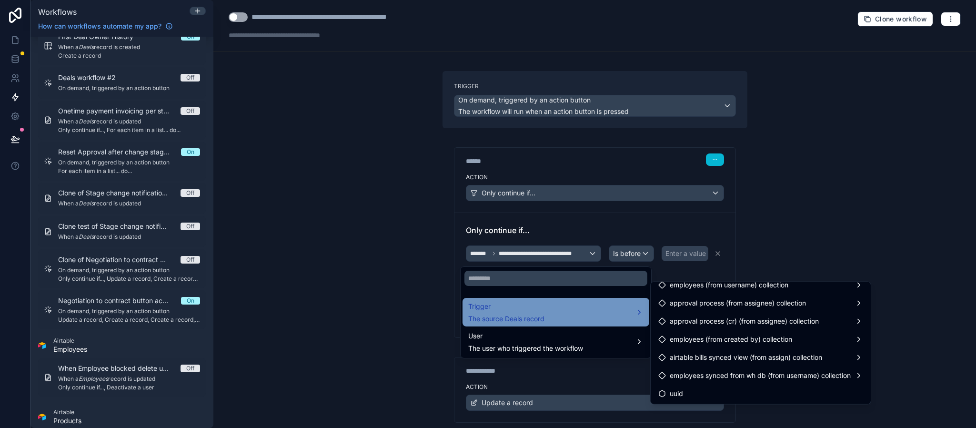
click at [540, 300] on div "Trigger The source Deals record" at bounding box center [555, 312] width 187 height 29
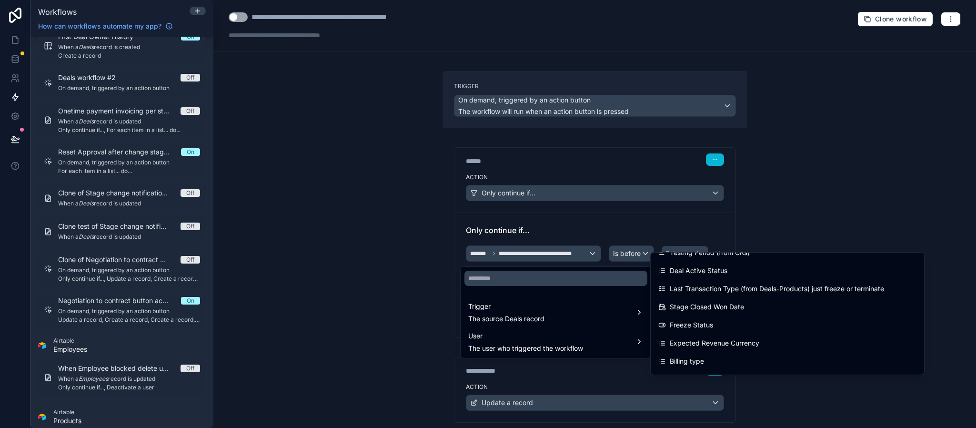
scroll to position [3420, 0]
